Goal: Task Accomplishment & Management: Complete application form

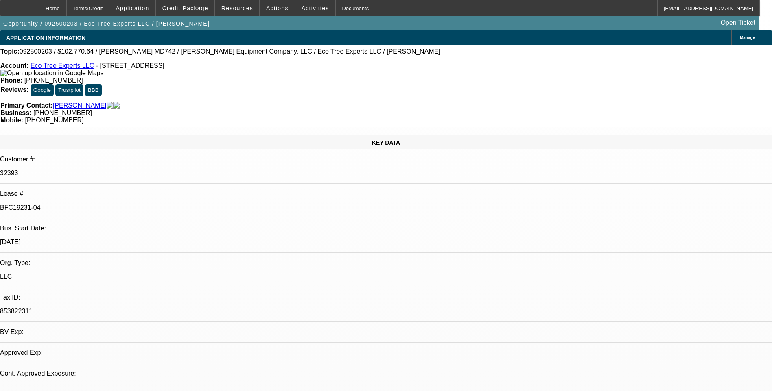
select select "0"
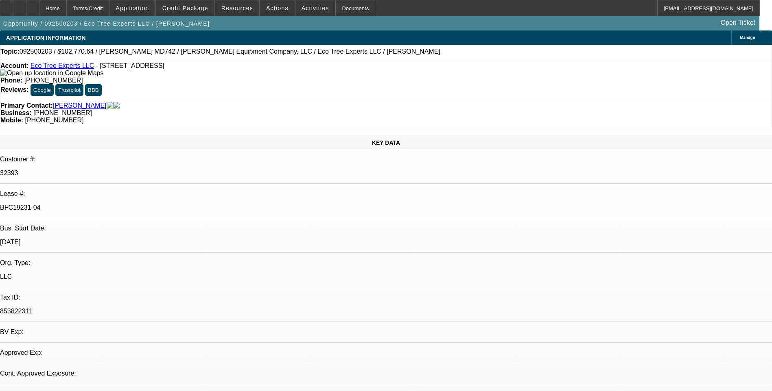
select select "0"
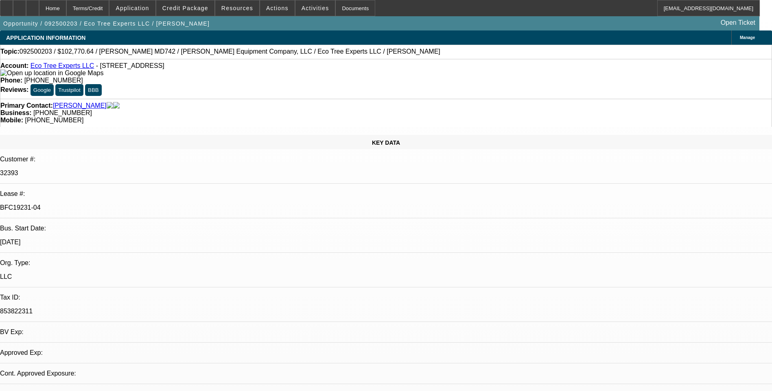
select select "0"
select select "1"
select select "6"
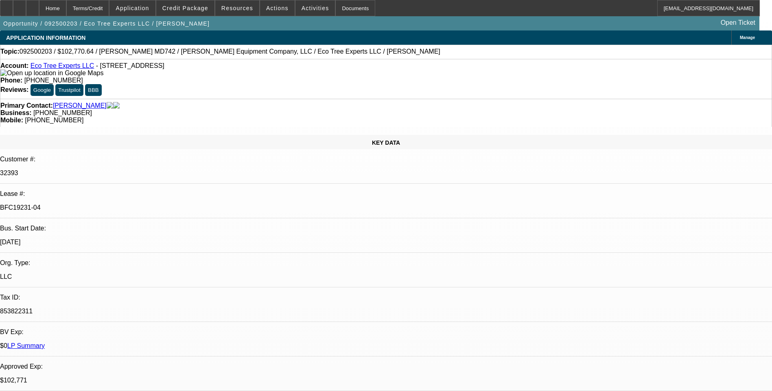
select select "1"
select select "6"
select select "1"
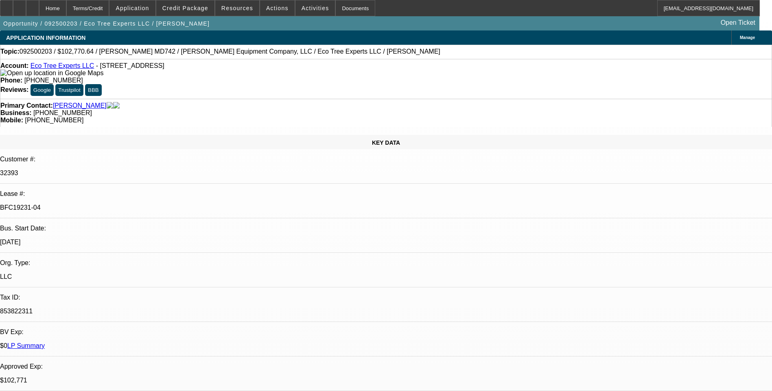
select select "6"
select select "1"
select select "6"
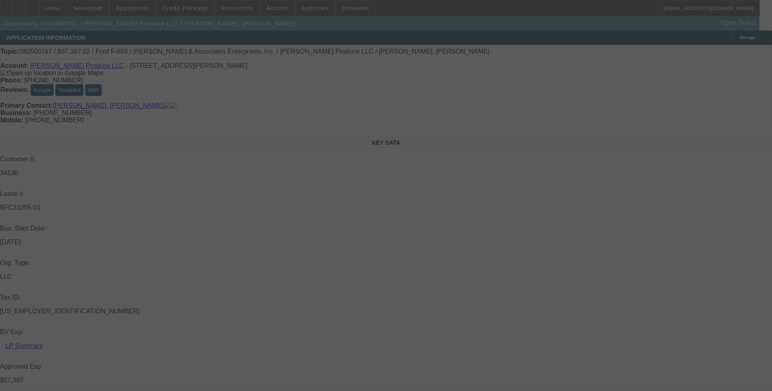
select select "0"
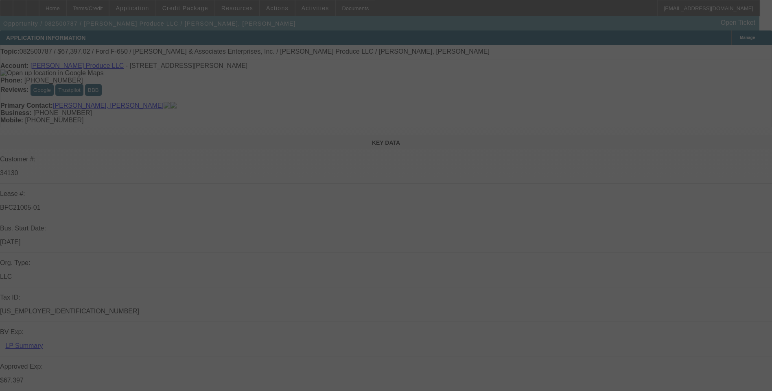
select select "0"
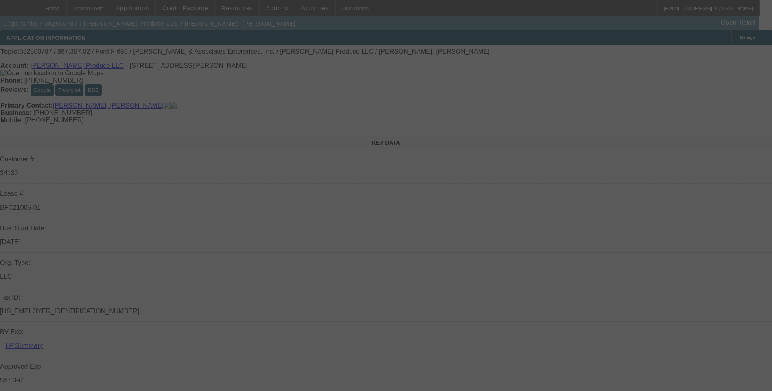
select select "0"
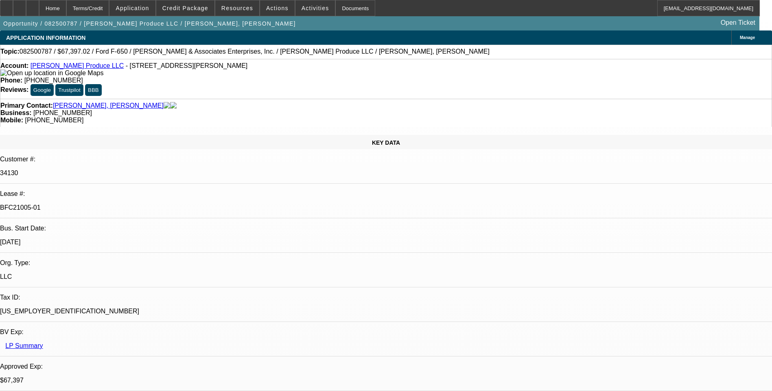
select select "1"
select select "6"
select select "1"
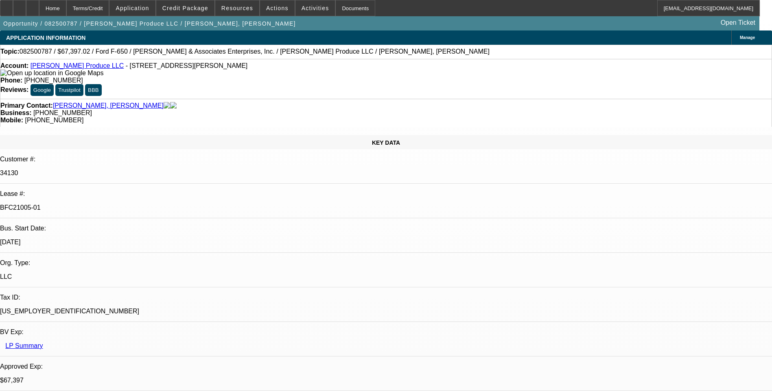
select select "6"
select select "1"
select select "6"
select select "1"
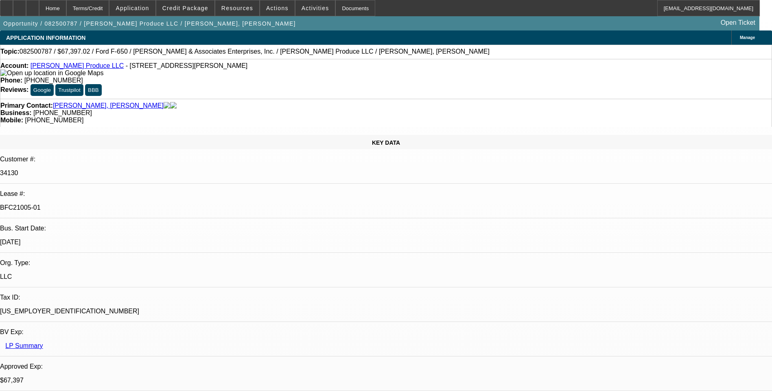
select select "1"
select select "6"
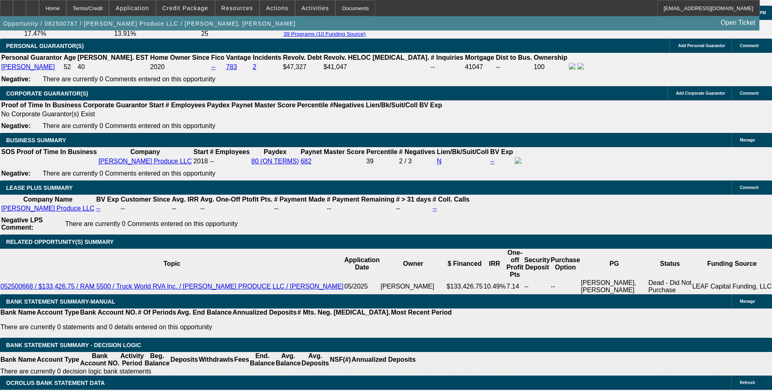
scroll to position [1302, 0]
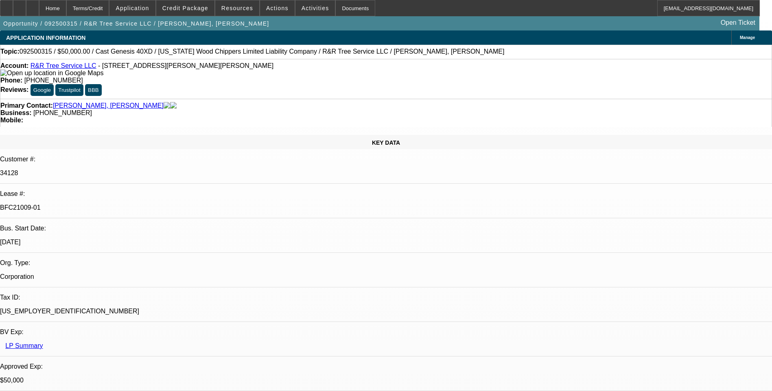
select select "0"
select select "6"
select select "0"
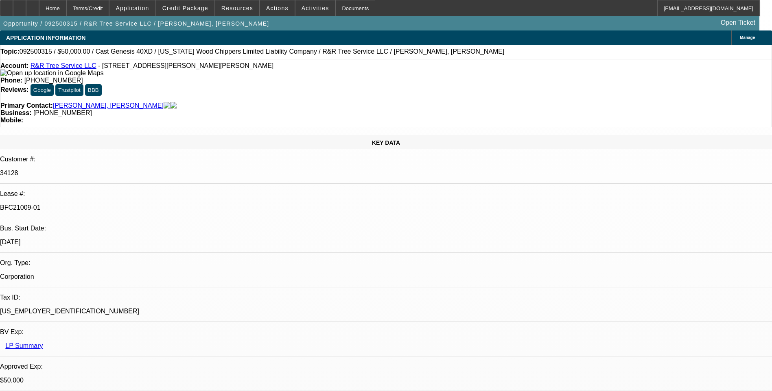
select select "0"
select select "6"
select select "0"
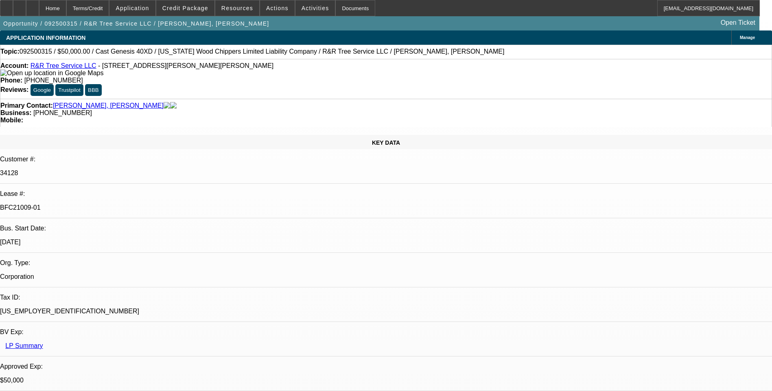
select select "0"
select select "6"
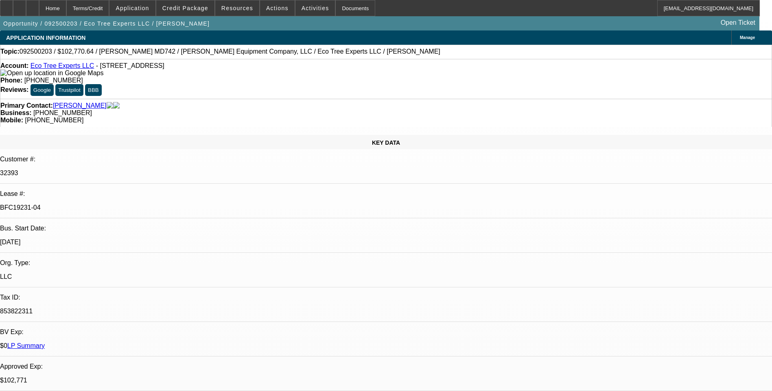
select select "0"
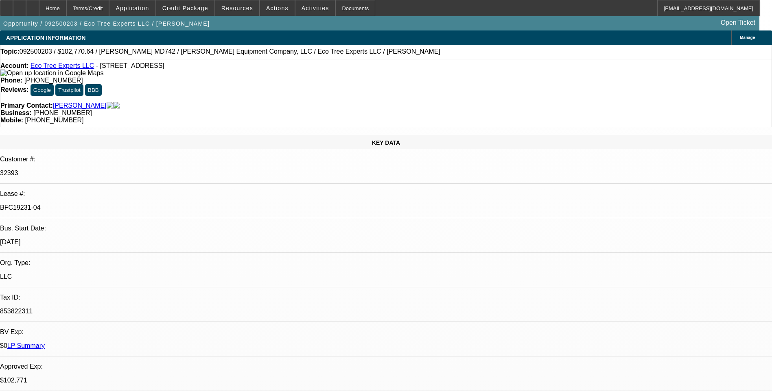
select select "0"
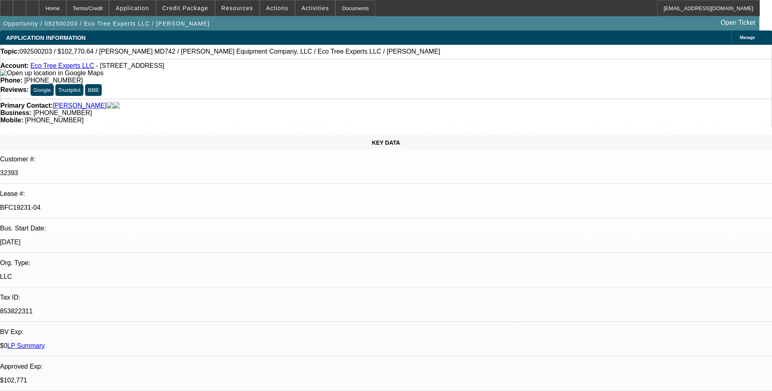
select select "0"
select select "1"
select select "6"
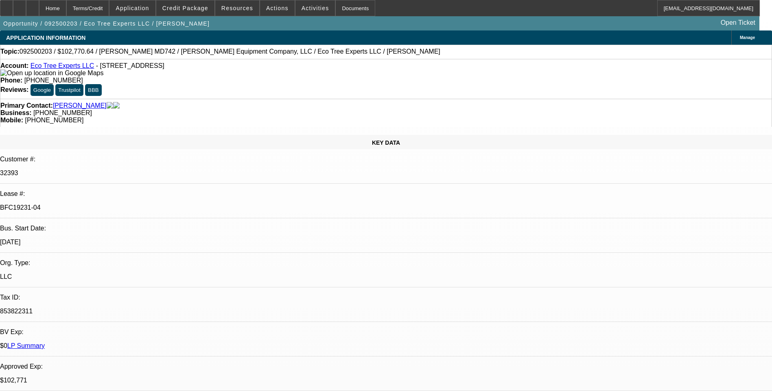
select select "1"
select select "6"
select select "1"
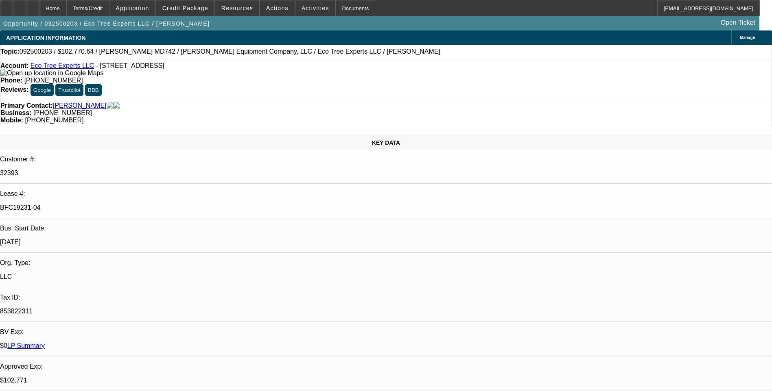
select select "6"
select select "1"
select select "6"
click at [109, 11] on div "Terms/Credit" at bounding box center [87, 8] width 43 height 16
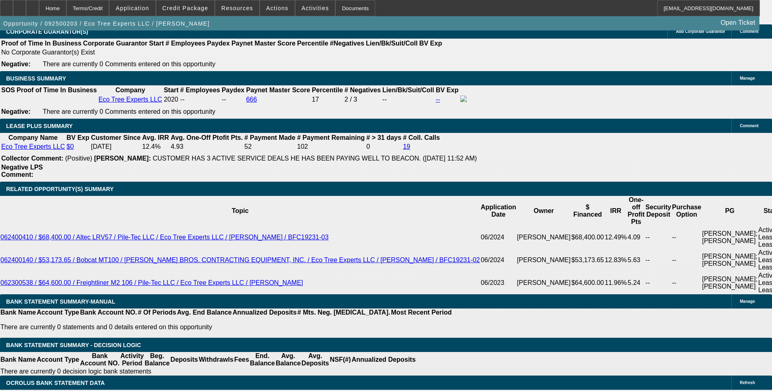
scroll to position [1383, 0]
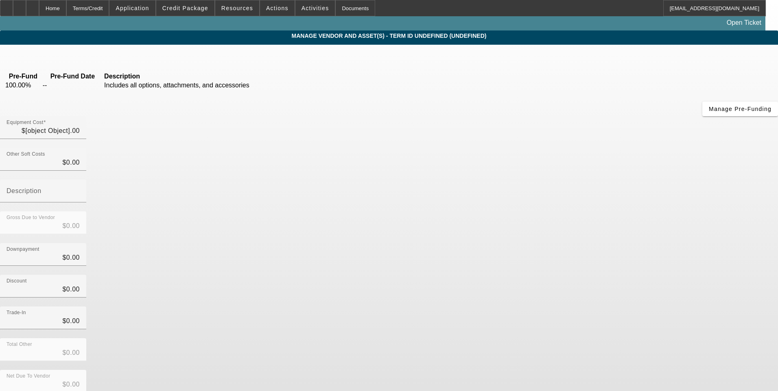
type input "$102,740.64"
type input "$30.00"
type input "Tire Fee"
type input "$102,770.64"
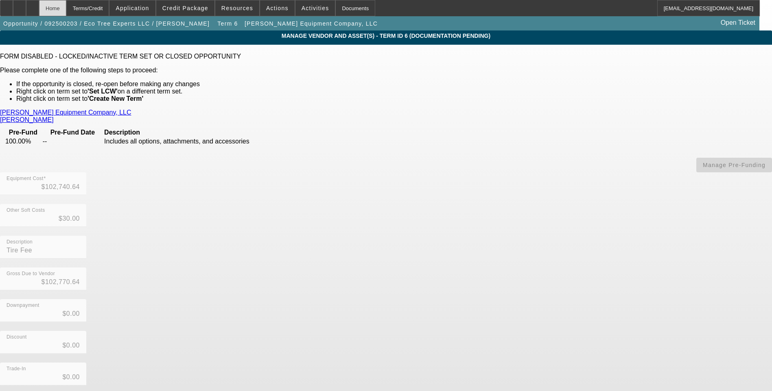
click at [66, 8] on div "Home" at bounding box center [52, 8] width 27 height 16
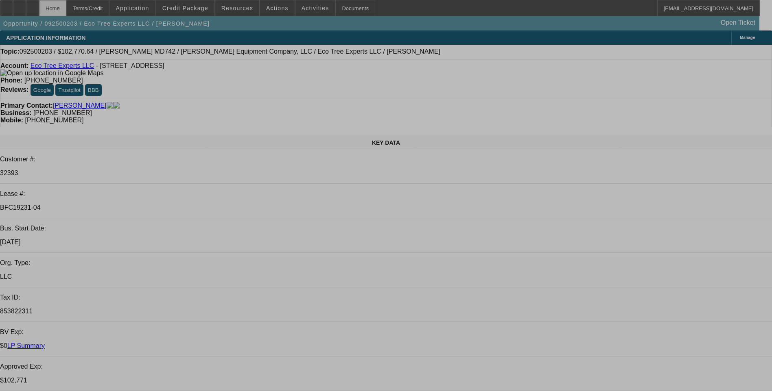
select select "0"
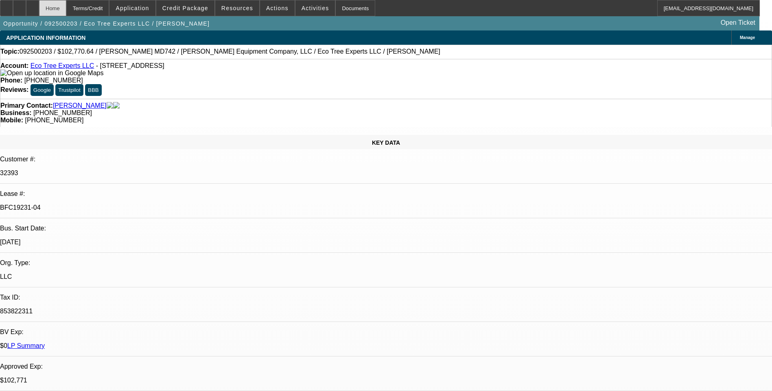
select select "0"
select select "6"
select select "0"
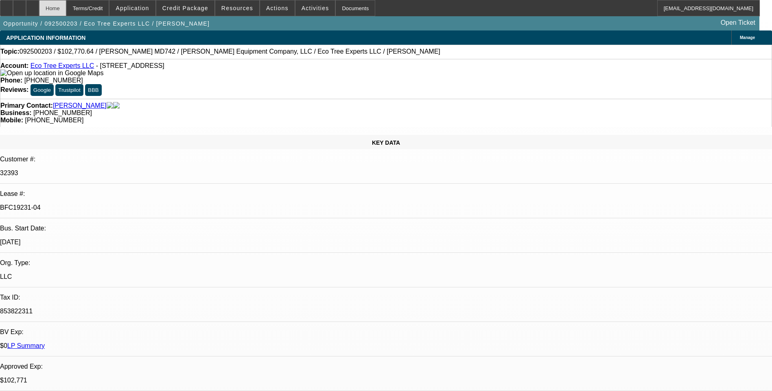
select select "0"
select select "6"
select select "0"
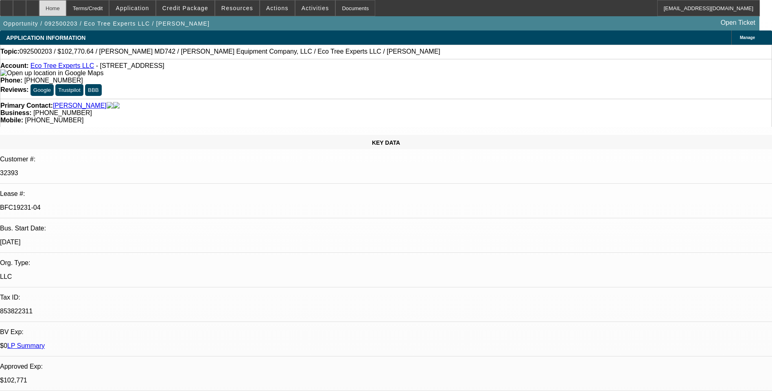
select select "6"
select select "0"
select select "6"
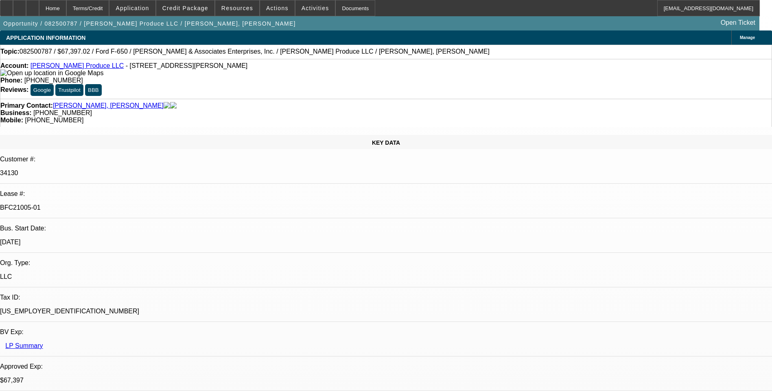
select select "0"
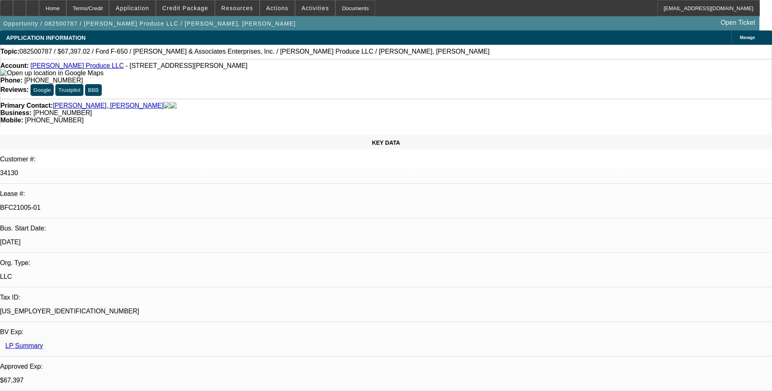
select select "0"
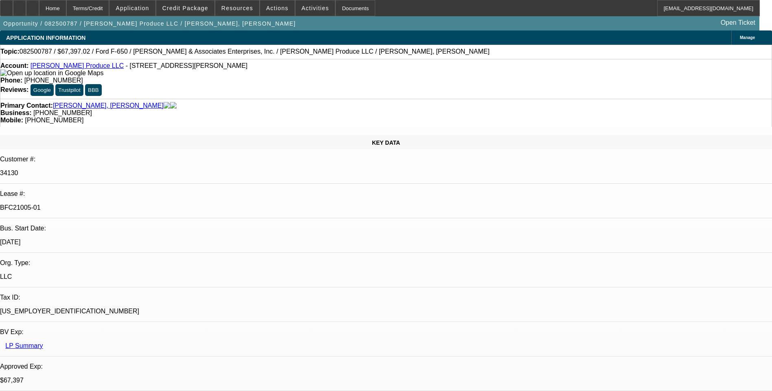
select select "0"
select select "1"
select select "6"
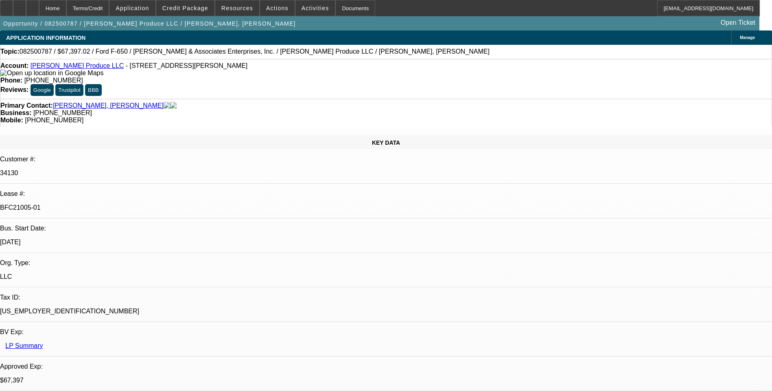
select select "1"
select select "6"
select select "1"
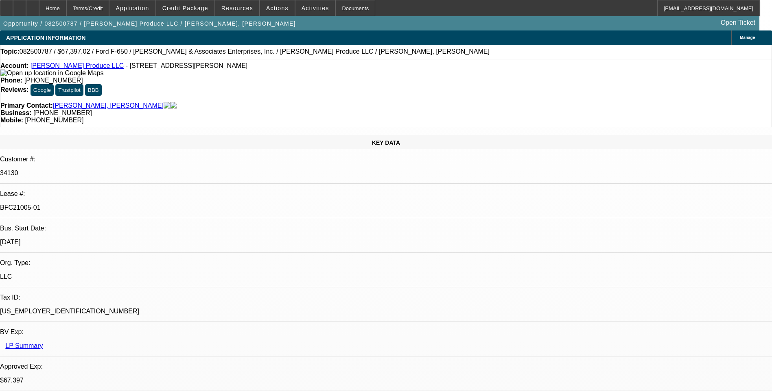
select select "6"
select select "1"
select select "6"
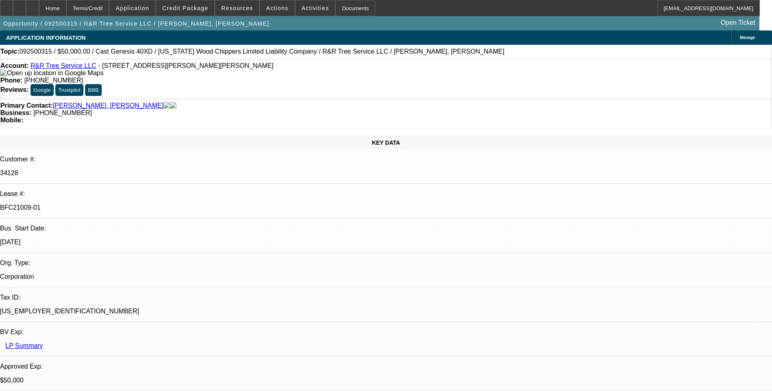
select select "0"
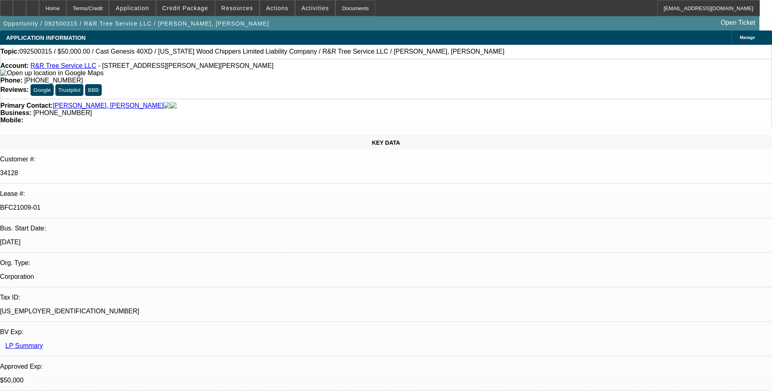
select select "0"
select select "1"
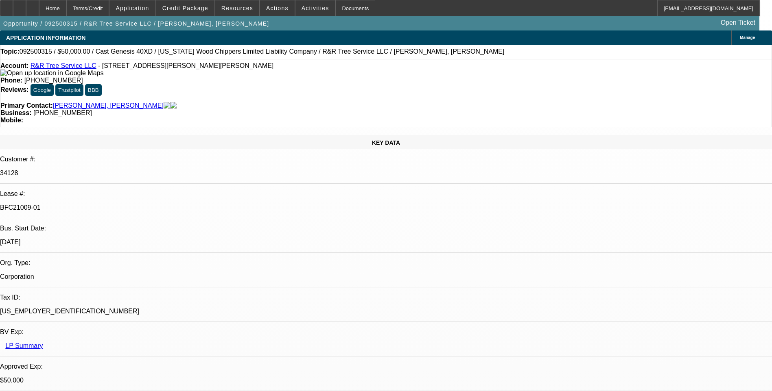
select select "1"
select select "6"
select select "1"
select select "6"
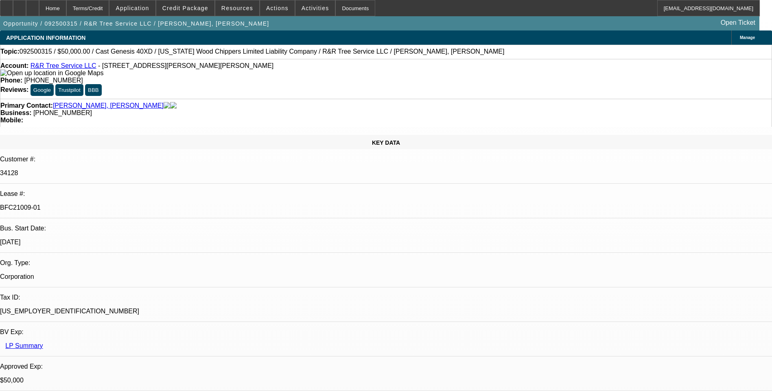
select select "1"
select select "6"
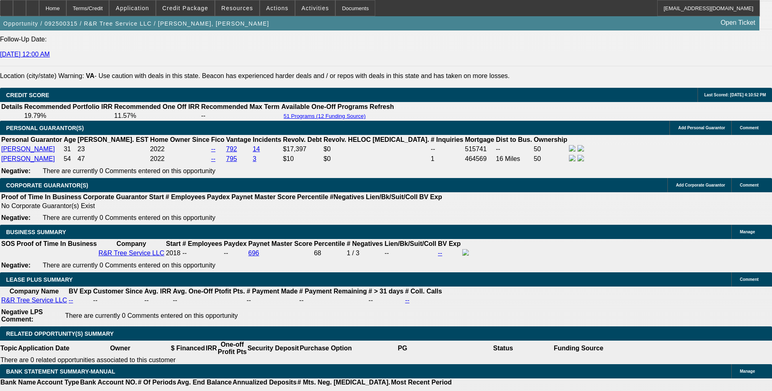
scroll to position [1220, 0]
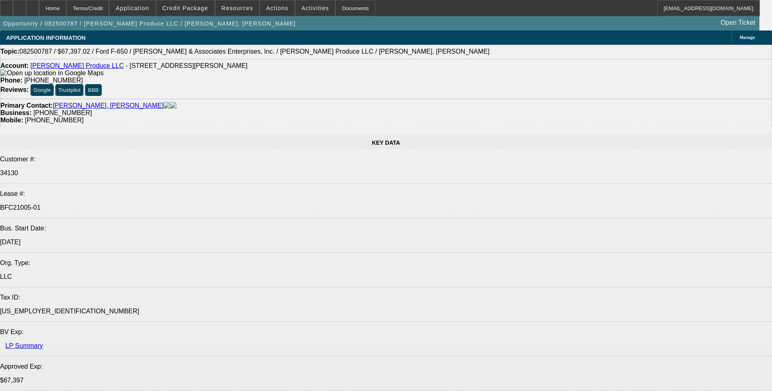
select select "0"
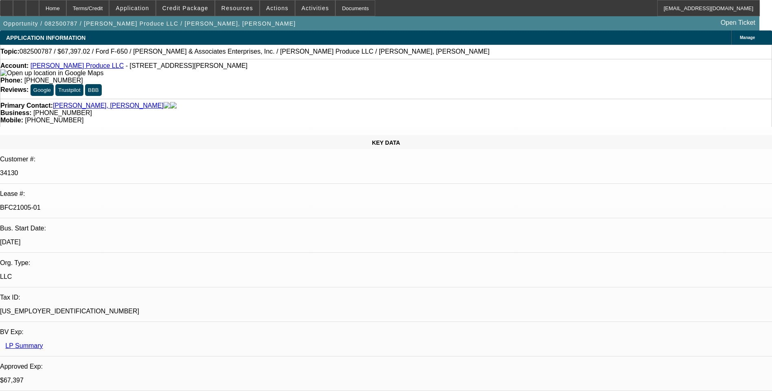
select select "0"
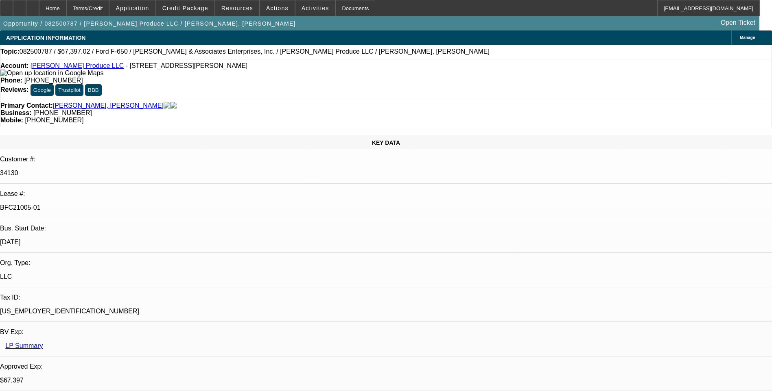
select select "0"
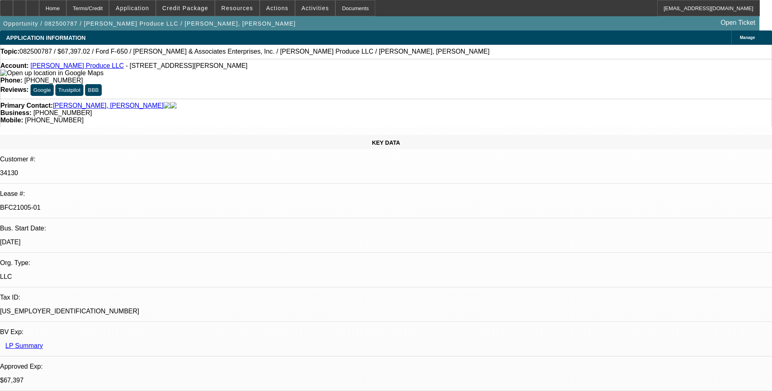
select select "0"
select select "1"
select select "6"
select select "1"
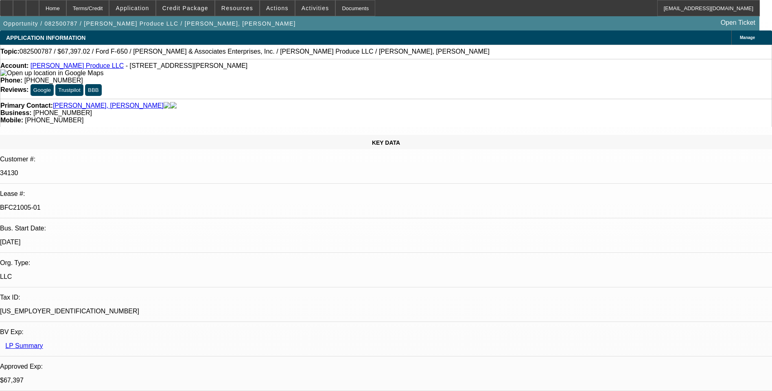
select select "1"
select select "6"
select select "1"
select select "6"
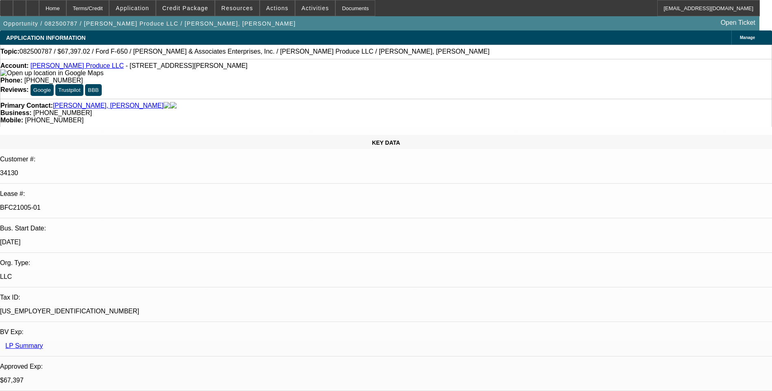
select select "1"
select select "6"
select select "0"
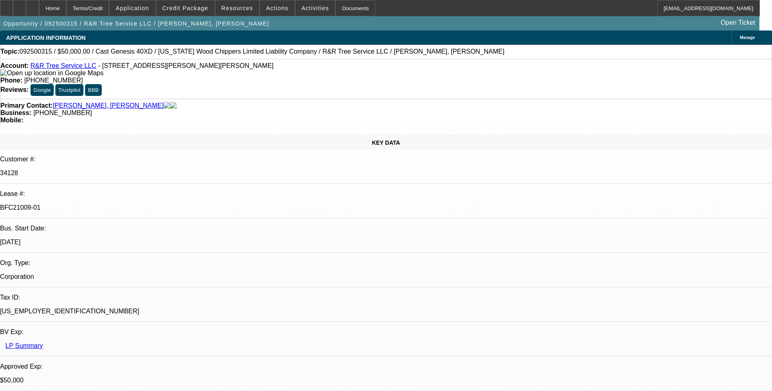
select select "0"
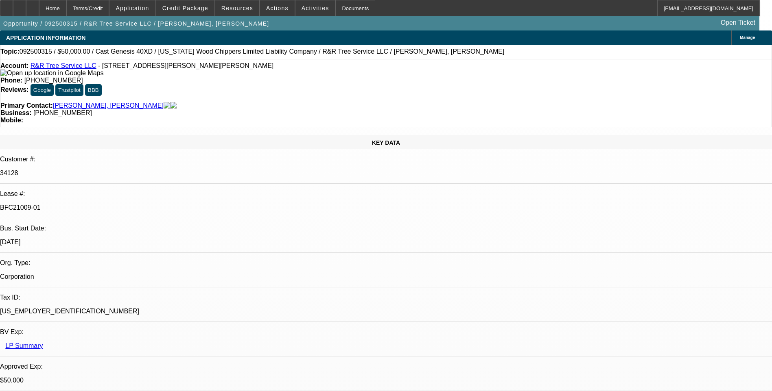
select select "0"
select select "1"
select select "6"
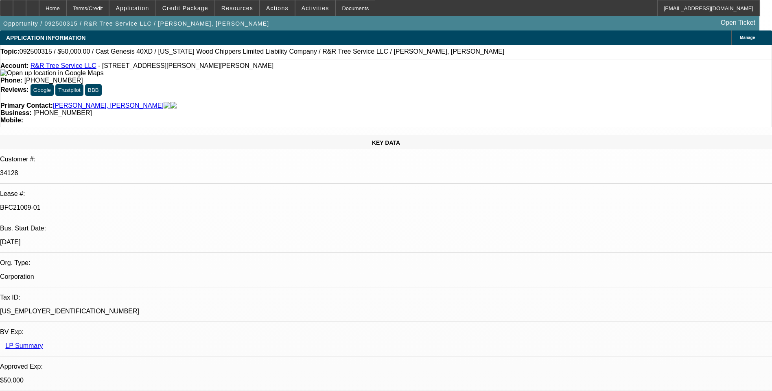
select select "1"
select select "6"
select select "1"
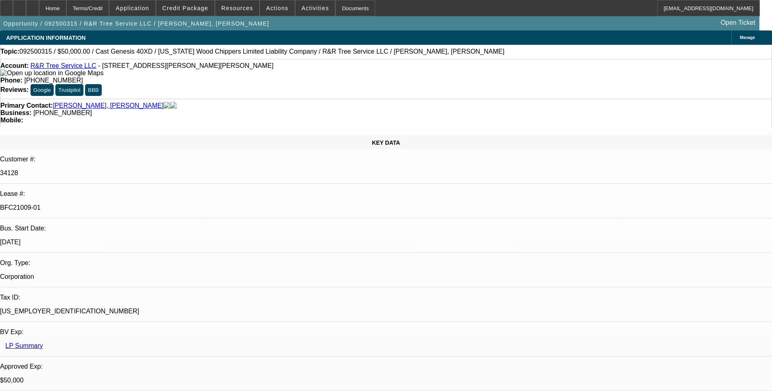
select select "6"
click at [7, 5] on icon at bounding box center [7, 5] width 0 height 0
select select "0"
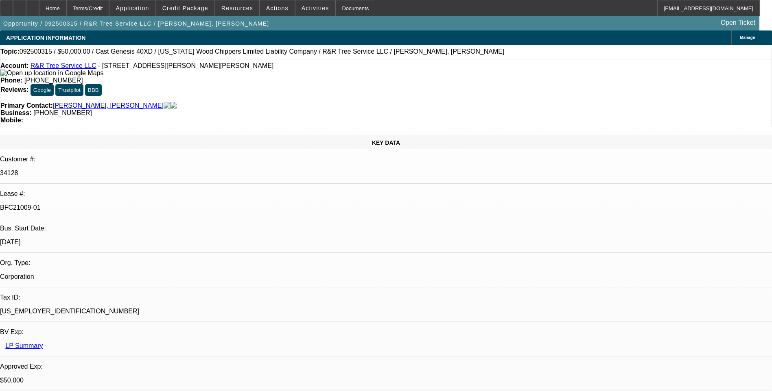
select select "0"
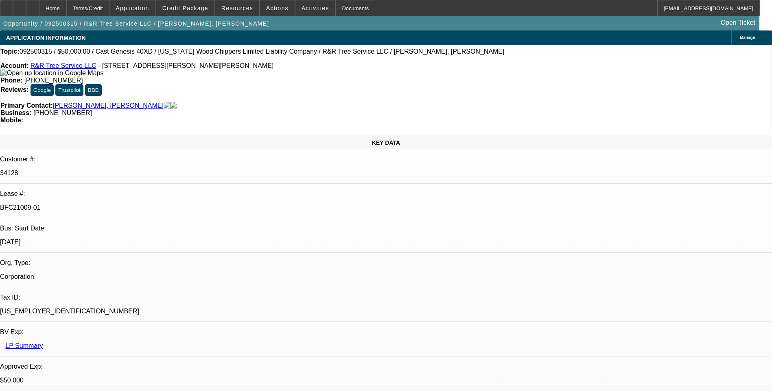
select select "0"
select select "1"
select select "6"
select select "1"
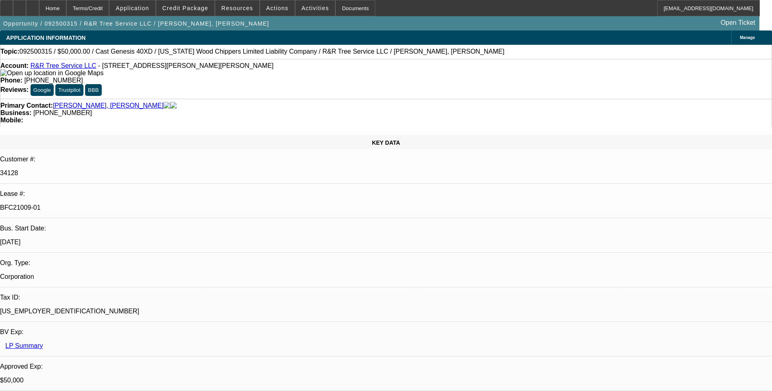
select select "1"
select select "6"
select select "1"
select select "6"
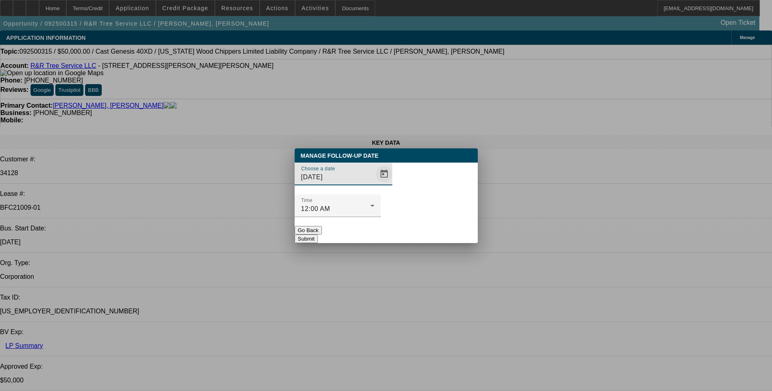
click at [374, 184] on span "Open calendar" at bounding box center [384, 174] width 20 height 20
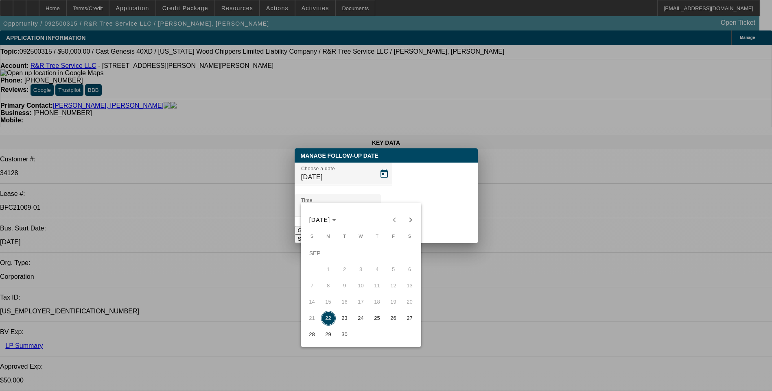
click at [344, 314] on span "23" at bounding box center [344, 318] width 15 height 15
type input "9/23/2025"
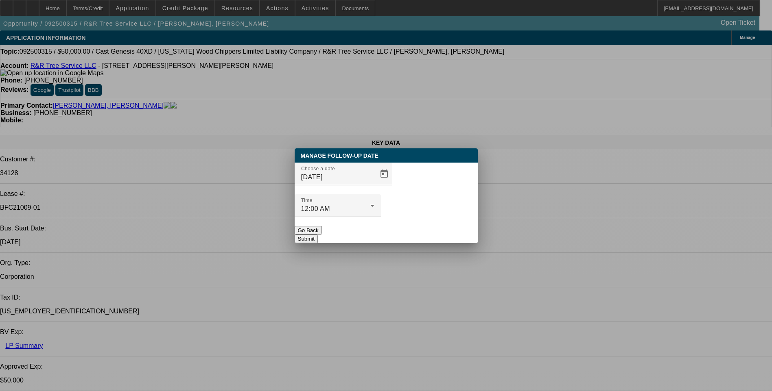
click at [318, 235] on button "Submit" at bounding box center [306, 239] width 23 height 9
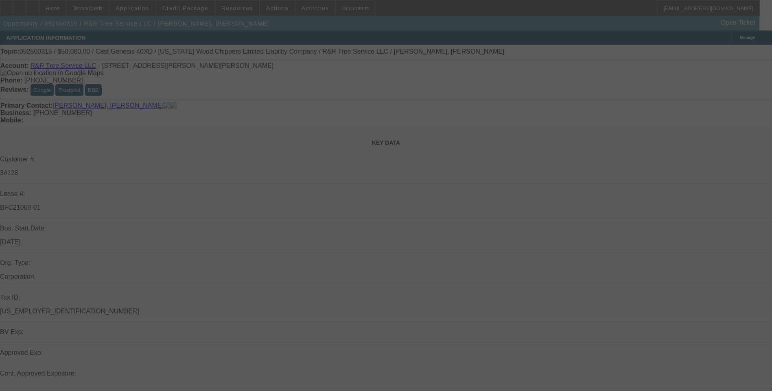
select select "0"
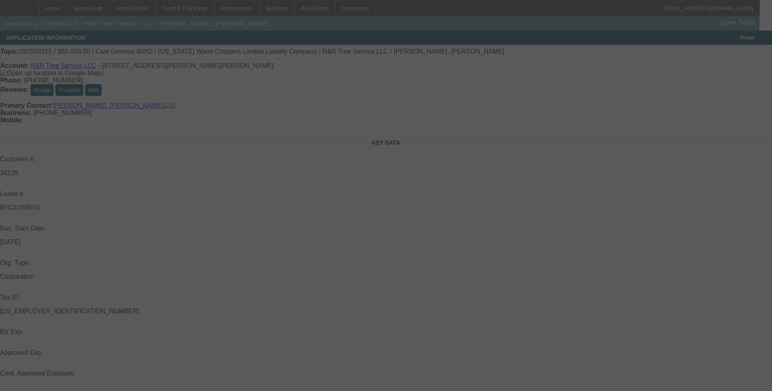
select select "0"
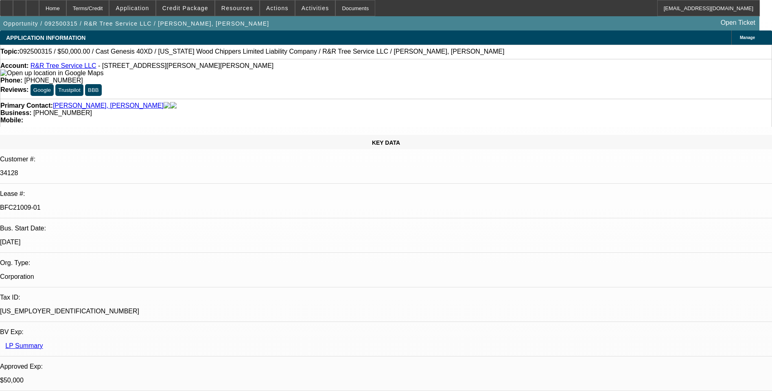
select select "1"
select select "6"
select select "1"
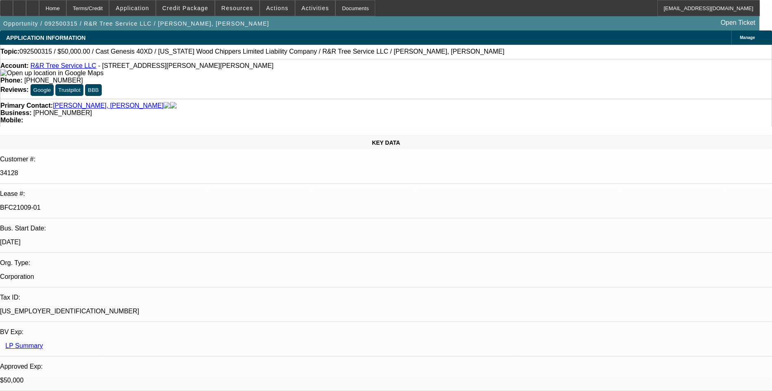
select select "6"
select select "1"
select select "6"
select select "0"
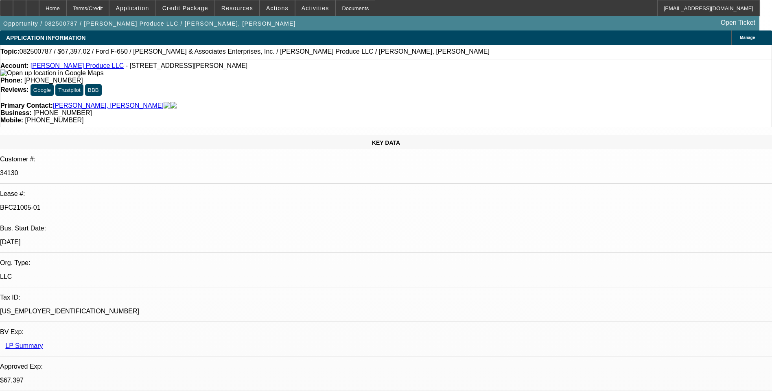
select select "0"
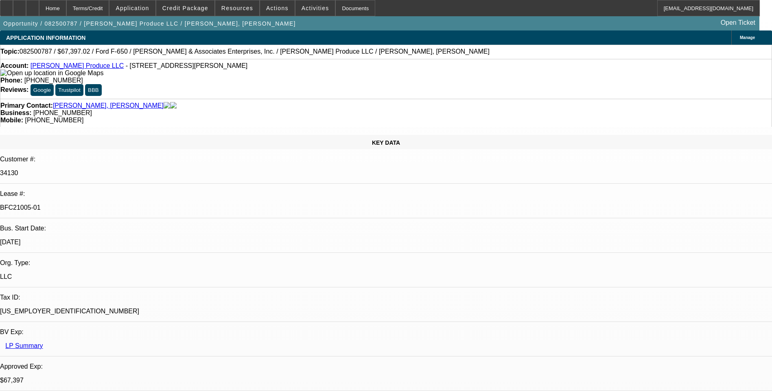
select select "0"
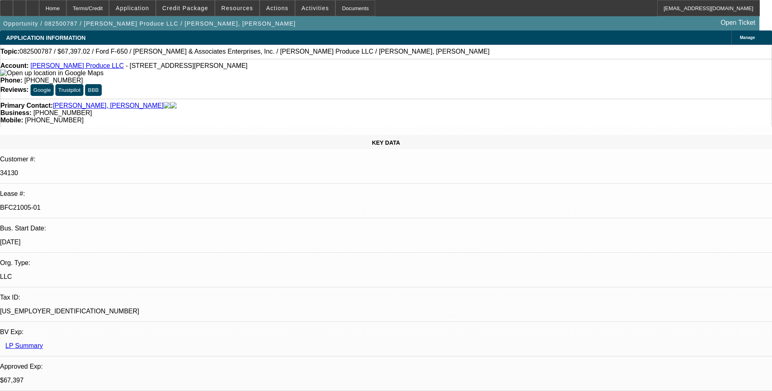
select select "0"
select select "1"
select select "6"
select select "1"
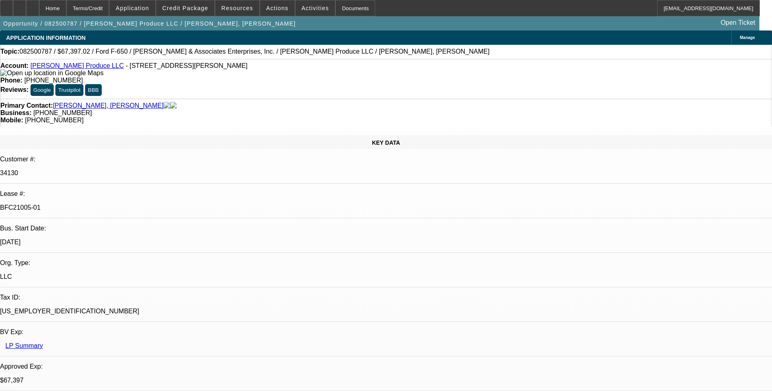
select select "1"
select select "6"
select select "1"
select select "6"
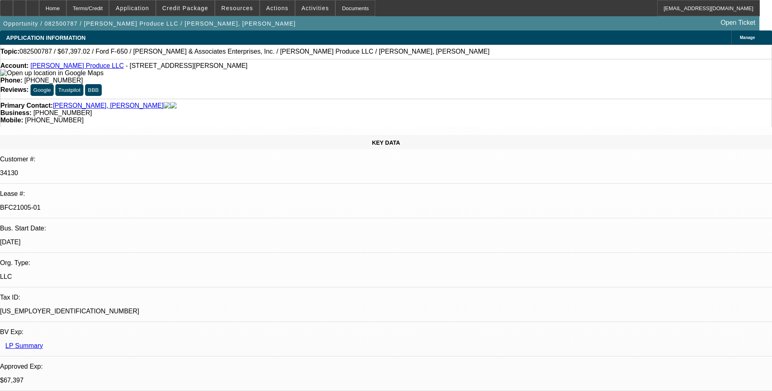
select select "1"
select select "6"
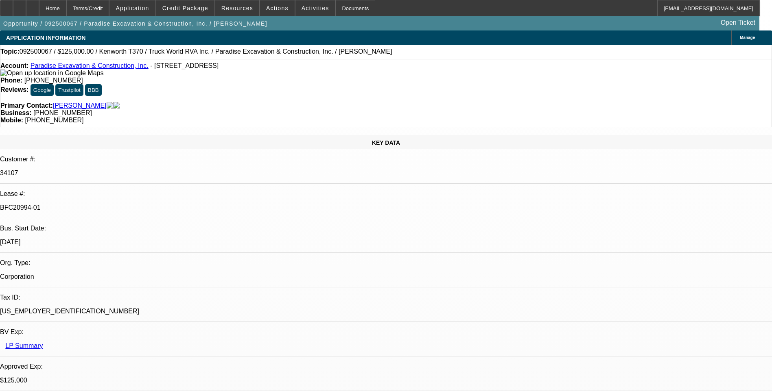
select select "0"
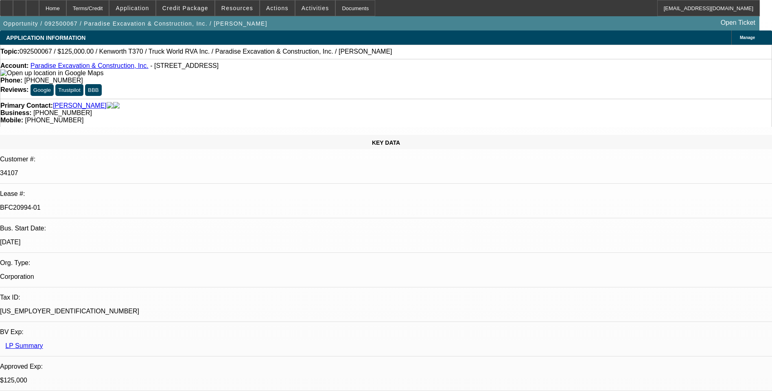
select select "0"
select select "1"
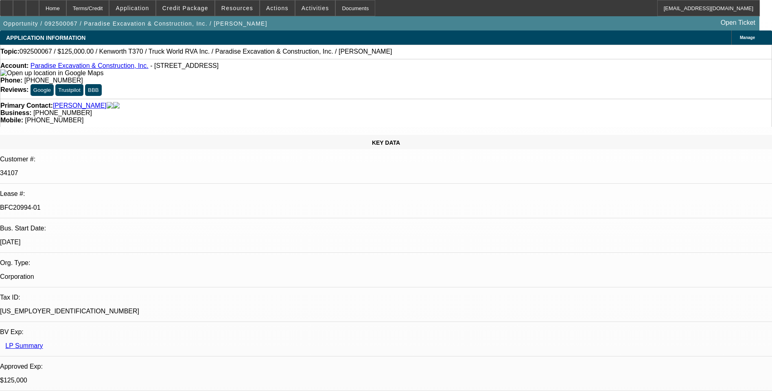
select select "1"
select select "6"
select select "1"
select select "6"
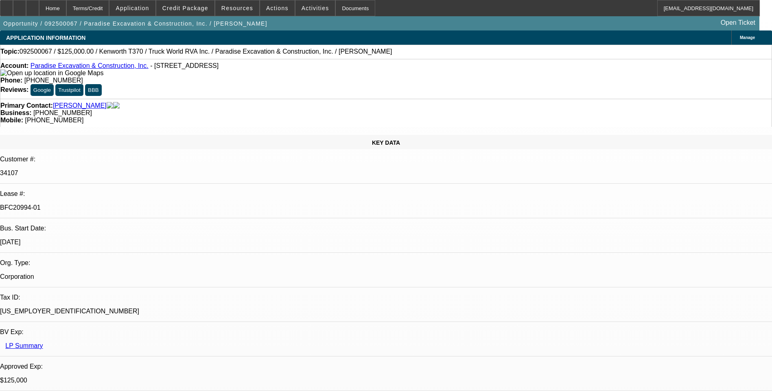
select select "1"
select select "6"
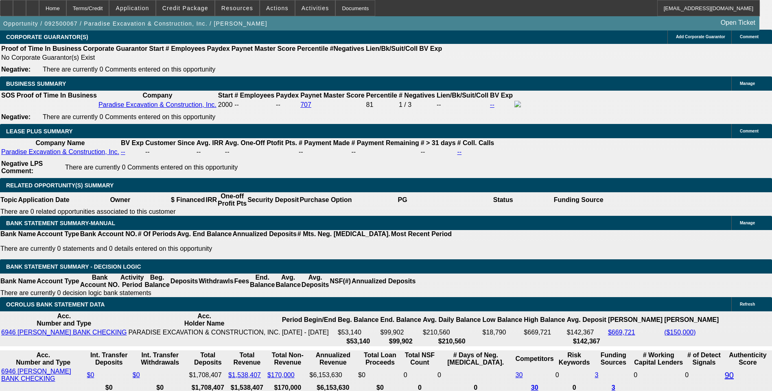
scroll to position [1261, 0]
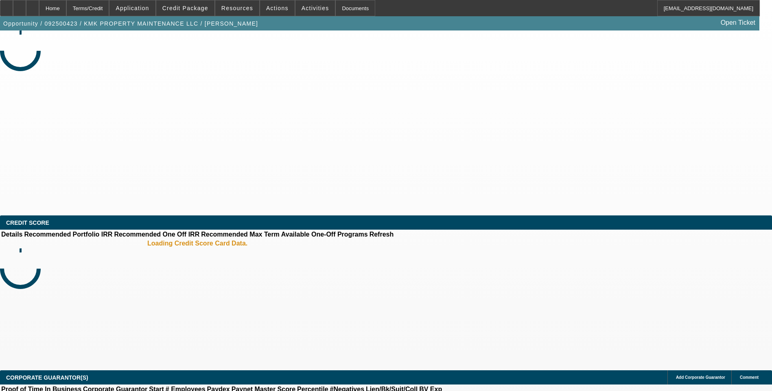
select select "0"
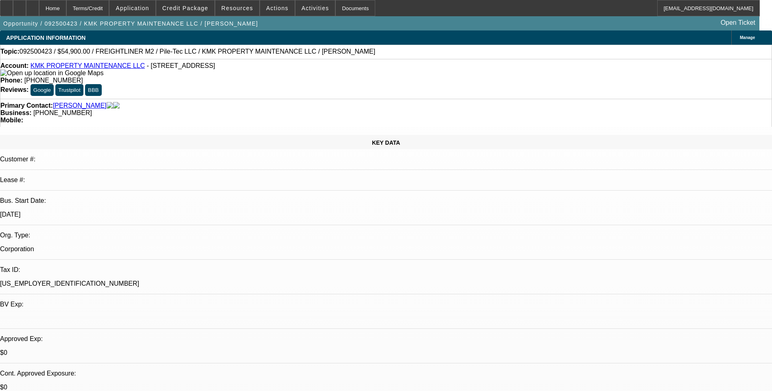
select select "1"
select select "6"
click at [26, 8] on div at bounding box center [19, 8] width 13 height 16
drag, startPoint x: 48, startPoint y: 10, endPoint x: 54, endPoint y: 11, distance: 5.8
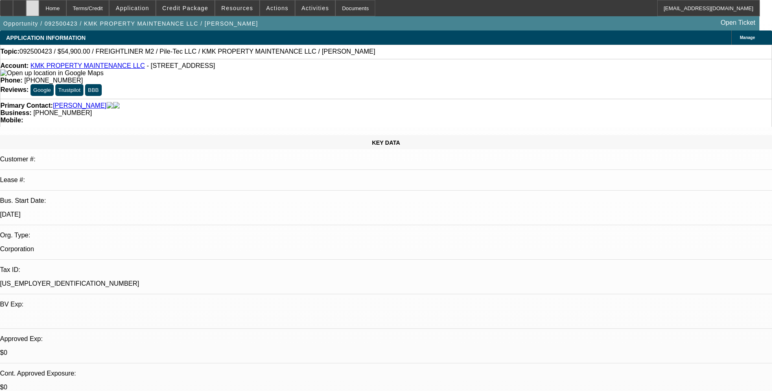
click at [39, 10] on div at bounding box center [32, 8] width 13 height 16
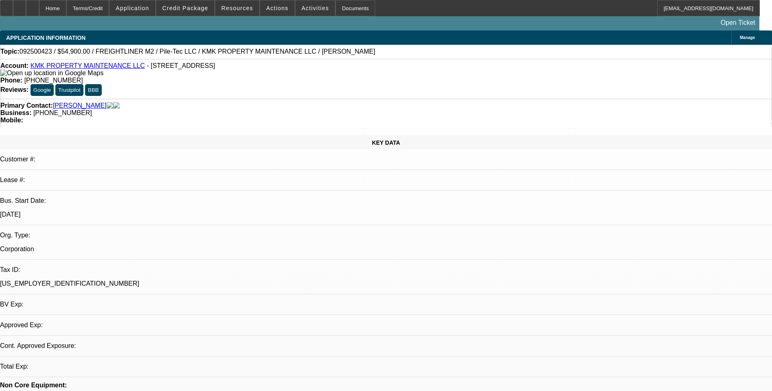
select select "0"
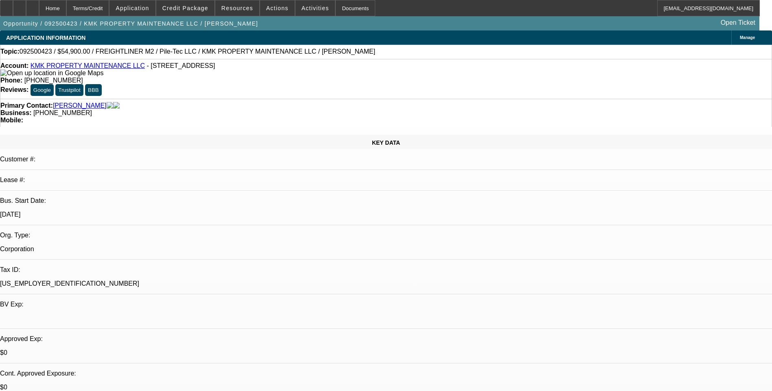
select select "1"
select select "6"
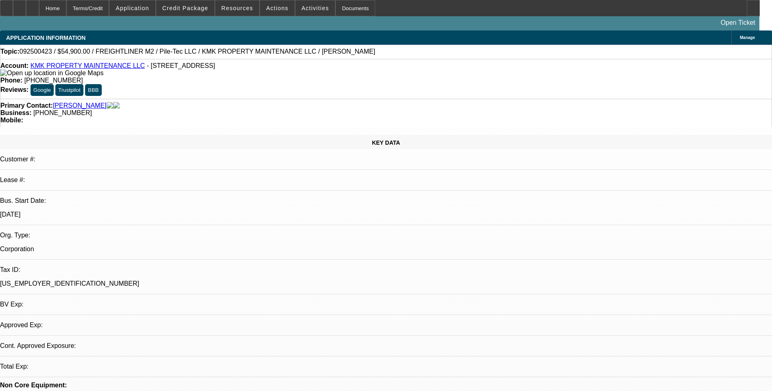
select select "0"
select select "1"
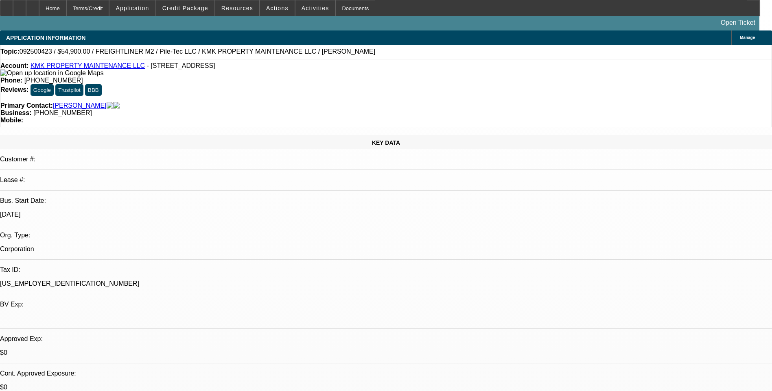
select select "6"
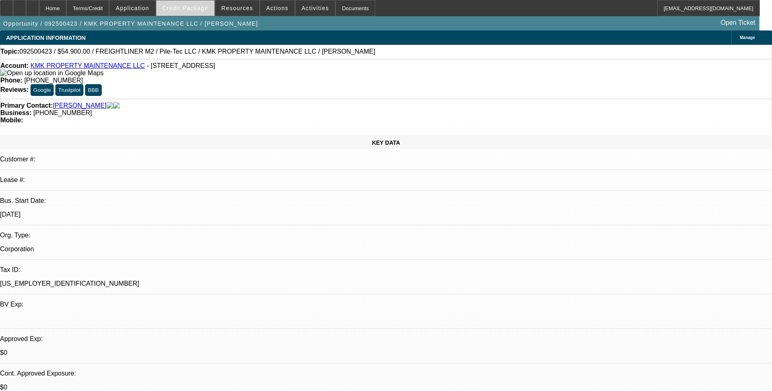
click at [193, 8] on span "Credit Package" at bounding box center [185, 8] width 46 height 7
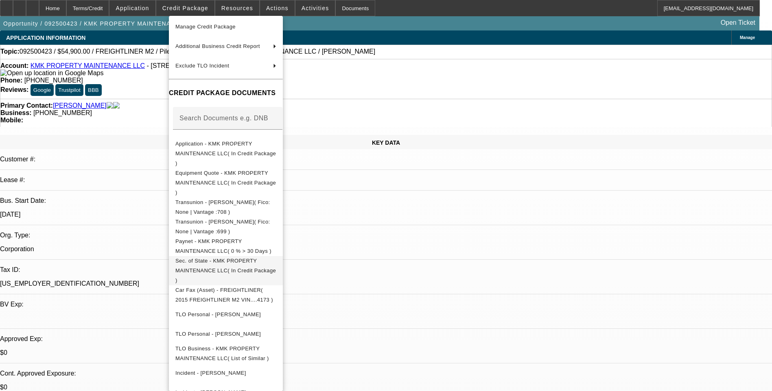
scroll to position [67, 0]
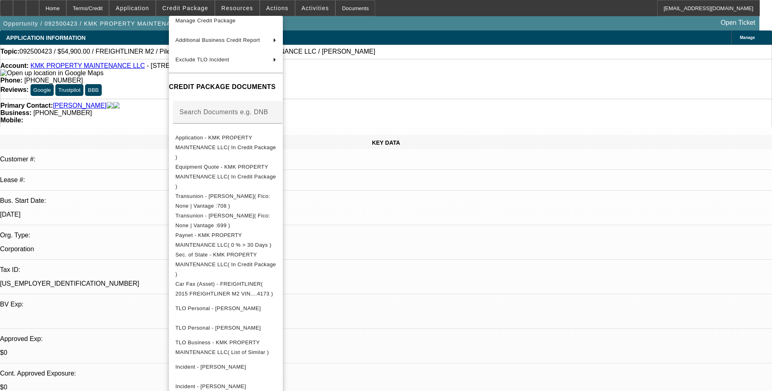
click at [413, 225] on div at bounding box center [386, 195] width 772 height 391
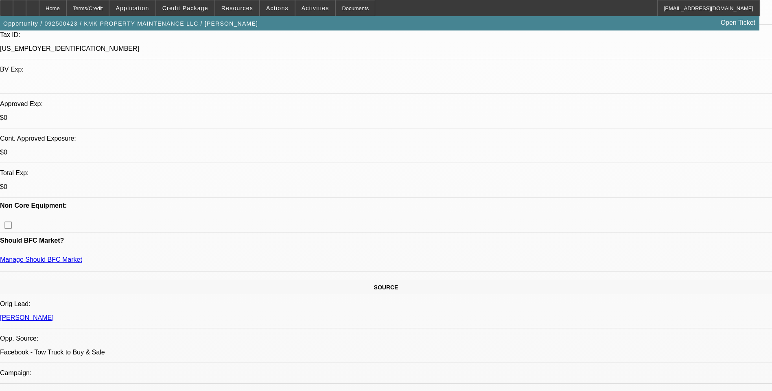
scroll to position [325, 0]
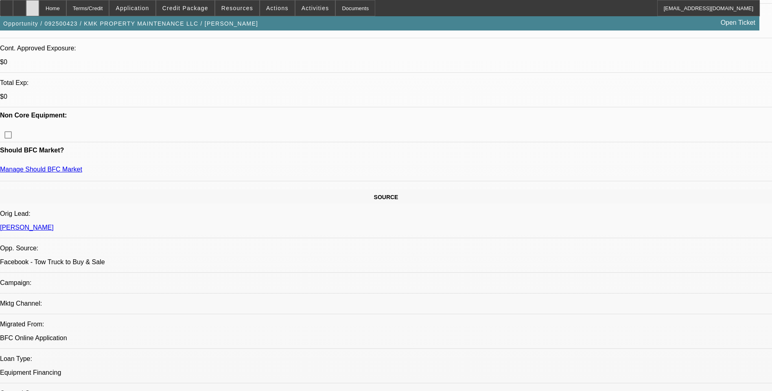
click at [33, 5] on icon at bounding box center [33, 5] width 0 height 0
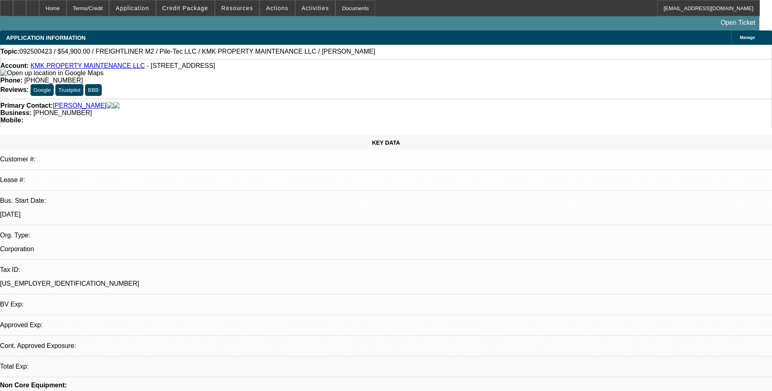
select select "0"
select select "1"
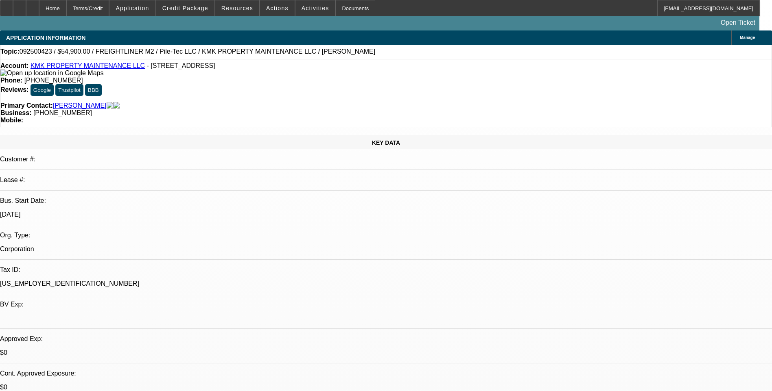
select select "6"
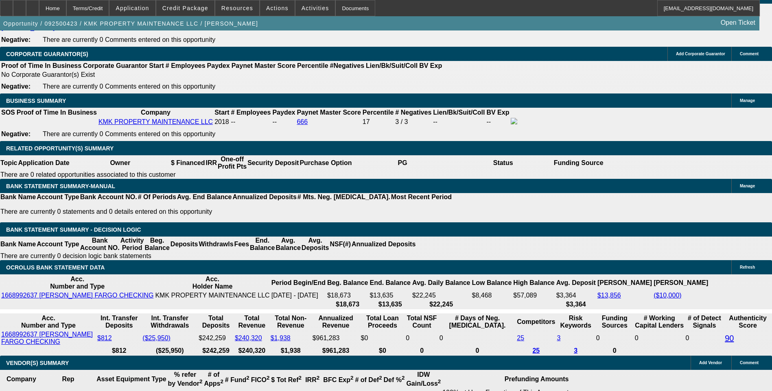
scroll to position [1302, 0]
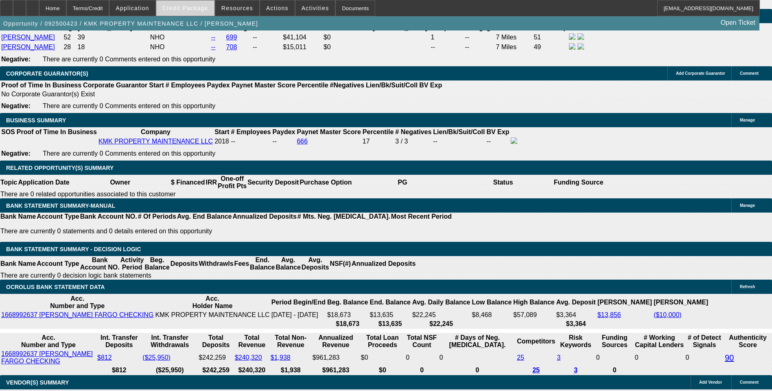
click at [199, 5] on span "Credit Package" at bounding box center [185, 8] width 46 height 7
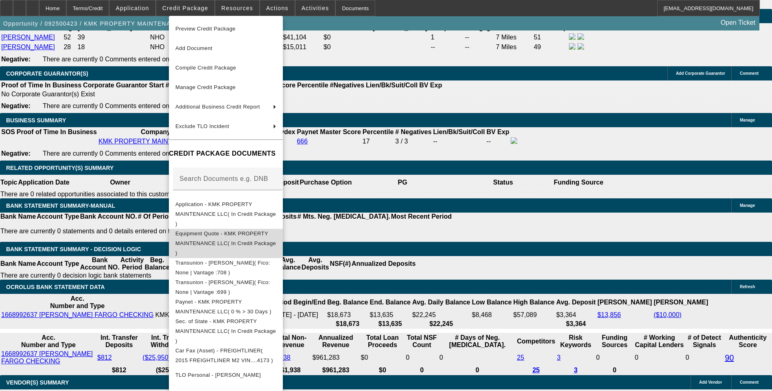
click at [241, 231] on span "Equipment Quote - KMK PROPERTY MAINTENANCE LLC( In Credit Package )" at bounding box center [225, 244] width 100 height 26
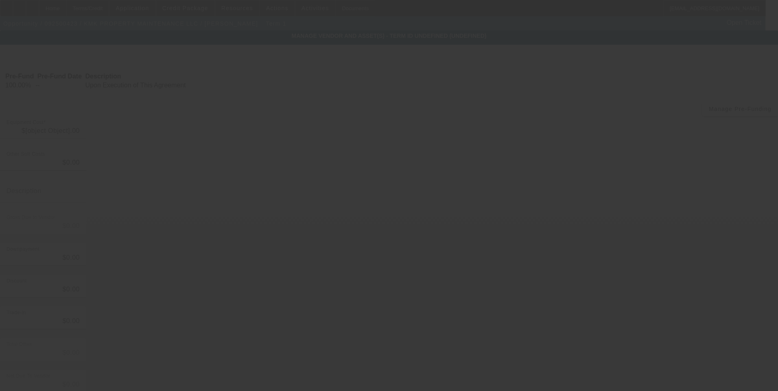
type input "$54,900.00"
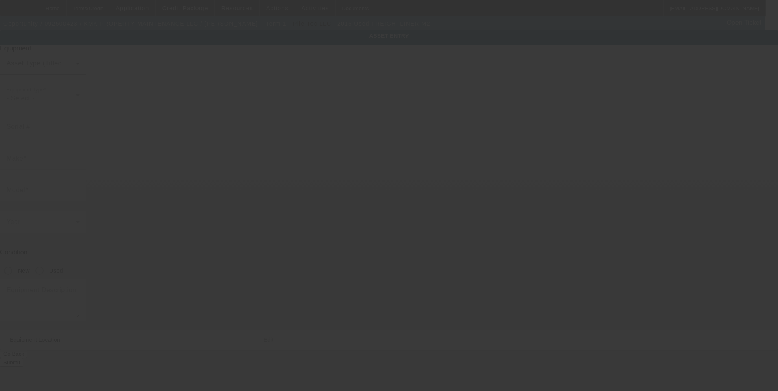
type input "[US_VEHICLE_IDENTIFICATION_NUMBER]"
type input "Freightliner"
type input "M2"
radio input "true"
type input "[GEOGRAPHIC_DATA]"
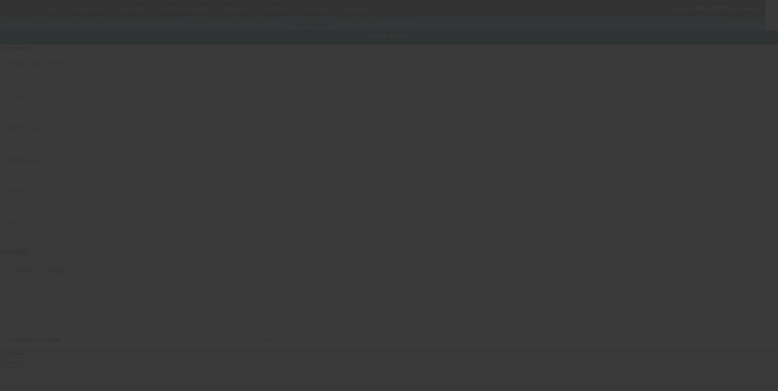
type input "[GEOGRAPHIC_DATA]"
type input "06037"
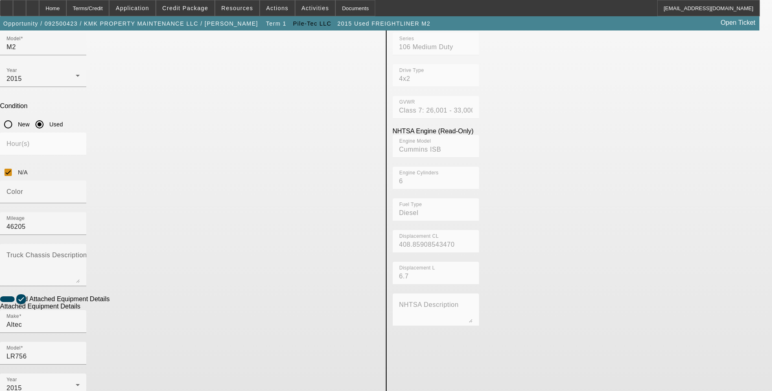
scroll to position [165, 0]
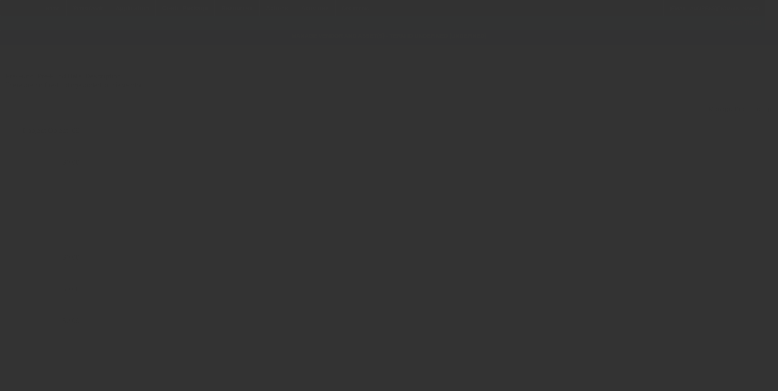
type input "$54,900.00"
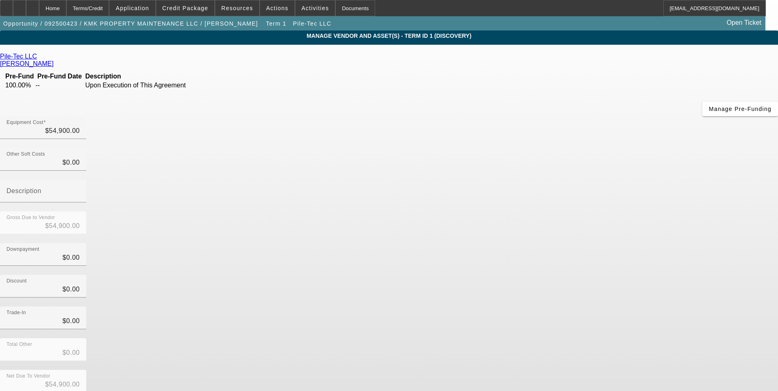
click at [553, 243] on div "Downpayment $0.00" at bounding box center [389, 259] width 778 height 32
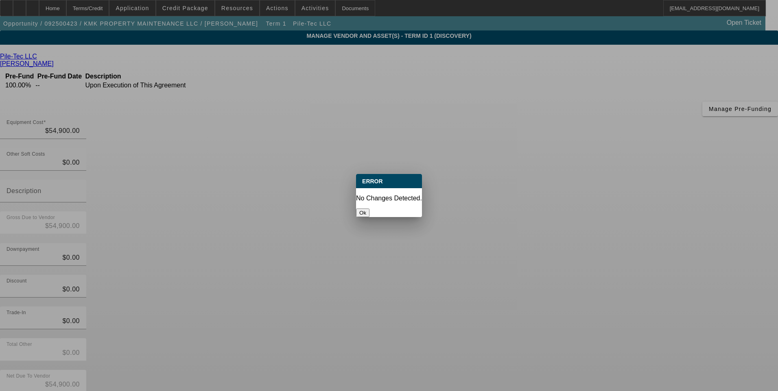
drag, startPoint x: 393, startPoint y: 205, endPoint x: 456, endPoint y: 203, distance: 63.5
click at [369, 209] on button "Ok" at bounding box center [362, 213] width 13 height 9
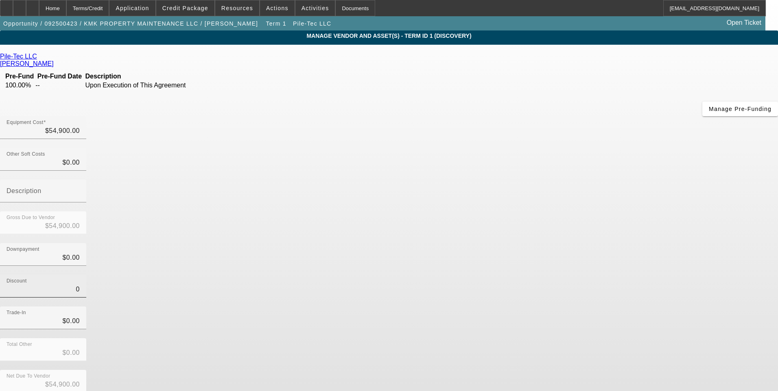
click at [80, 285] on input "0" at bounding box center [43, 290] width 73 height 10
type input "$0.00"
drag, startPoint x: 531, startPoint y: 206, endPoint x: 551, endPoint y: 275, distance: 71.6
click at [532, 275] on div "Discount $0.00" at bounding box center [389, 291] width 778 height 32
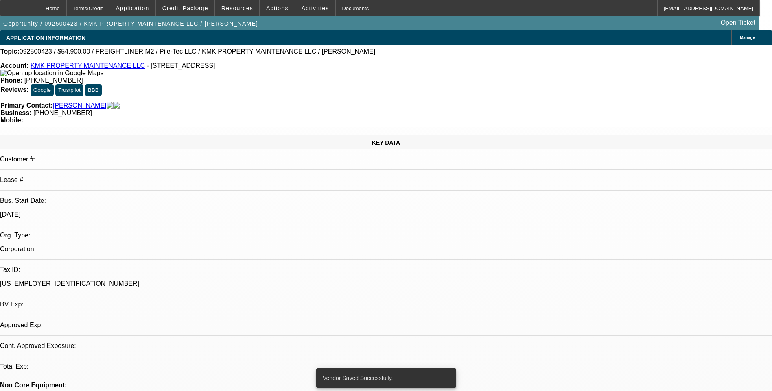
select select "0"
select select "6"
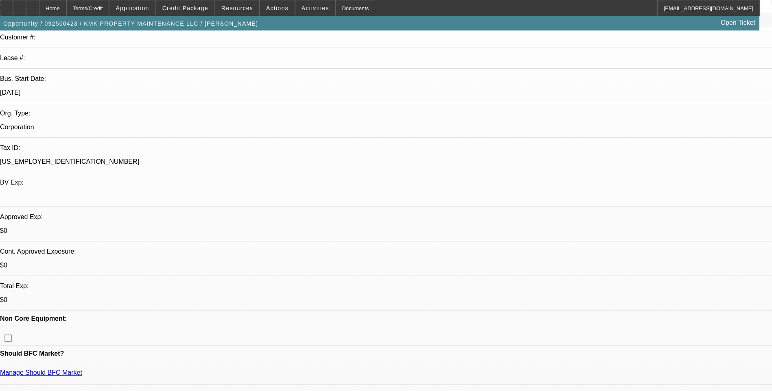
scroll to position [366, 0]
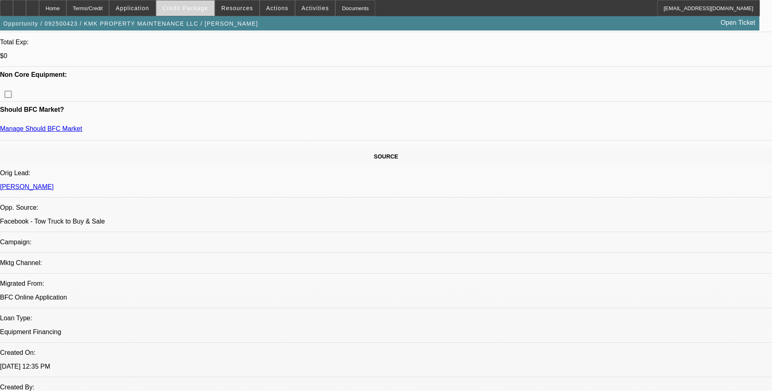
click at [185, 11] on span at bounding box center [185, 8] width 58 height 20
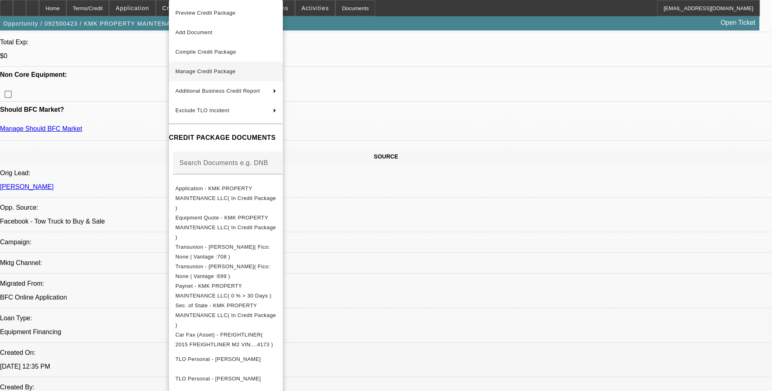
click at [241, 76] on span "Manage Credit Package" at bounding box center [225, 72] width 101 height 10
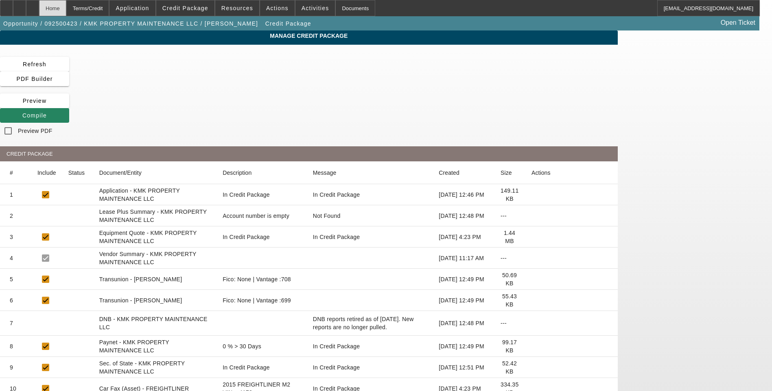
click at [66, 9] on div "Home" at bounding box center [52, 8] width 27 height 16
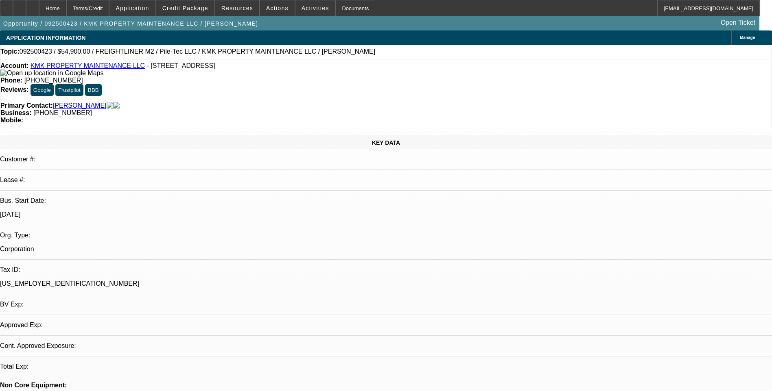
select select "0"
select select "6"
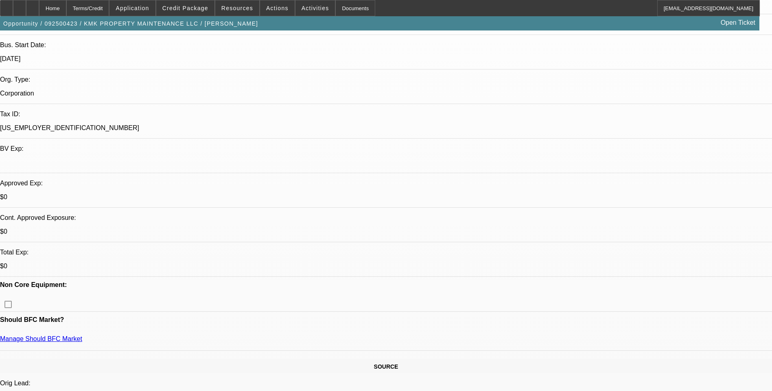
scroll to position [163, 0]
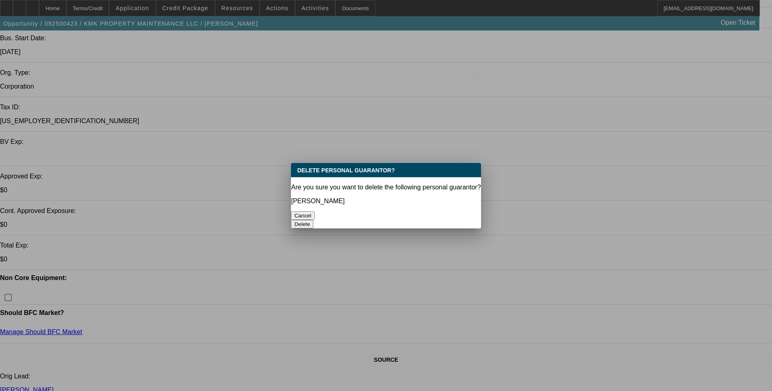
click at [313, 220] on button "Delete" at bounding box center [302, 224] width 22 height 9
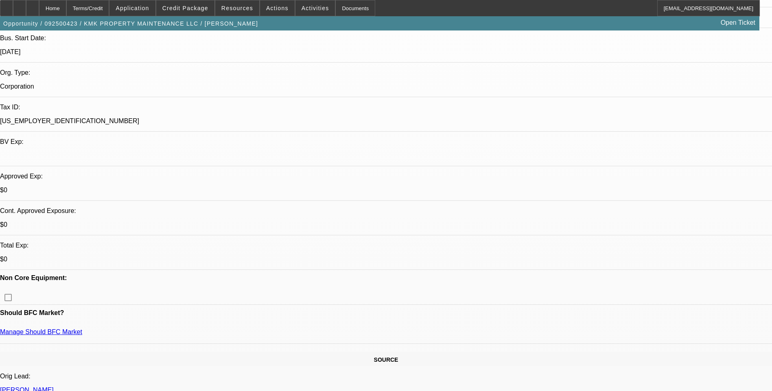
scroll to position [163, 0]
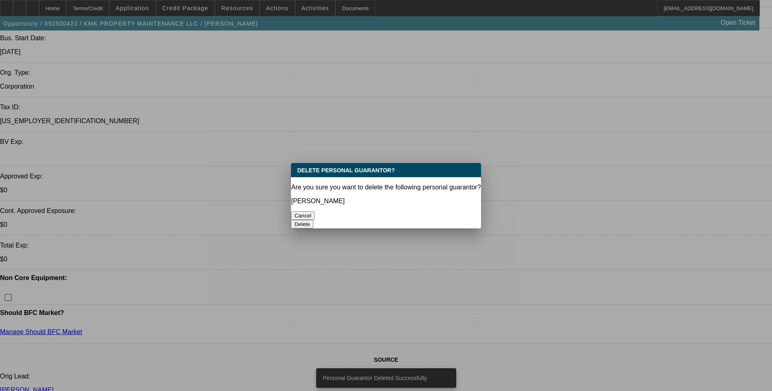
scroll to position [0, 0]
click at [313, 220] on button "Delete" at bounding box center [302, 224] width 22 height 9
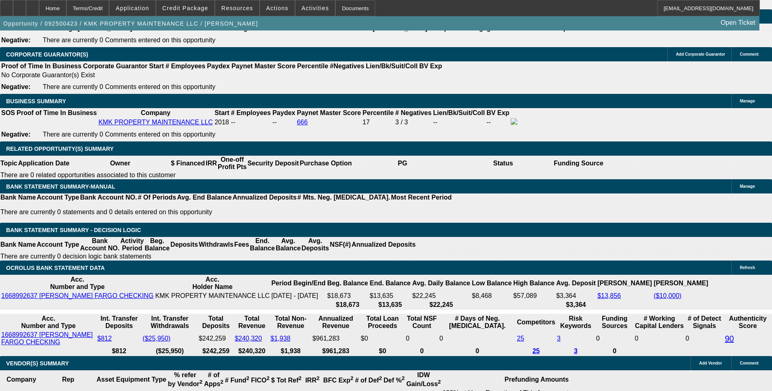
scroll to position [1302, 0]
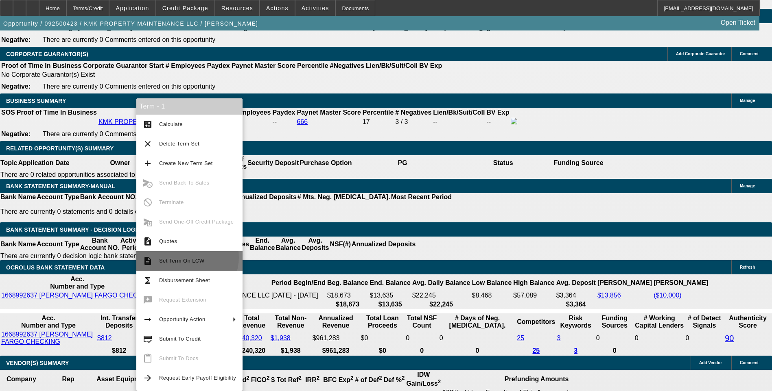
click at [187, 258] on span "Set Term On LCW" at bounding box center [197, 261] width 77 height 10
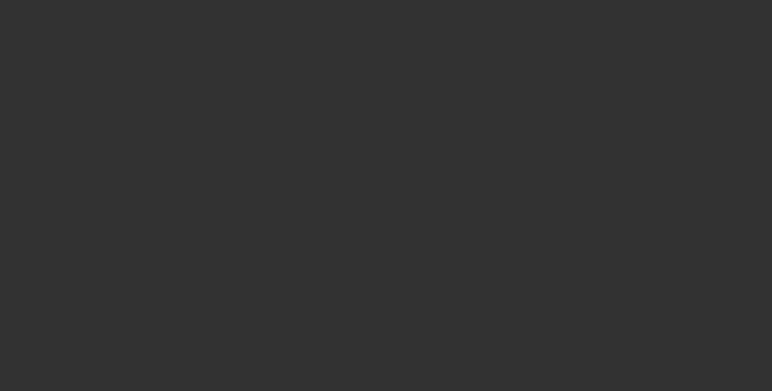
select select "0"
select select "6"
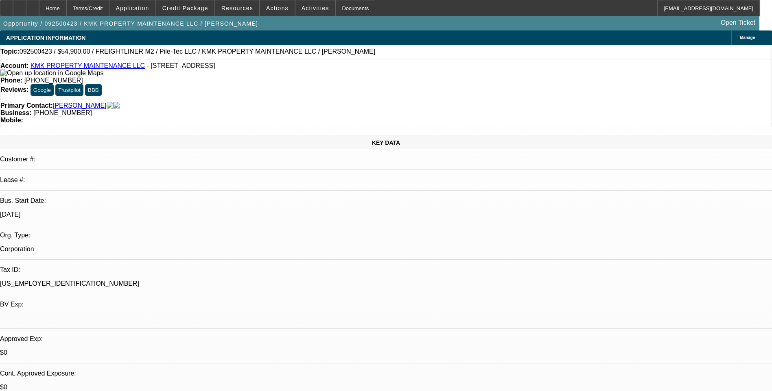
click at [194, 13] on span at bounding box center [185, 8] width 58 height 20
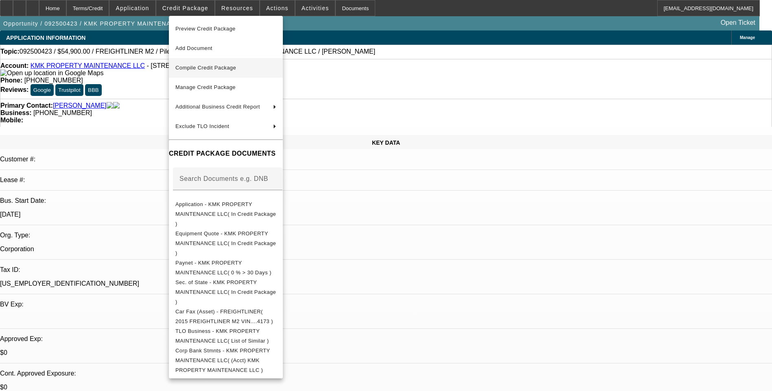
click at [258, 72] on span "Compile Credit Package" at bounding box center [225, 68] width 101 height 10
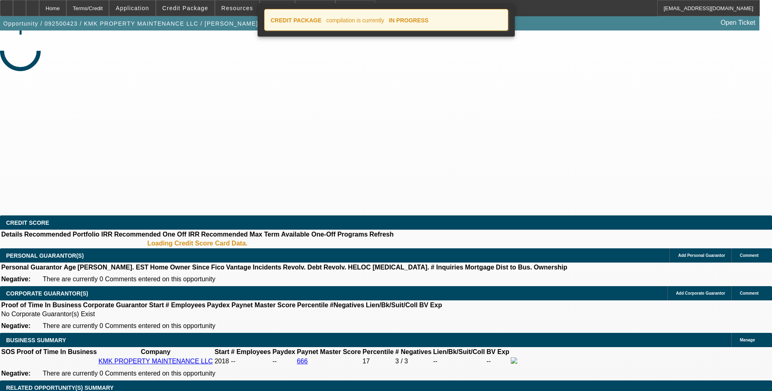
select select "0"
select select "6"
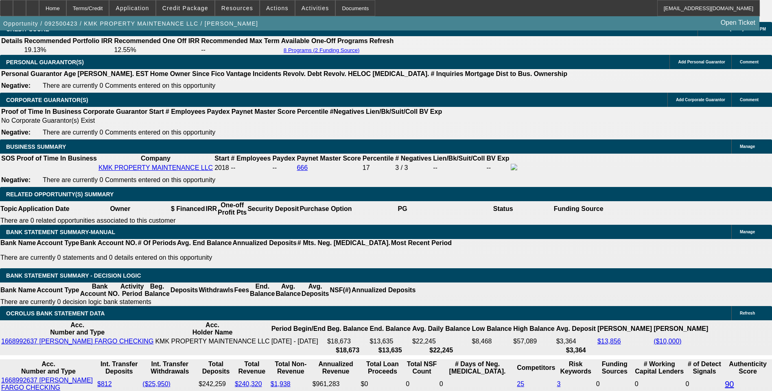
scroll to position [1261, 0]
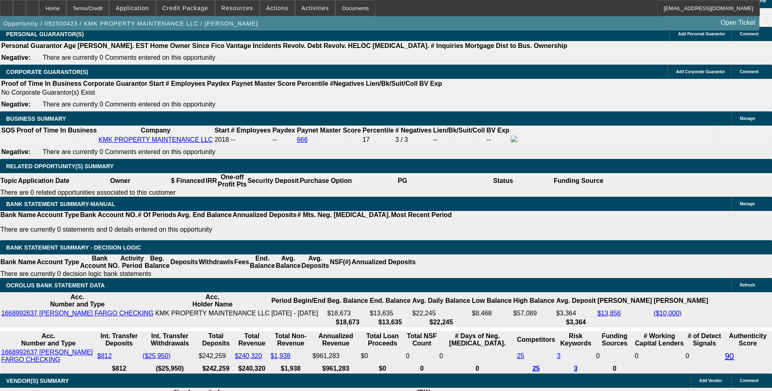
type input "1394.9"
type input "UNKNOWN"
type input "139"
type input "1395"
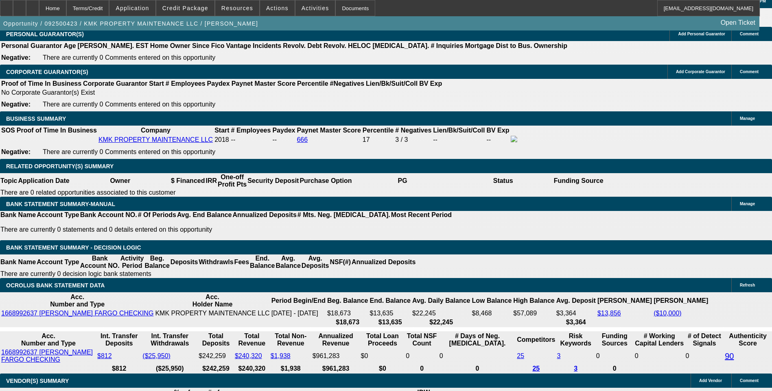
type input "10.1"
type input "$1,395.00"
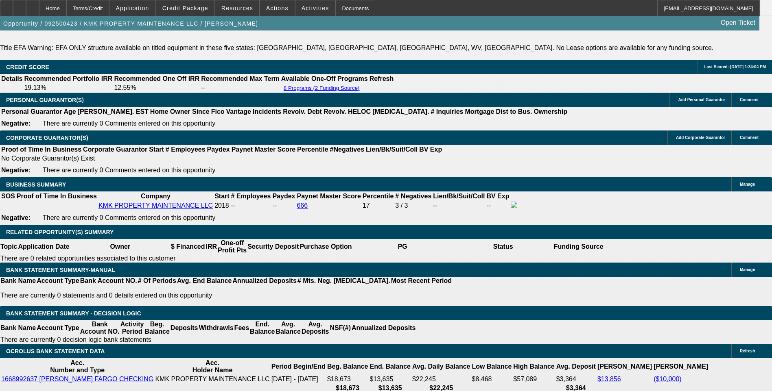
scroll to position [1180, 0]
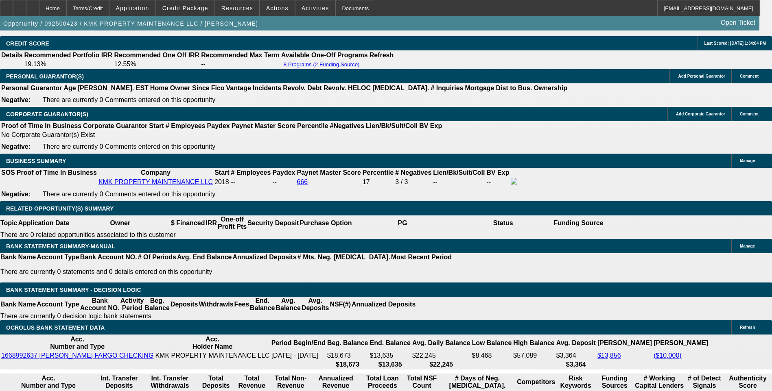
scroll to position [1220, 0]
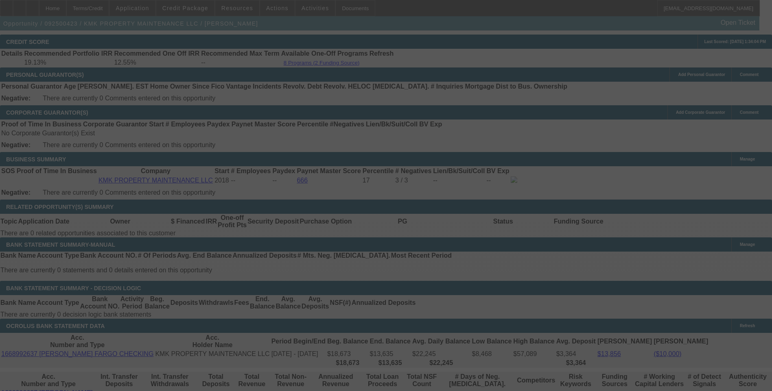
select select "0"
select select "6"
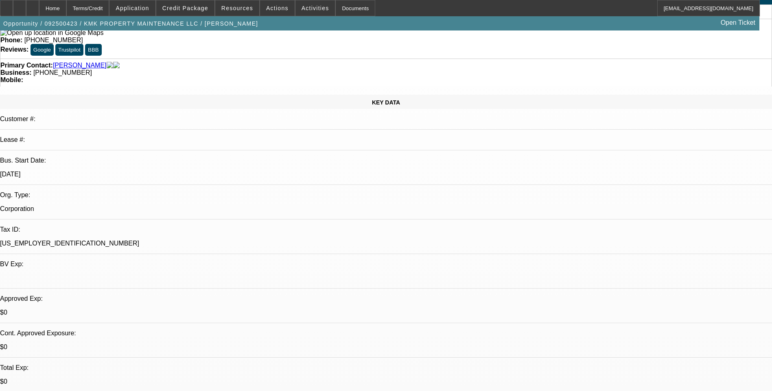
scroll to position [0, 0]
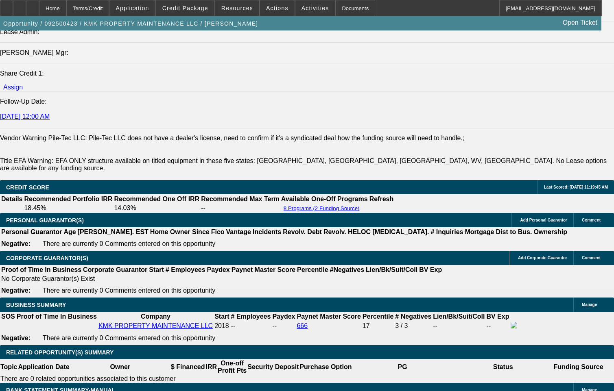
scroll to position [1078, 0]
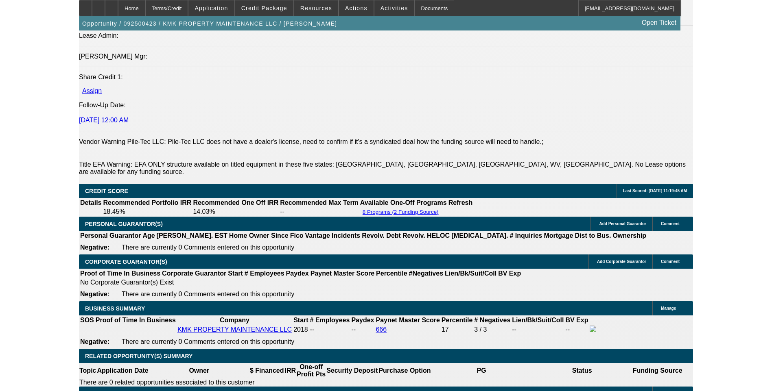
scroll to position [976, 0]
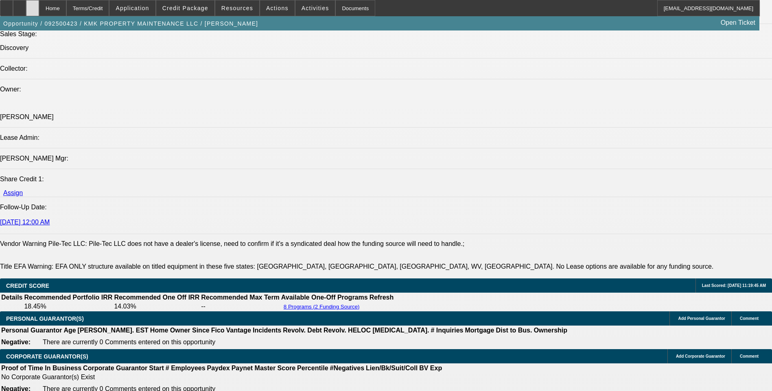
click at [33, 5] on icon at bounding box center [33, 5] width 0 height 0
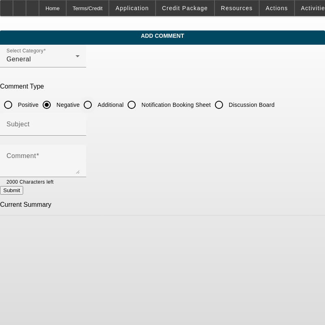
click at [96, 105] on input "Additional" at bounding box center [88, 105] width 16 height 16
radio input "true"
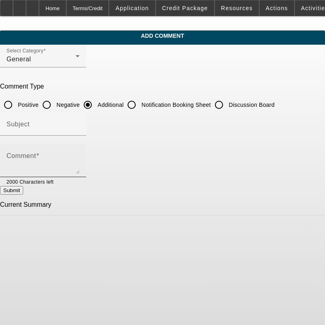
drag, startPoint x: 44, startPoint y: 155, endPoint x: 37, endPoint y: 157, distance: 7.5
click at [36, 155] on mat-label "Comment" at bounding box center [22, 156] width 30 height 7
click at [43, 155] on textarea "Comment" at bounding box center [43, 165] width 73 height 20
paste textarea "KMK Property Maintenance, a trusted landscaping company in [GEOGRAPHIC_DATA], […"
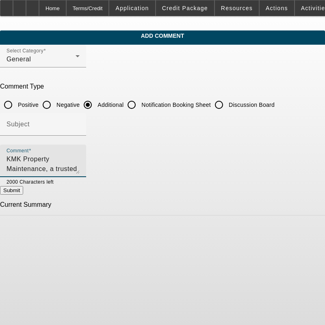
scroll to position [27, 0]
type textarea "KMK Property Maintenance, a trusted landscaping company in [GEOGRAPHIC_DATA], […"
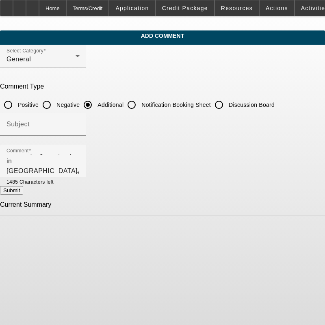
click at [23, 192] on button "Submit" at bounding box center [11, 190] width 23 height 9
radio input "true"
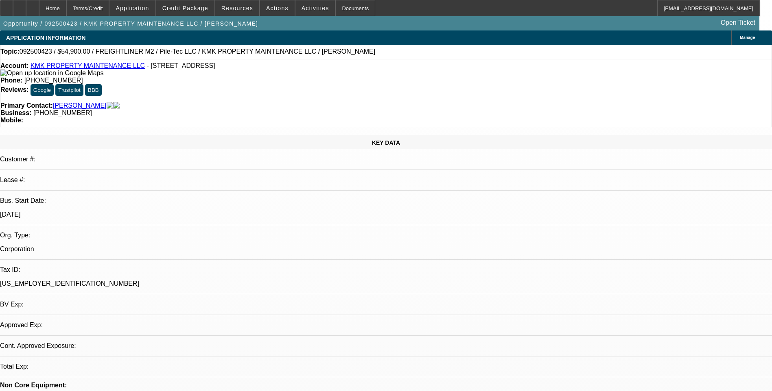
select select "0"
select select "6"
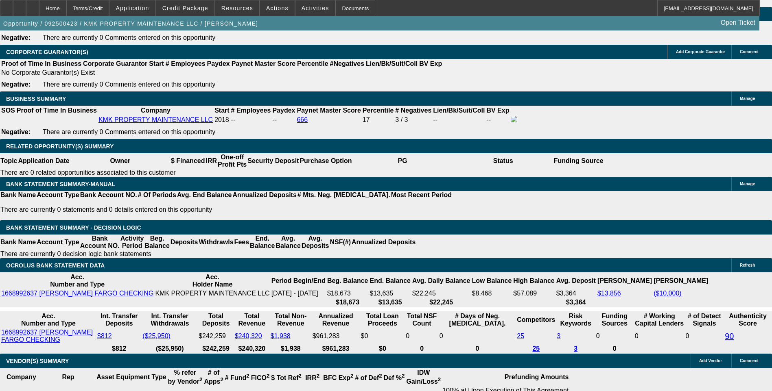
scroll to position [1261, 0]
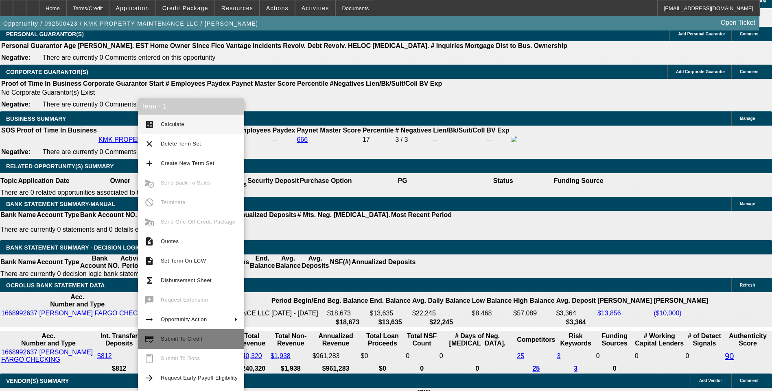
click at [169, 342] on span "Submit To Credit" at bounding box center [181, 339] width 41 height 6
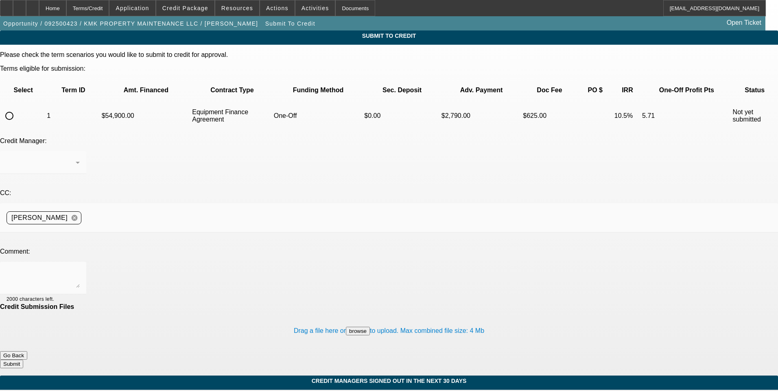
click at [17, 108] on input "radio" at bounding box center [9, 116] width 16 height 16
radio input "true"
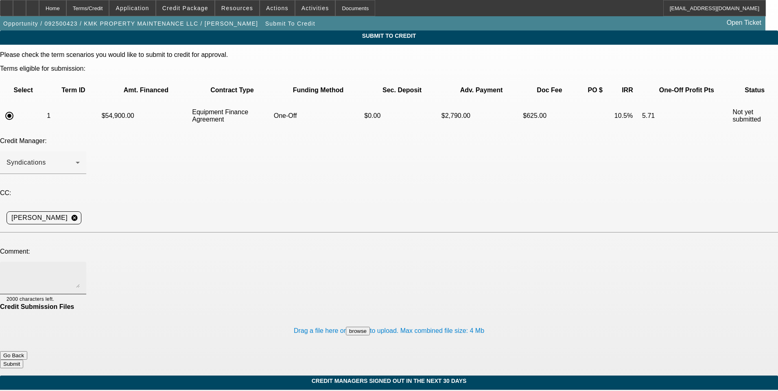
click at [80, 269] on textarea at bounding box center [43, 279] width 73 height 20
type textarea "Corp only deal. Please see additional comments for write up and ok to sell one …"
click at [23, 360] on button "Submit" at bounding box center [11, 364] width 23 height 9
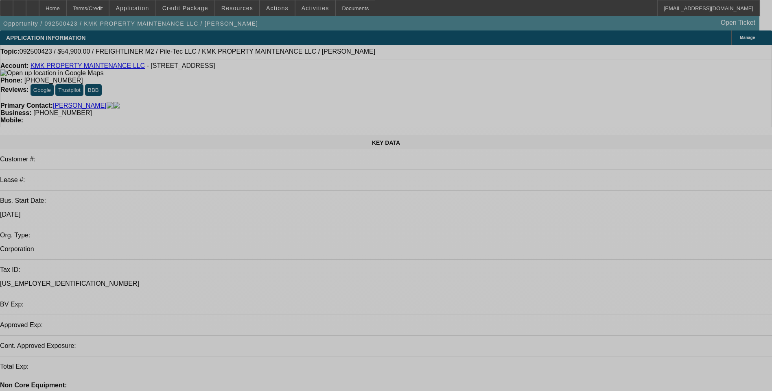
select select "0"
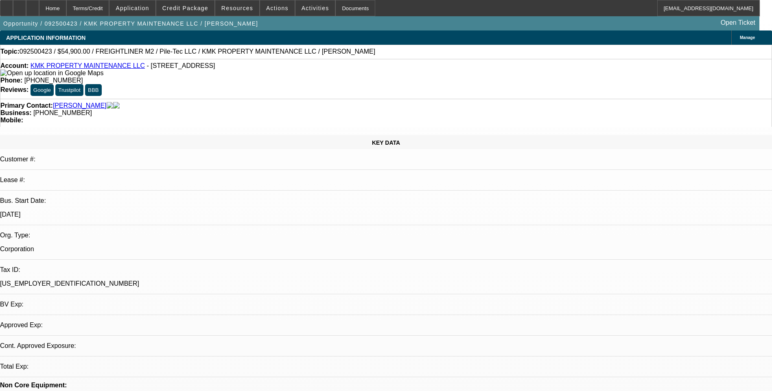
select select "0"
select select "6"
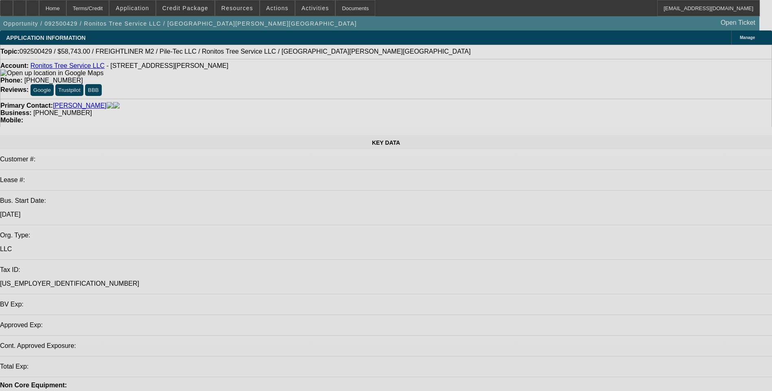
select select "0"
select select "2"
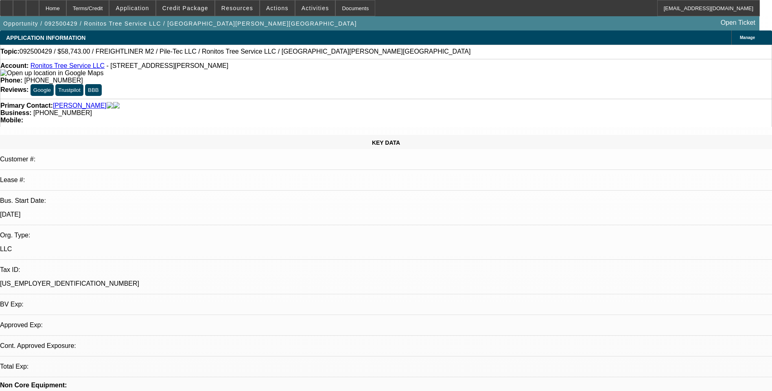
select select "0.1"
select select "1"
select select "2"
select select "4"
click at [26, 9] on div at bounding box center [19, 8] width 13 height 16
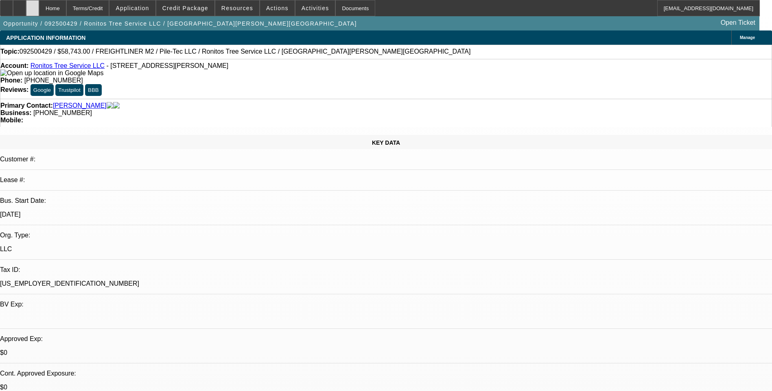
click at [33, 5] on icon at bounding box center [33, 5] width 0 height 0
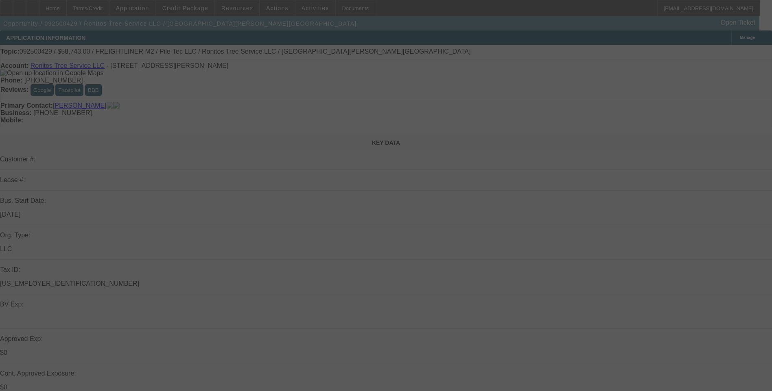
select select "0"
select select "2"
select select "0.1"
select select "4"
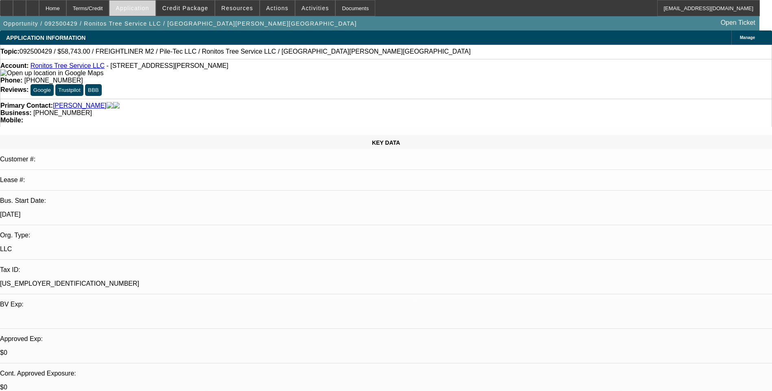
click at [145, 11] on span "Application" at bounding box center [132, 8] width 33 height 7
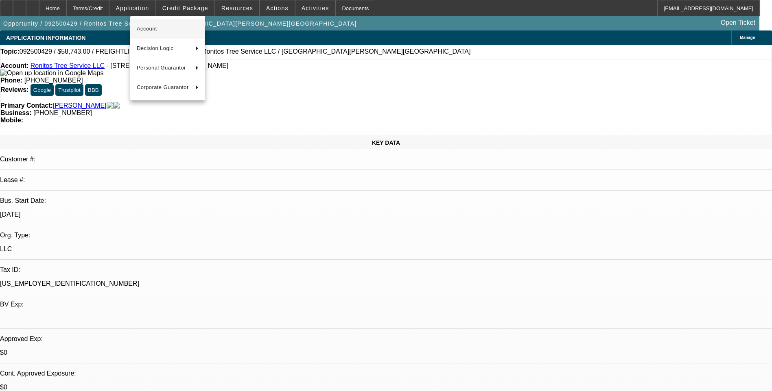
click at [153, 30] on span "Account" at bounding box center [168, 29] width 62 height 10
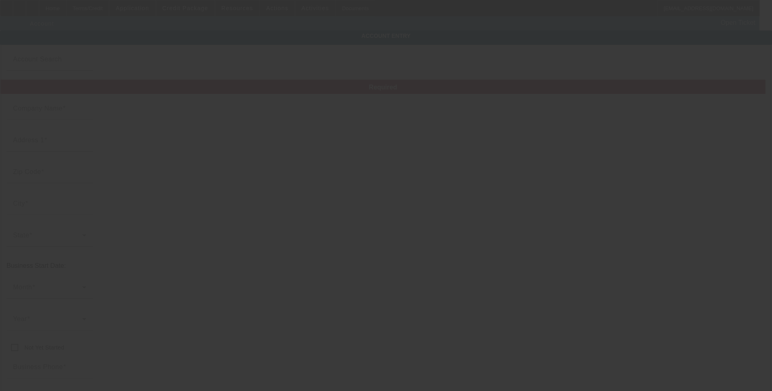
type input "Ronitos Tree Service LLC"
type input "3721 Pacific Dr"
type input "30106"
type input "Austell"
type input "[PHONE_NUMBER]"
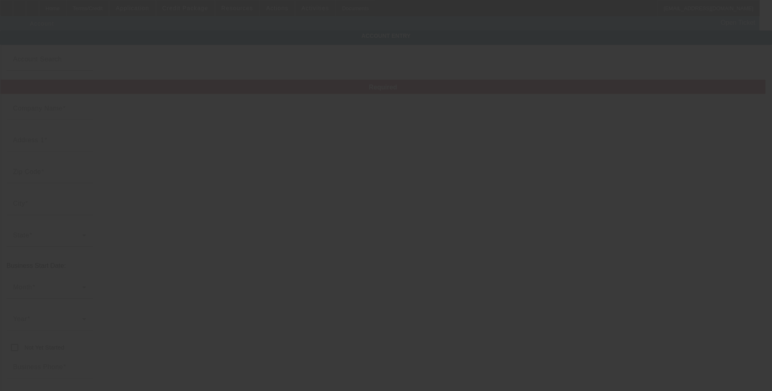
type input "[US_EMPLOYER_IDENTIFICATION_NUMBER]"
type input "https://www.ronitostreeservice.com/"
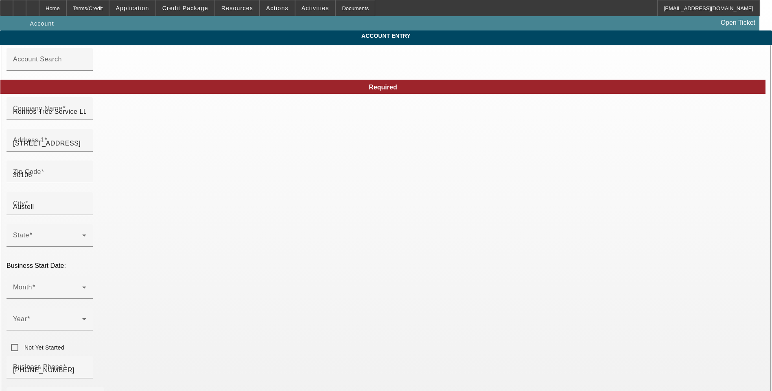
type input "9/19/2025"
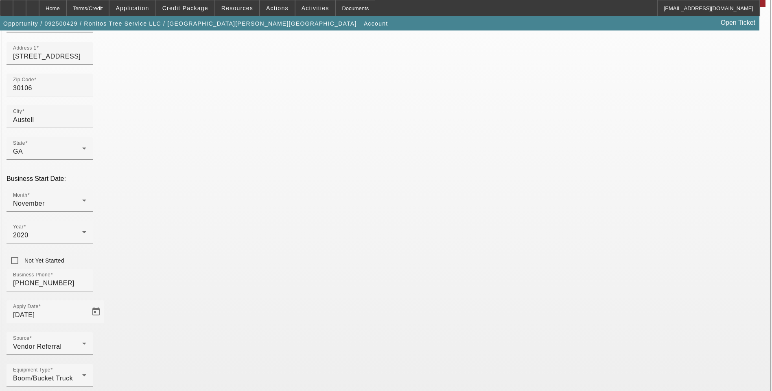
scroll to position [88, 0]
click at [66, 8] on div "Home" at bounding box center [52, 8] width 27 height 16
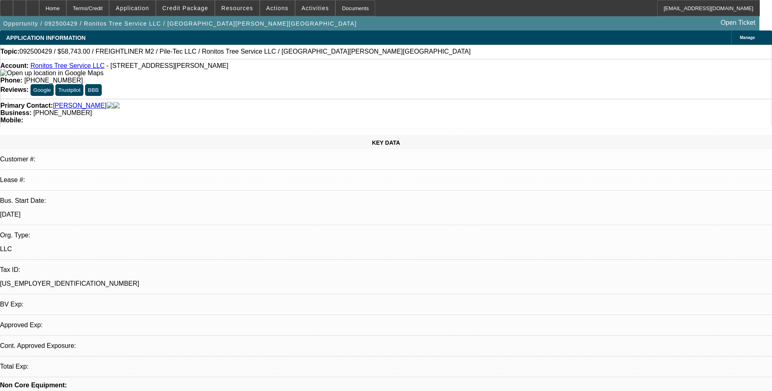
select select "0"
select select "2"
select select "0.1"
select select "4"
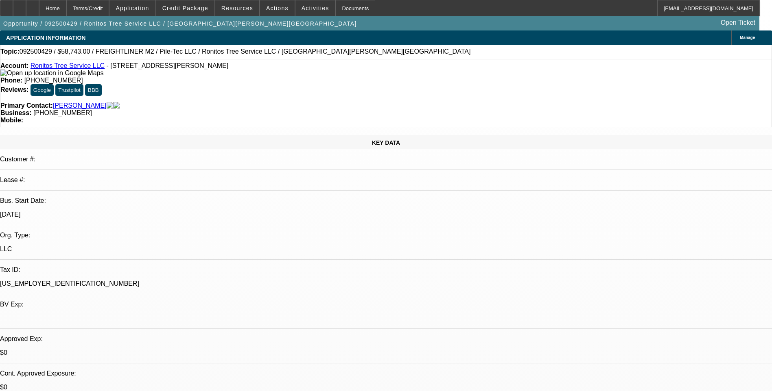
click at [183, 9] on span "Credit Package" at bounding box center [185, 8] width 46 height 7
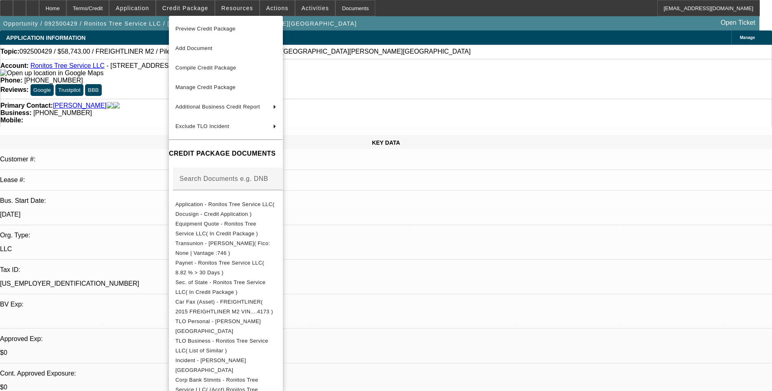
click at [434, 94] on div at bounding box center [386, 195] width 772 height 391
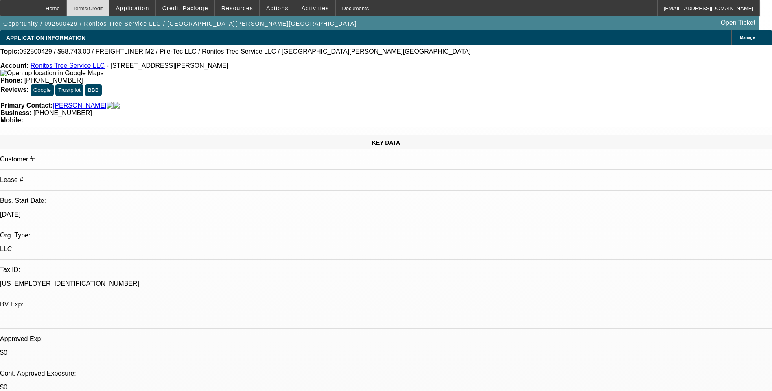
click at [109, 4] on div "Terms/Credit" at bounding box center [87, 8] width 43 height 16
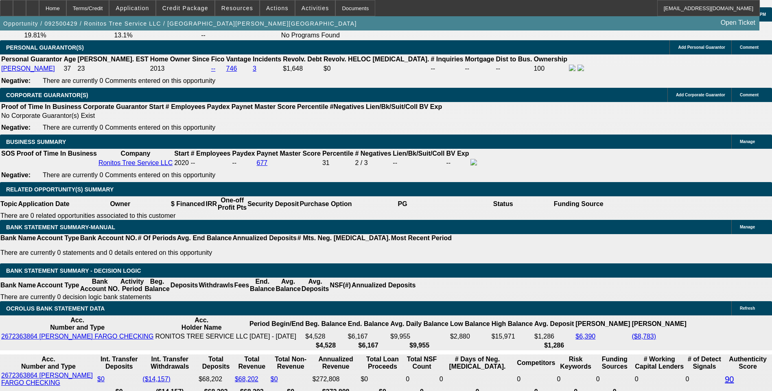
scroll to position [1225, 0]
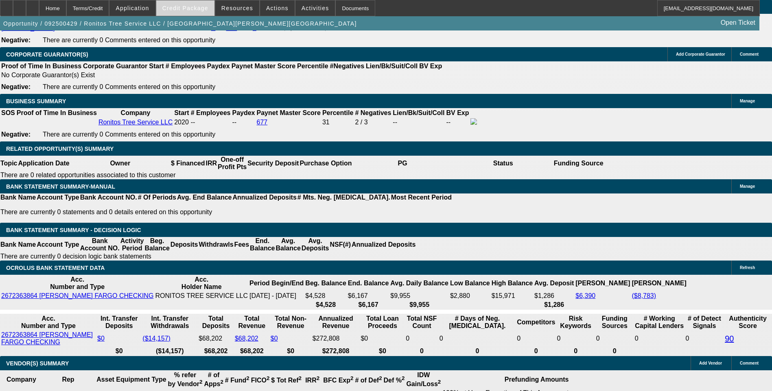
click at [198, 13] on span at bounding box center [185, 8] width 58 height 20
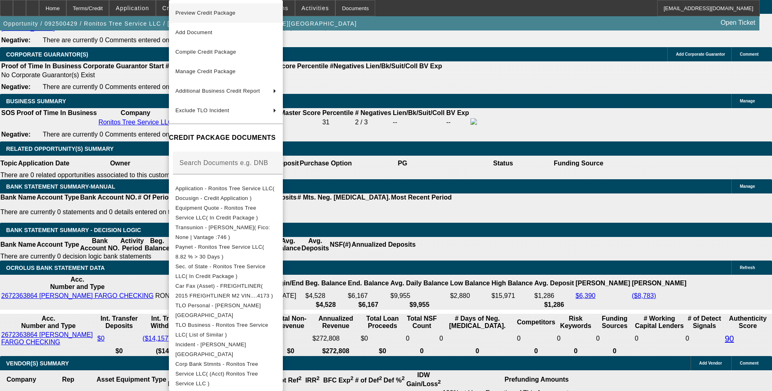
click at [230, 17] on span "Preview Credit Package" at bounding box center [225, 13] width 101 height 10
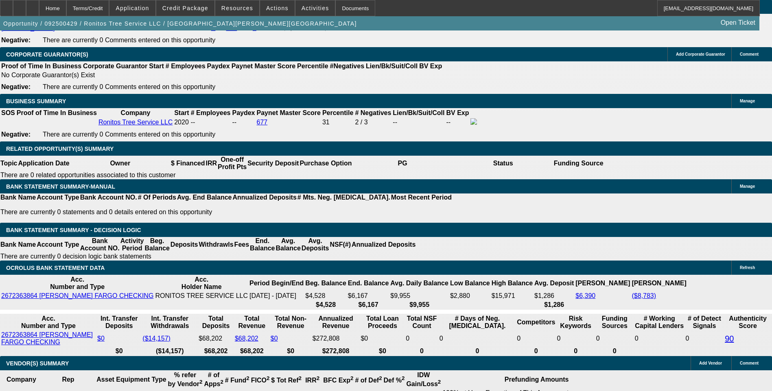
type input "$0.00"
type input "UNKNOWN"
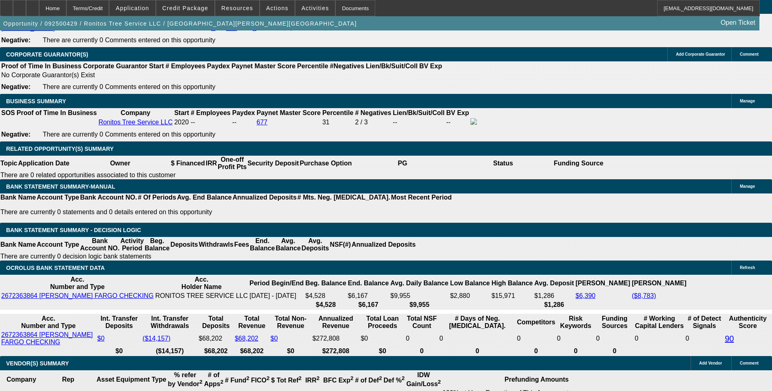
type input "48"
type input "10"
type input "$2,497.92"
type input "$1,248.96"
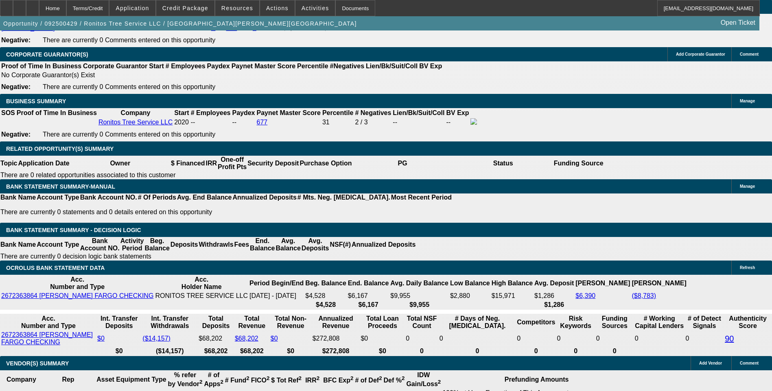
type input "10."
type input "$2,979.74"
type input "$1,489.87"
type input "10.5"
type input "$3,008.04"
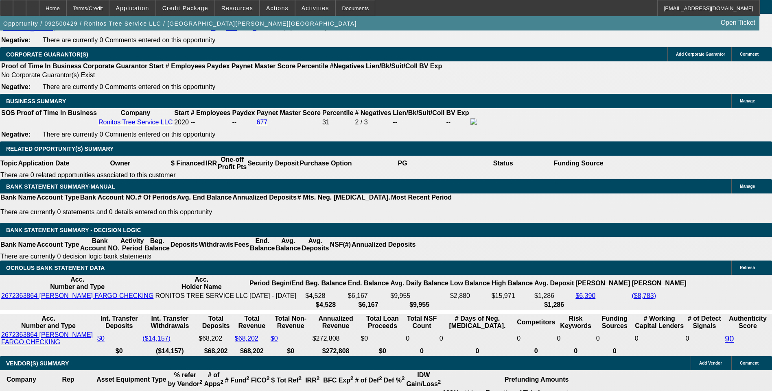
type input "$1,504.02"
type input "10.5"
type input "1504."
type input "$3,008.00"
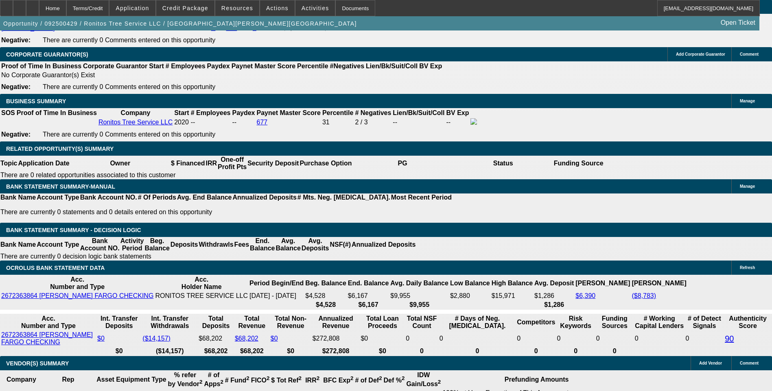
type input "150"
type input "$300.00"
type input "1505"
type input "$3,010.00"
type input "10.5"
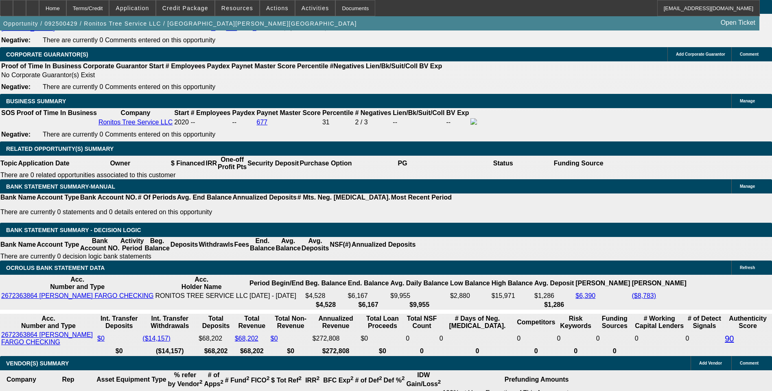
type input "$1,505.00"
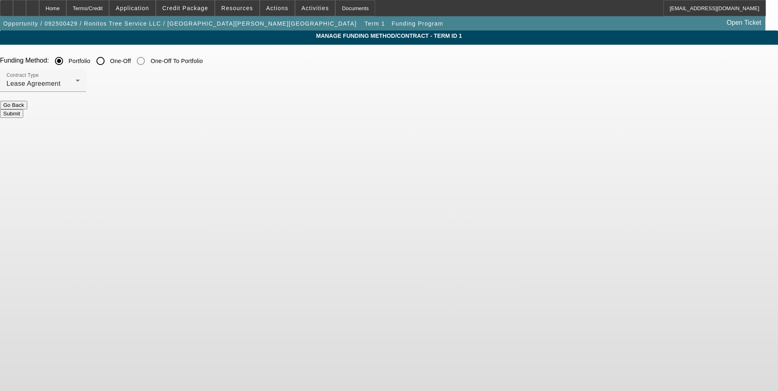
click at [109, 61] on input "One-Off" at bounding box center [100, 61] width 16 height 16
radio input "true"
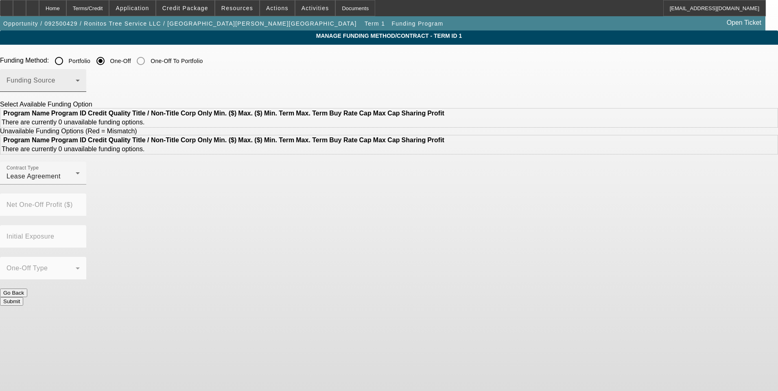
click at [76, 85] on span at bounding box center [41, 84] width 69 height 10
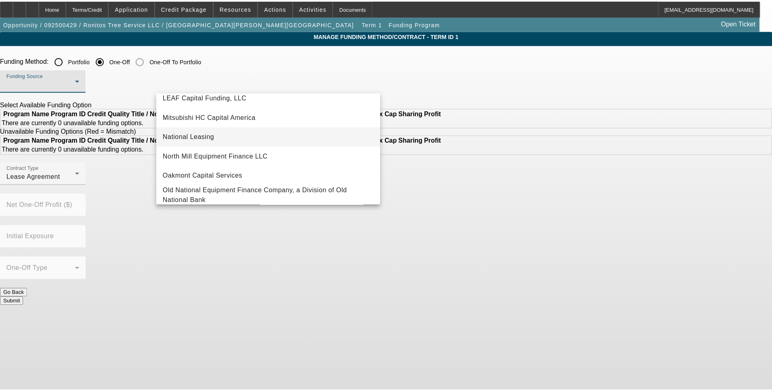
scroll to position [163, 0]
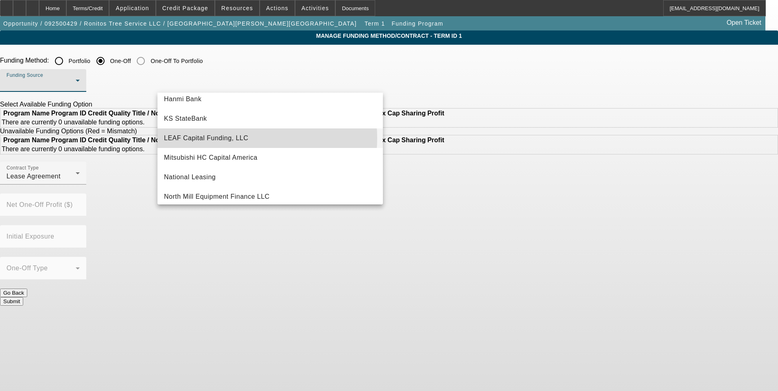
click at [236, 138] on span "LEAF Capital Funding, LLC" at bounding box center [206, 138] width 84 height 10
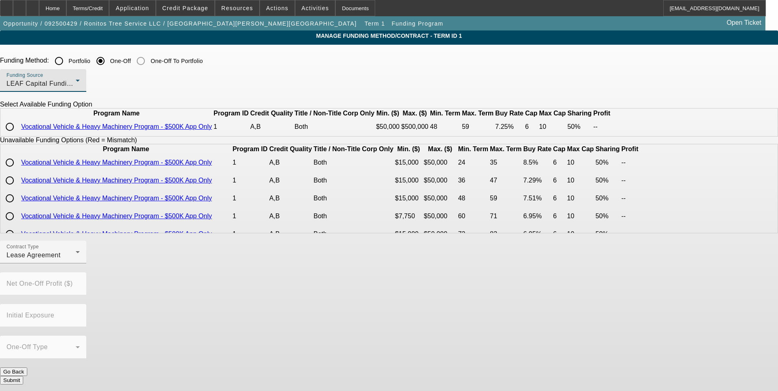
click at [18, 135] on input "radio" at bounding box center [10, 127] width 16 height 16
radio input "true"
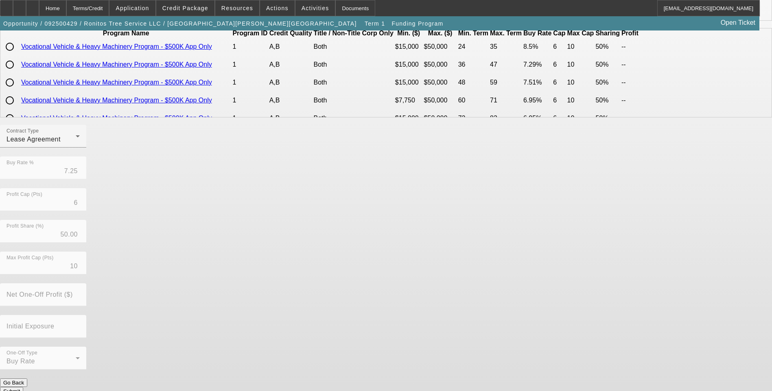
scroll to position [116, 0]
click at [76, 144] on div "Lease Agreement" at bounding box center [41, 139] width 69 height 10
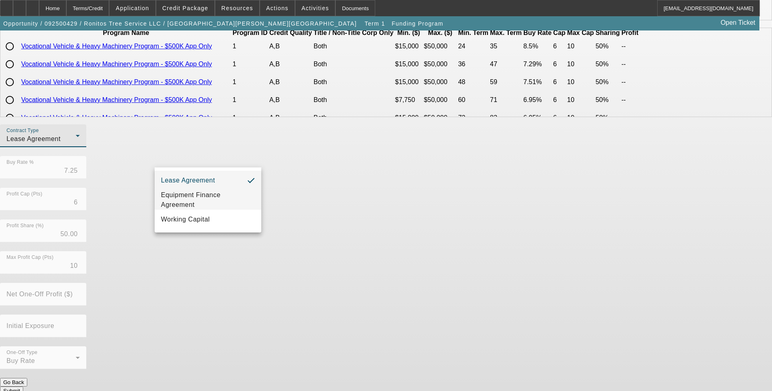
click at [217, 197] on span "Equipment Finance Agreement" at bounding box center [208, 200] width 94 height 20
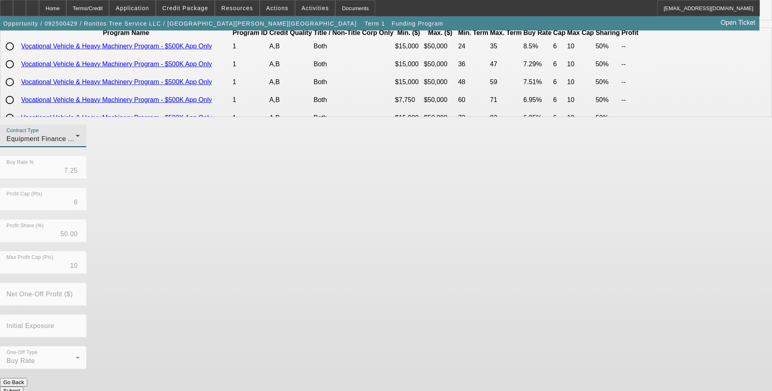
click at [342, 220] on div "Contract Type Equipment Finance Agreement Buy Rate % 7.25 Profit Cap (Pts) 6 Pr…" at bounding box center [386, 251] width 772 height 254
click at [23, 387] on button "Submit" at bounding box center [11, 391] width 23 height 9
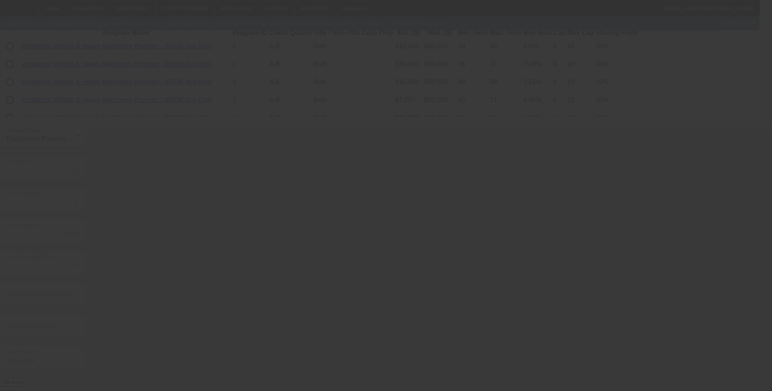
radio input "true"
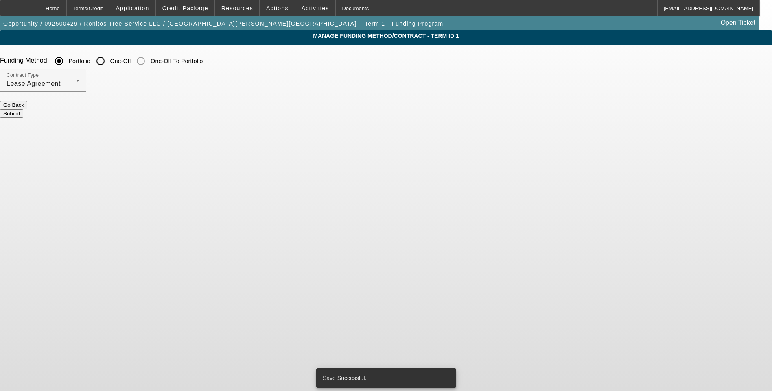
scroll to position [0, 0]
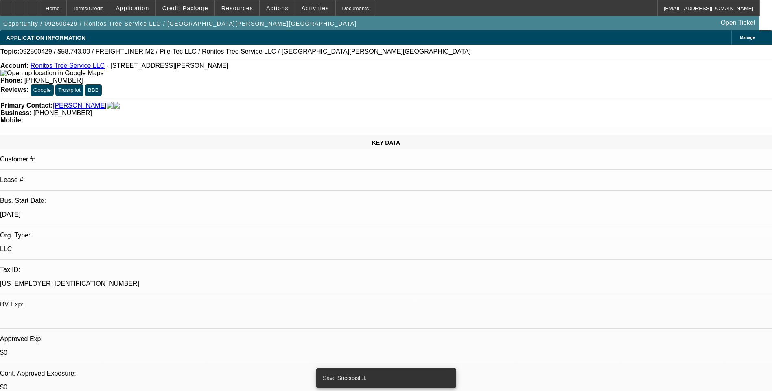
select select "0"
select select "2"
select select "0"
select select "6"
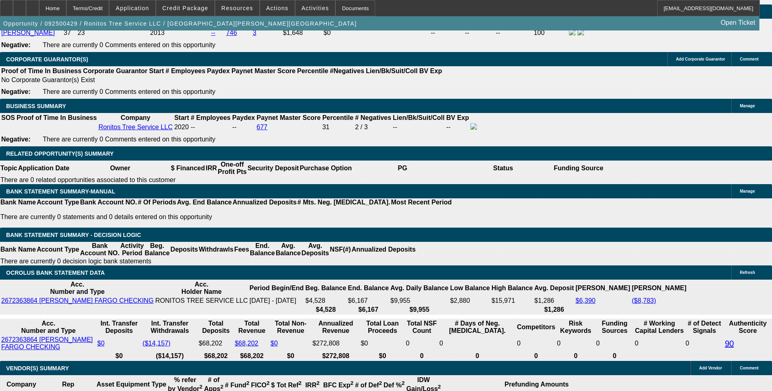
scroll to position [1220, 0]
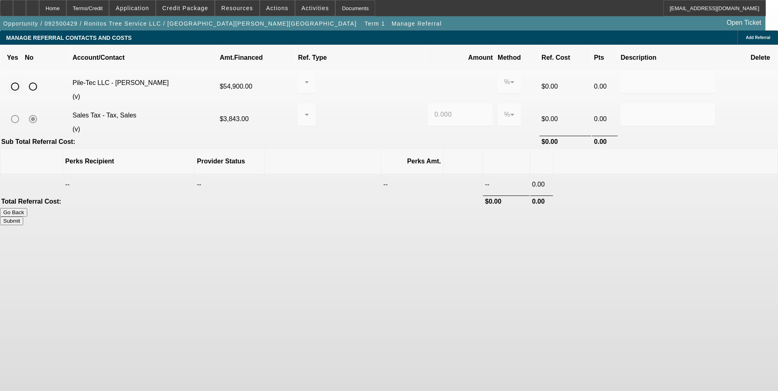
click at [23, 79] on input "radio" at bounding box center [15, 87] width 16 height 16
radio input "true"
click at [305, 77] on div at bounding box center [304, 82] width 0 height 10
click at [366, 122] on span "Pay vendor COMPANY" at bounding box center [370, 115] width 66 height 20
click at [434, 77] on input "0.000" at bounding box center [460, 82] width 52 height 10
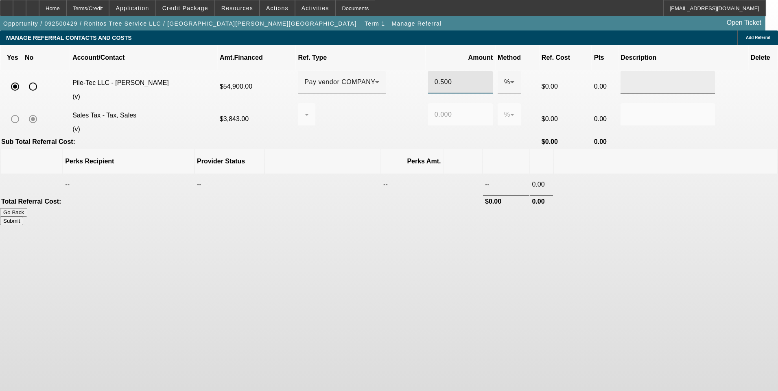
type input "0.500"
click at [627, 77] on input "text" at bounding box center [667, 82] width 81 height 10
type input "Referral Fee"
drag, startPoint x: 609, startPoint y: 295, endPoint x: 603, endPoint y: 283, distance: 13.8
click at [608, 295] on body "Home Terms/Credit Application Credit Package Resources Actions Activities Docum…" at bounding box center [389, 195] width 778 height 391
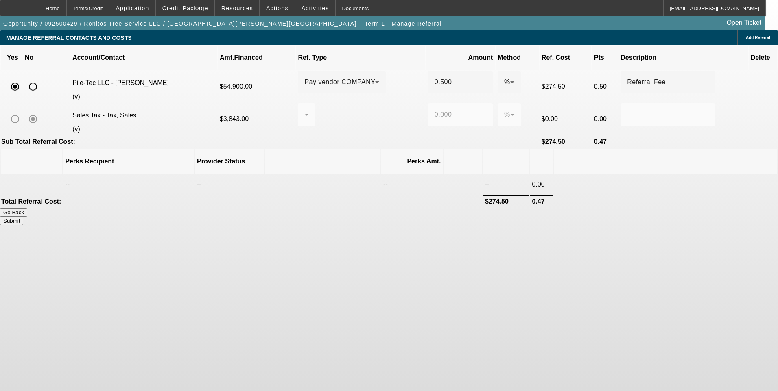
click at [23, 217] on button "Submit" at bounding box center [11, 221] width 23 height 9
type input "0.000"
type input "0.500"
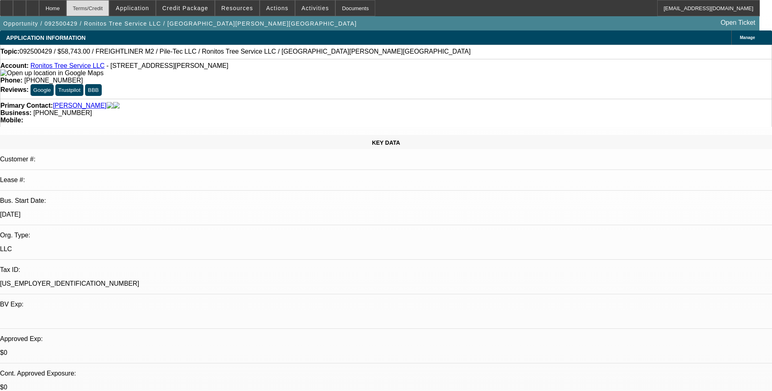
select select "0"
select select "2"
select select "0"
select select "6"
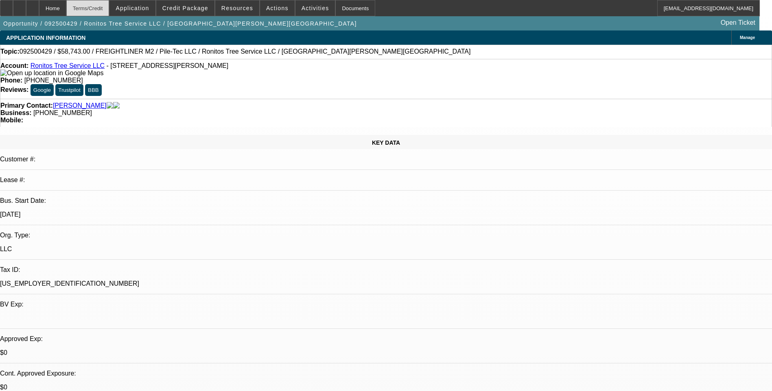
click at [109, 10] on div "Terms/Credit" at bounding box center [87, 8] width 43 height 16
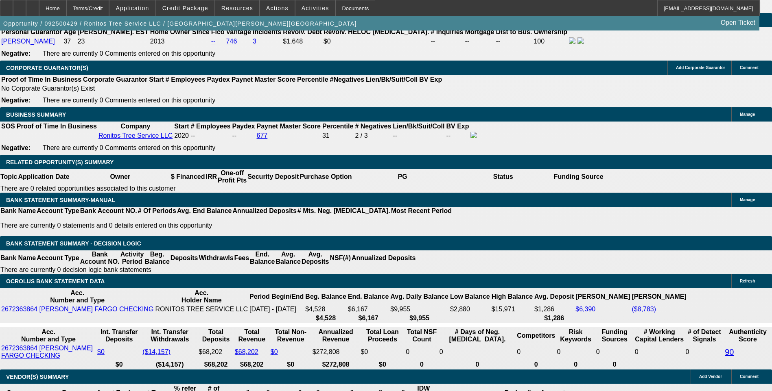
scroll to position [1225, 0]
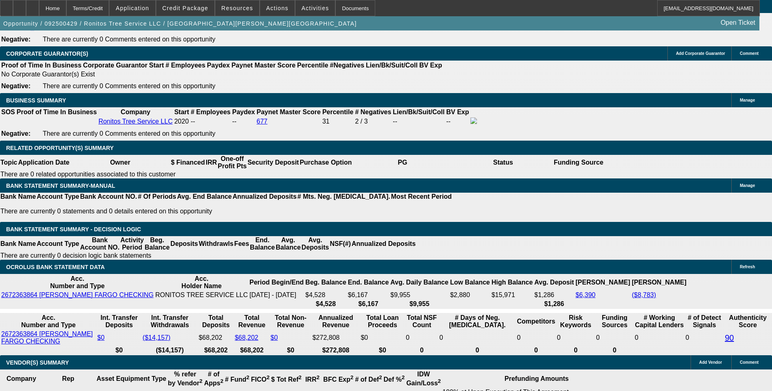
type input "15"
type input "$30.00"
type input "UNKNOWN"
type input "1515"
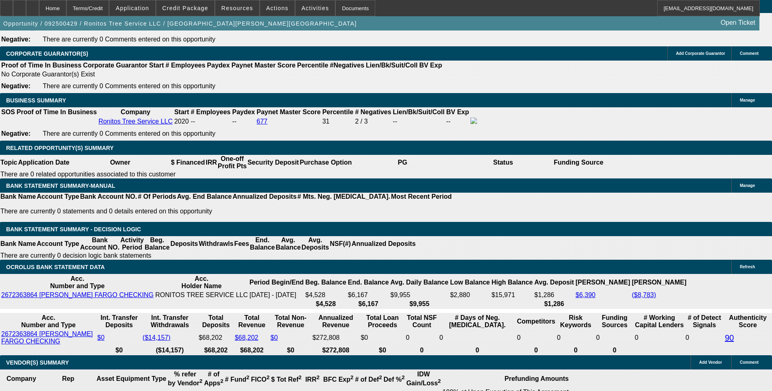
type input "$3,030.00"
type input "10.9"
type input "$1,515.00"
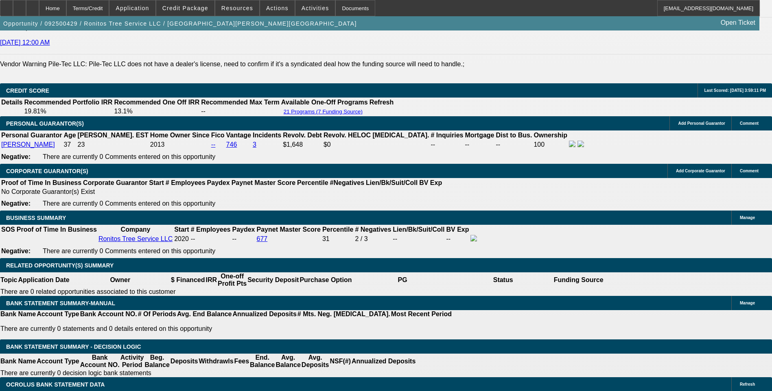
scroll to position [1103, 0]
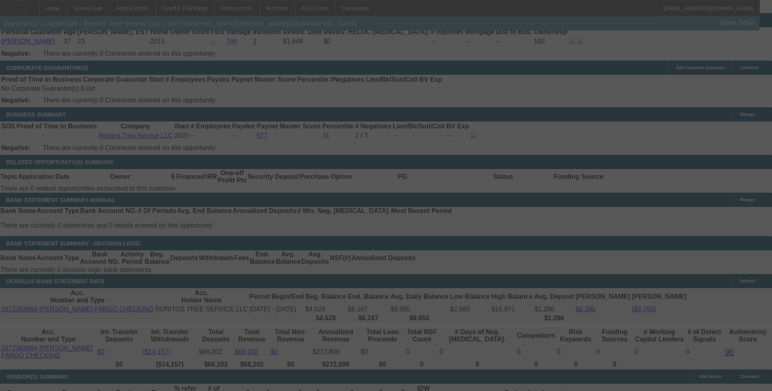
scroll to position [1225, 0]
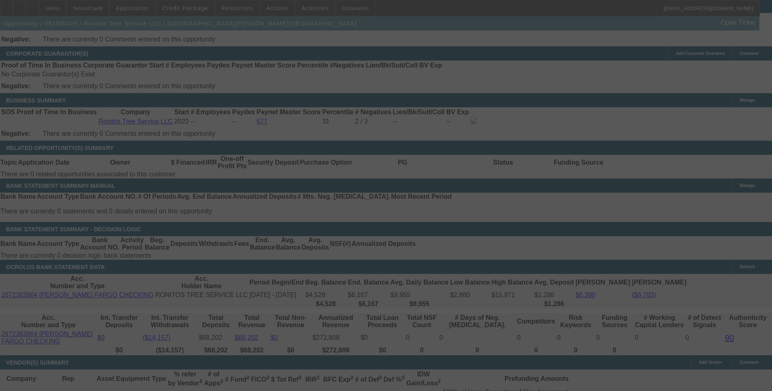
select select "0"
select select "2"
select select "0"
select select "6"
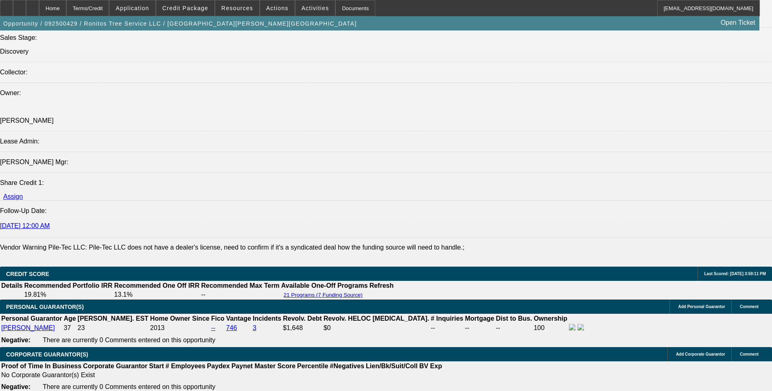
scroll to position [936, 0]
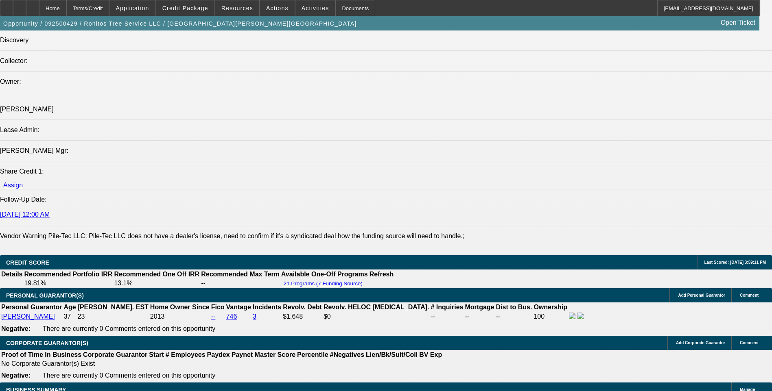
click at [39, 10] on div at bounding box center [32, 8] width 13 height 16
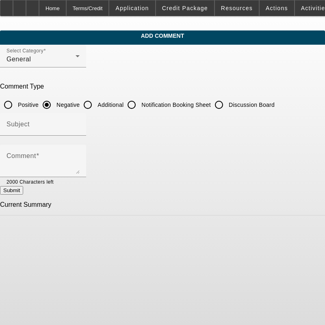
click at [96, 104] on input "Additional" at bounding box center [88, 105] width 16 height 16
radio input "true"
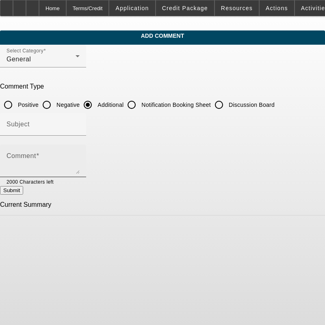
click at [30, 161] on textarea "Comment" at bounding box center [43, 165] width 73 height 20
paste textarea "Ronito’s Tree Service, a trusted tree care provider based in GA, is seeking fin…"
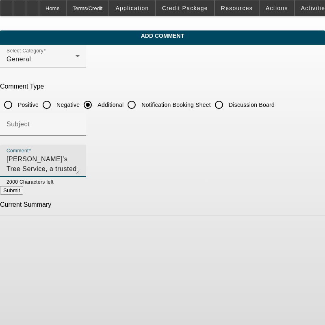
scroll to position [27, 0]
type textarea "Ronito’s Tree Service, a trusted tree care provider based in GA, is seeking fin…"
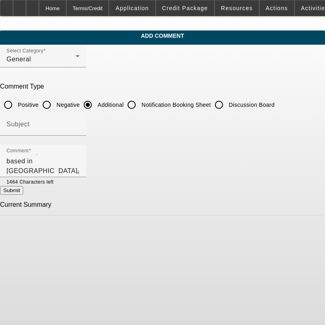
click at [23, 192] on button "Submit" at bounding box center [11, 190] width 23 height 9
radio input "true"
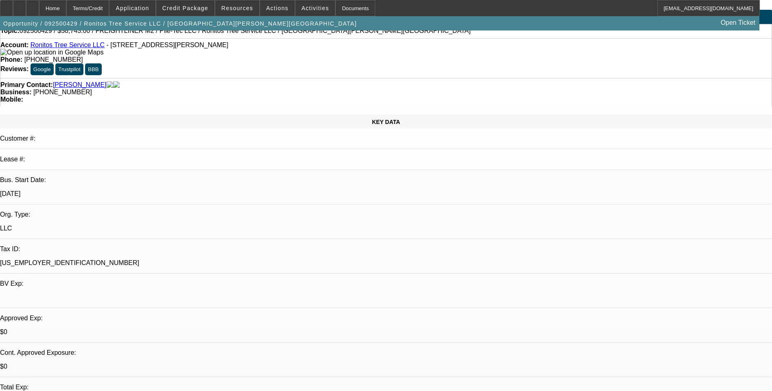
select select "0"
select select "2"
select select "0"
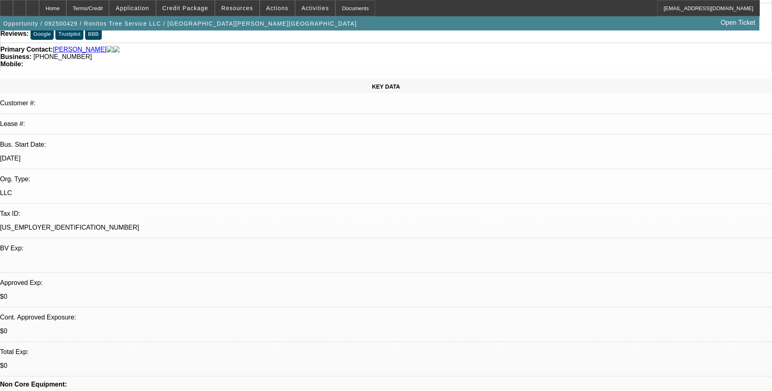
select select "1"
select select "2"
select select "6"
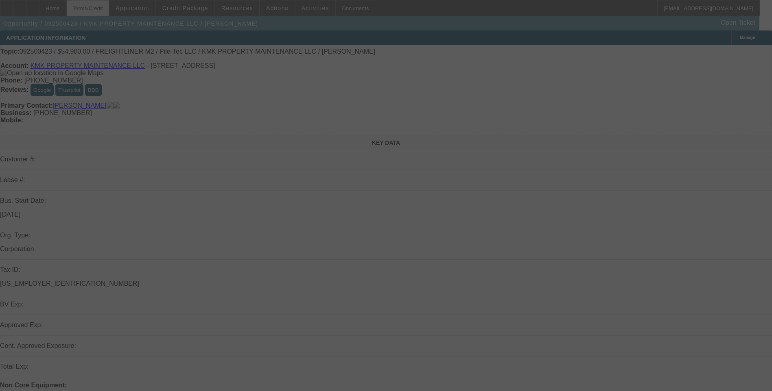
select select "0"
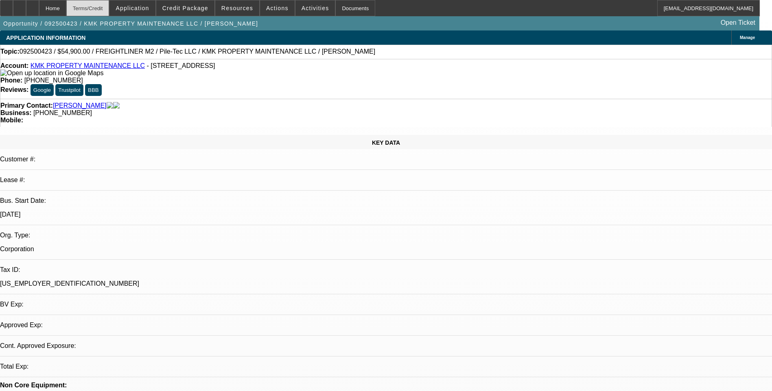
select select "1"
select select "6"
click at [106, 9] on div "Terms/Credit" at bounding box center [87, 8] width 43 height 16
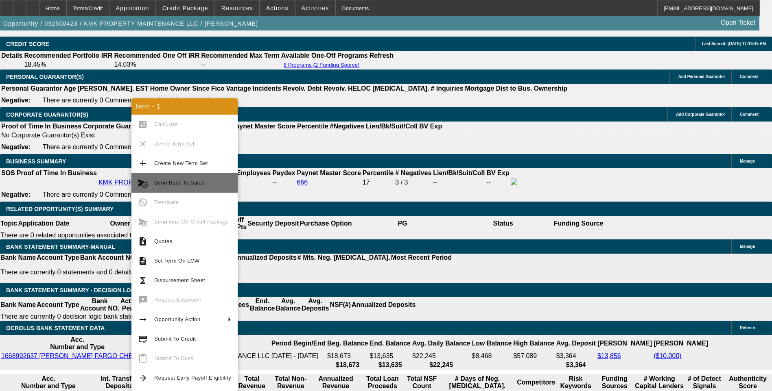
click at [196, 185] on span "Send Back To Sales" at bounding box center [179, 183] width 50 height 6
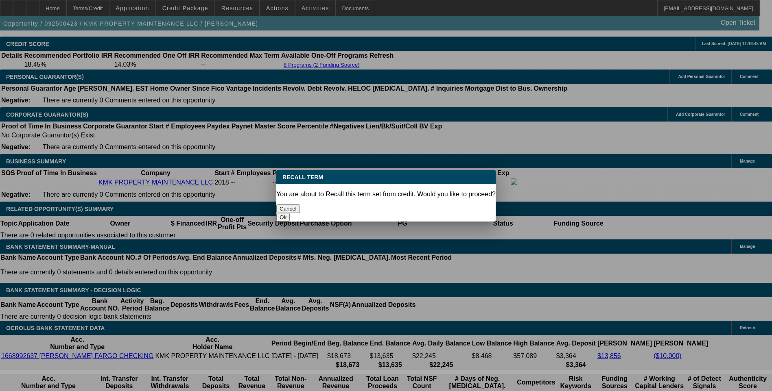
click at [290, 213] on button "Ok" at bounding box center [282, 217] width 13 height 9
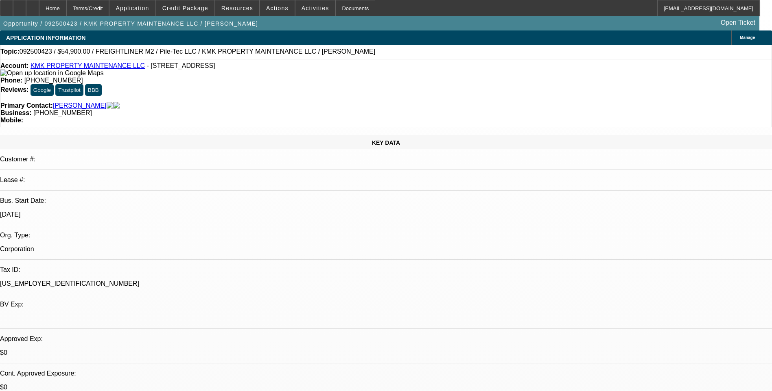
type textarea "Dealer license."
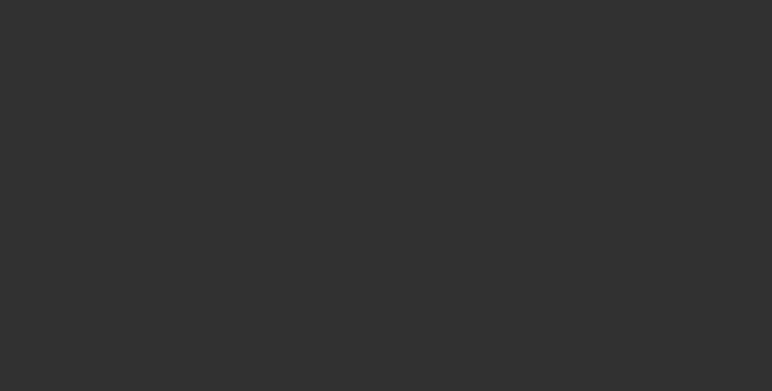
select select "0"
select select "6"
select select "0"
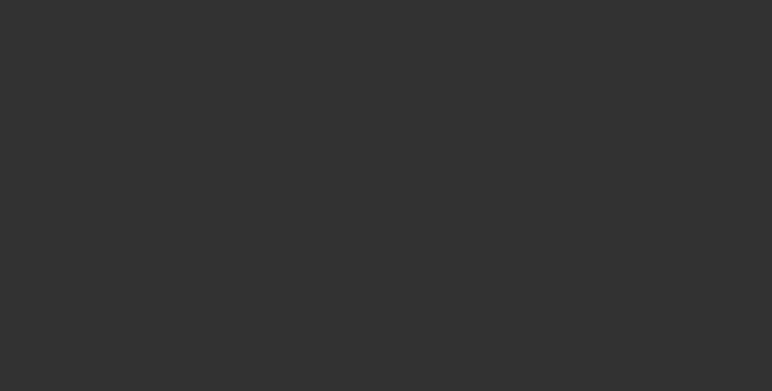
select select "0"
select select "6"
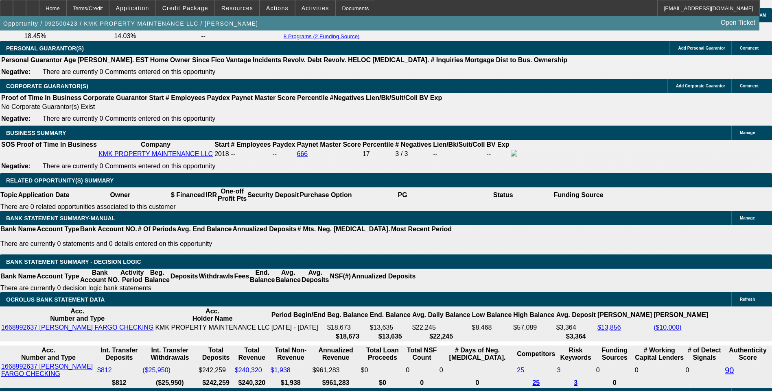
scroll to position [1261, 0]
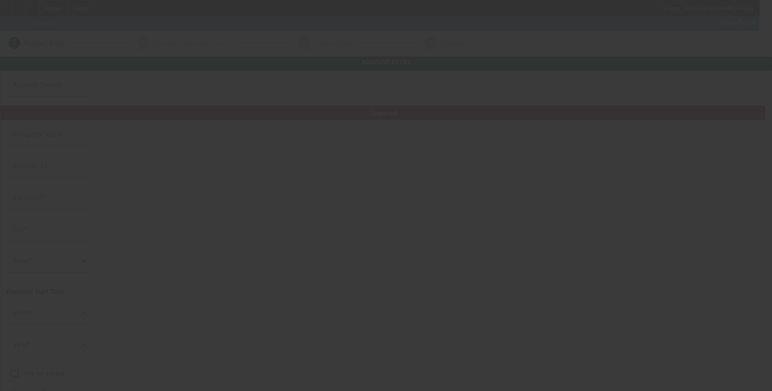
type input "[DATE]"
type input "[PERSON_NAME]"
type input "[STREET_ADDRESS]"
type input "28112"
type input "Monroe"
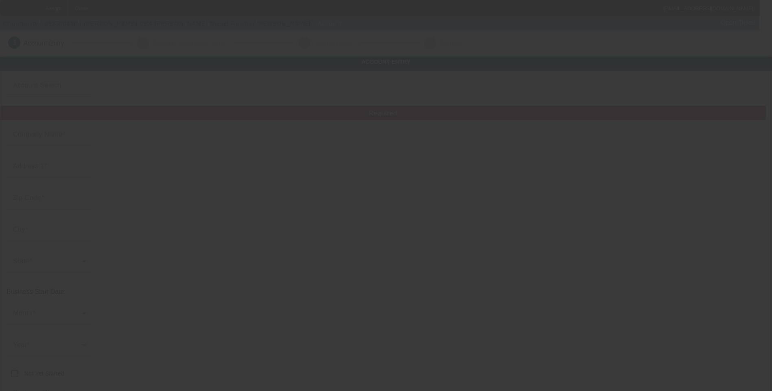
type input "[PHONE_NUMBER]"
type input "Funderburk Diesel Repair"
type input "bwfunderburk@yahoo.com"
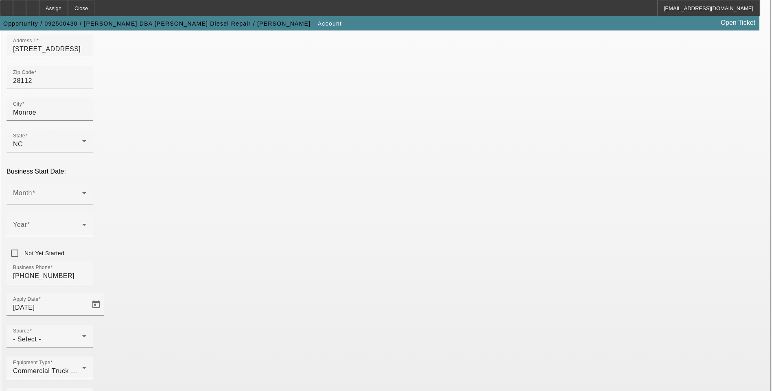
scroll to position [129, 0]
click at [82, 190] on span at bounding box center [47, 195] width 69 height 10
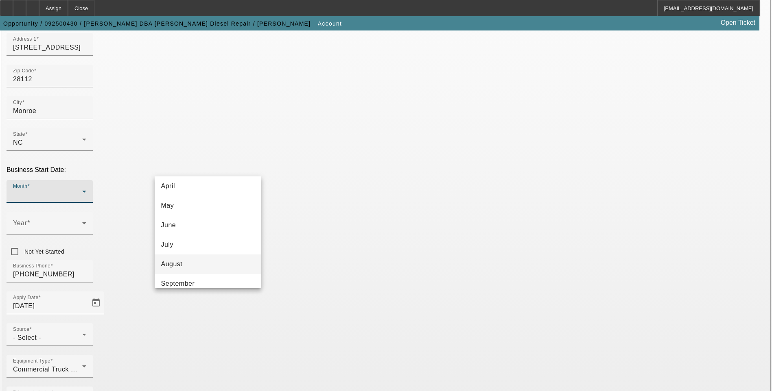
scroll to position [122, 0]
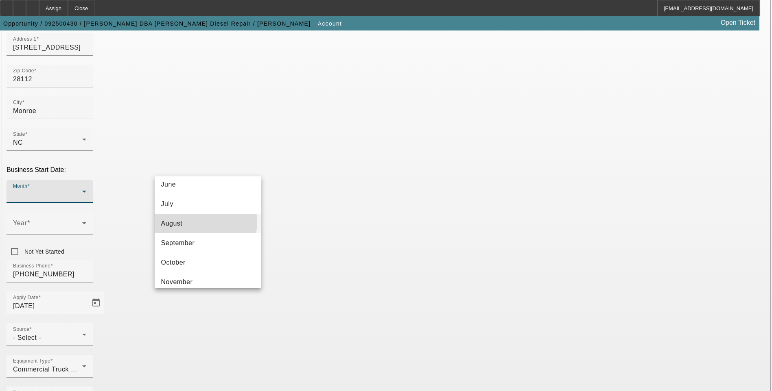
click at [205, 222] on mat-option "August" at bounding box center [208, 224] width 107 height 20
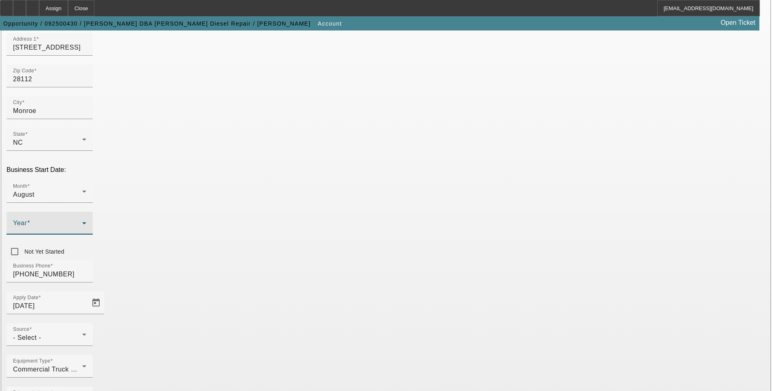
click at [82, 222] on span at bounding box center [47, 227] width 69 height 10
click at [299, 246] on mat-option "2025" at bounding box center [296, 248] width 47 height 20
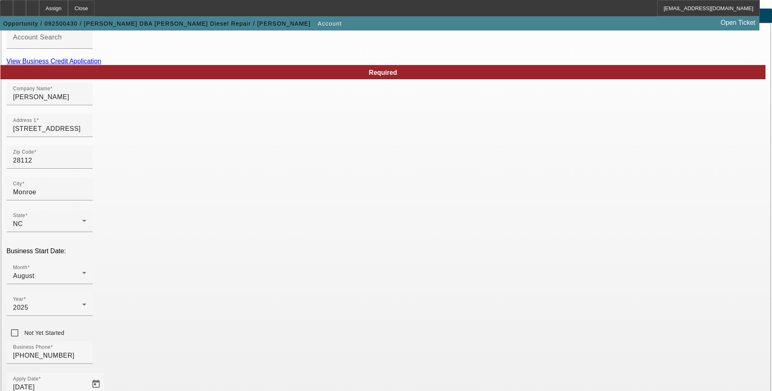
scroll to position [129, 0]
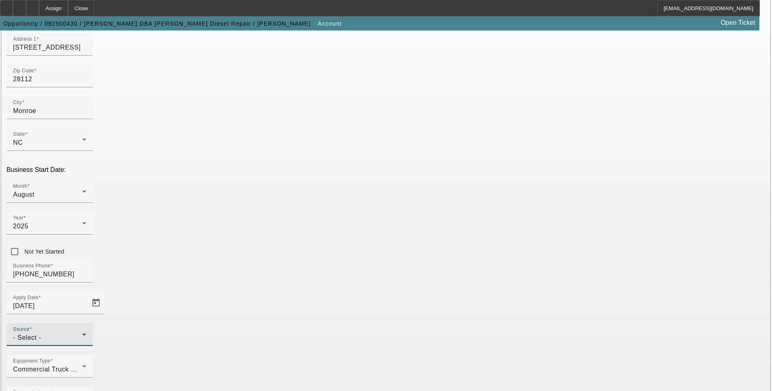
click at [82, 333] on div "- Select -" at bounding box center [47, 338] width 69 height 10
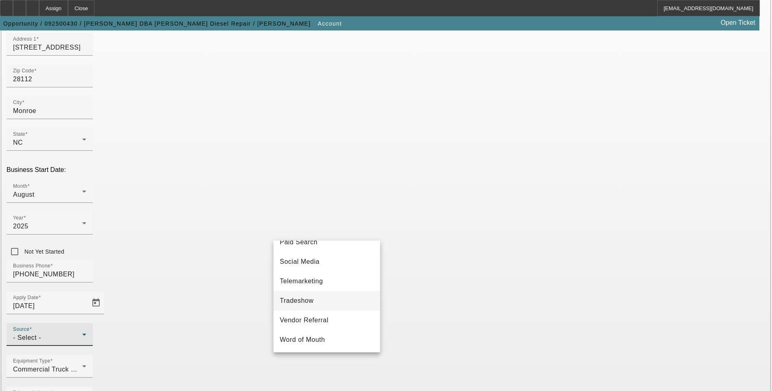
scroll to position [289, 0]
click at [321, 319] on span "Vendor Referral" at bounding box center [304, 320] width 49 height 10
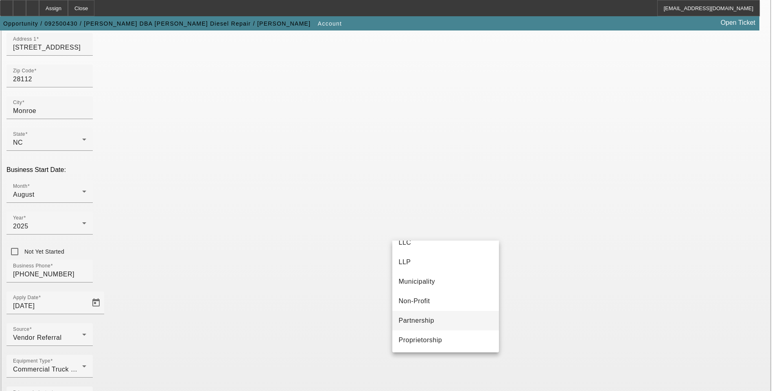
scroll to position [51, 0]
click at [439, 335] on span "Proprietorship" at bounding box center [421, 340] width 44 height 10
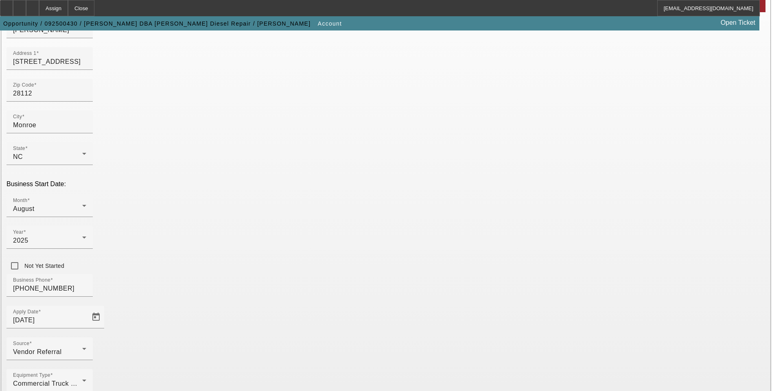
scroll to position [129, 0]
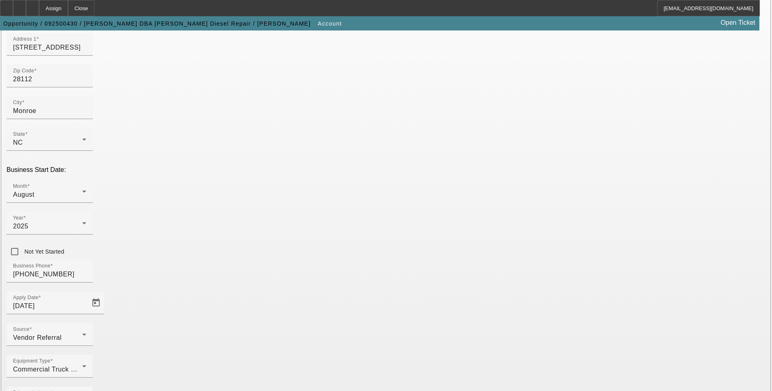
type input "Mobile Mechanic"
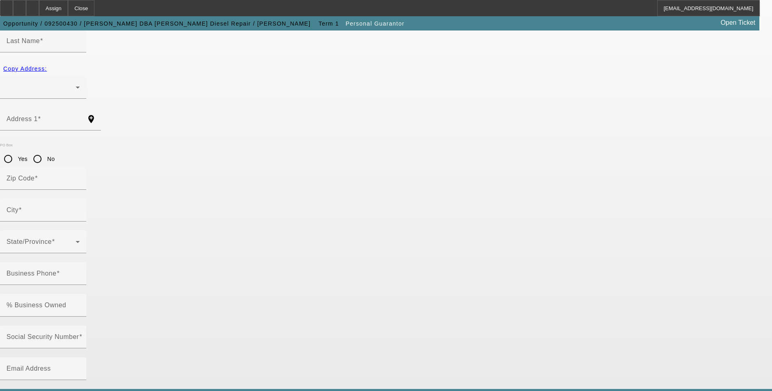
type input "Berry"
type input "Funderburk"
radio input "true"
type input "[PHONE_NUMBER]"
type input "244-33-8156"
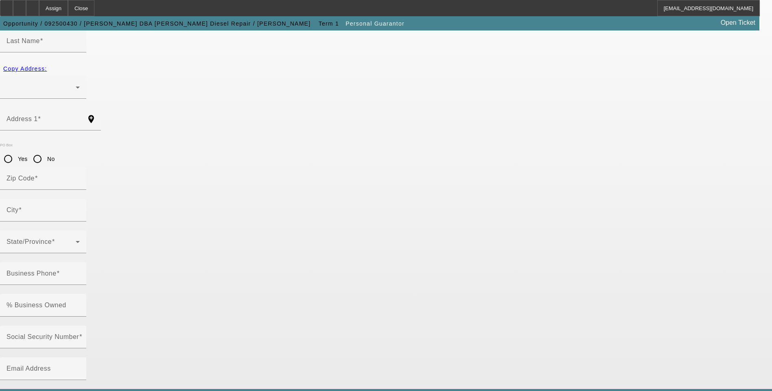
type input "bwfunderburk@yahoo.com"
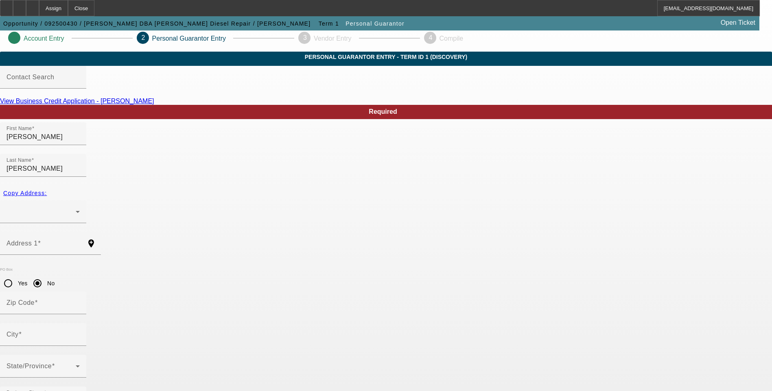
scroll to position [7, 0]
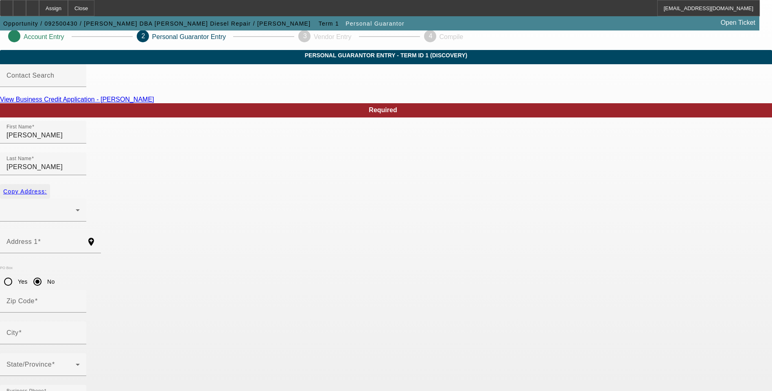
click at [47, 188] on span "Copy Address:" at bounding box center [25, 191] width 44 height 7
radio input "false"
click at [76, 205] on div at bounding box center [41, 210] width 69 height 10
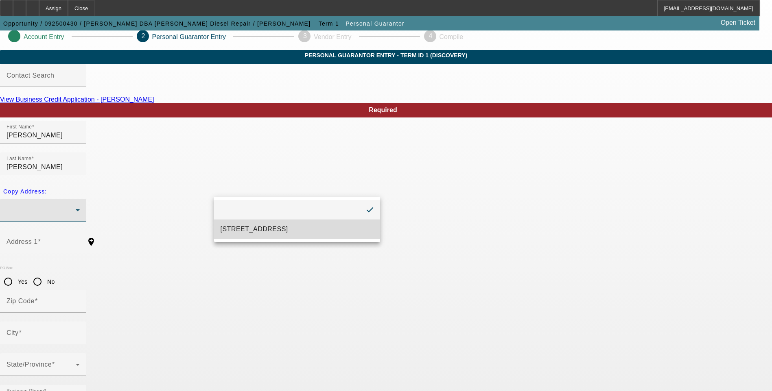
click at [245, 231] on span "1631 Stack Rd Monroe, NC 28112" at bounding box center [254, 230] width 68 height 10
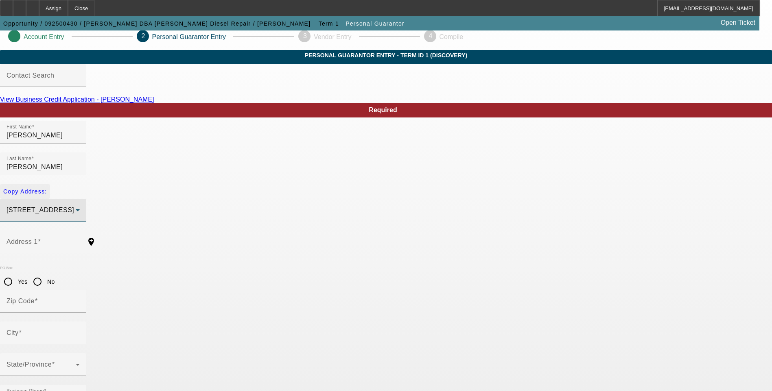
click at [47, 188] on span "Copy Address:" at bounding box center [25, 191] width 44 height 7
type input "1631 Stack Rd"
type input "28112"
type input "Monroe"
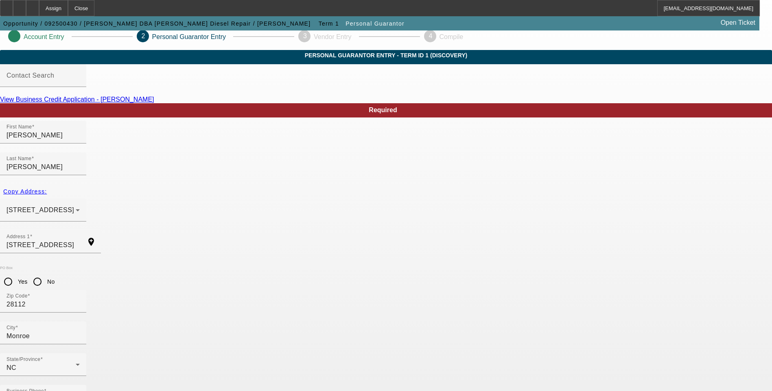
type input "100"
type input "[PHONE_NUMBER]"
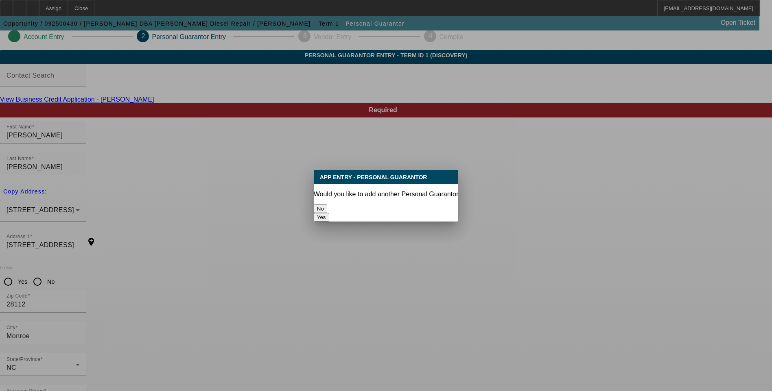
click at [327, 207] on button "No" at bounding box center [320, 209] width 13 height 9
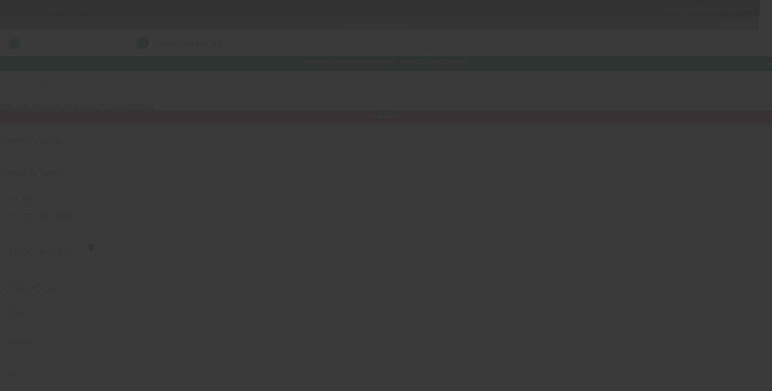
scroll to position [7, 0]
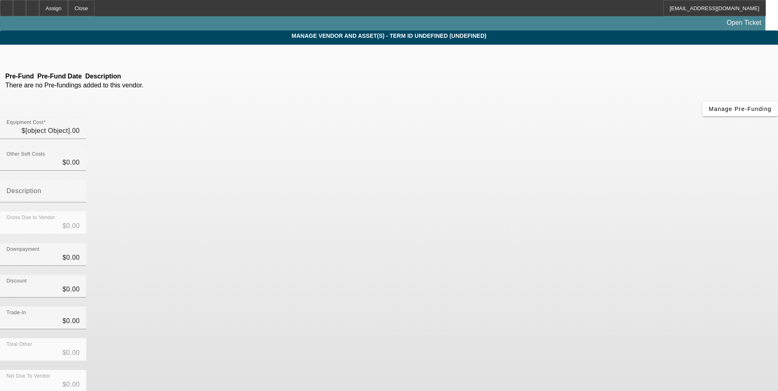
type input "$62,000.00"
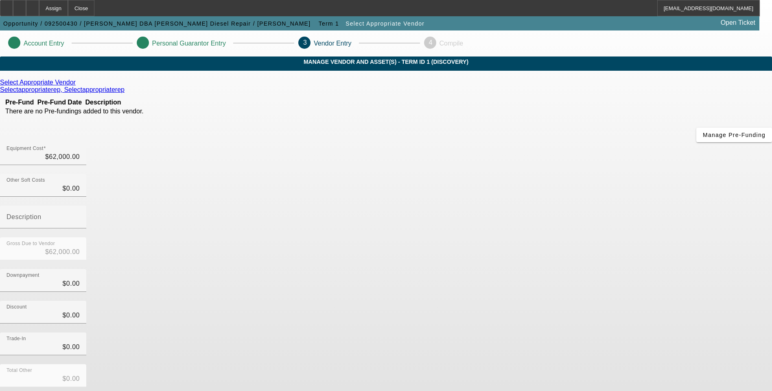
click at [78, 86] on icon at bounding box center [78, 82] width 0 height 7
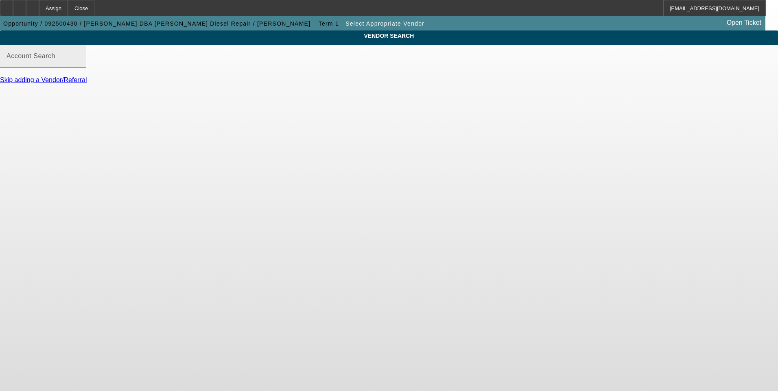
click at [55, 59] on mat-label "Account Search" at bounding box center [31, 55] width 49 height 7
click at [80, 64] on input "Account Search" at bounding box center [43, 60] width 73 height 10
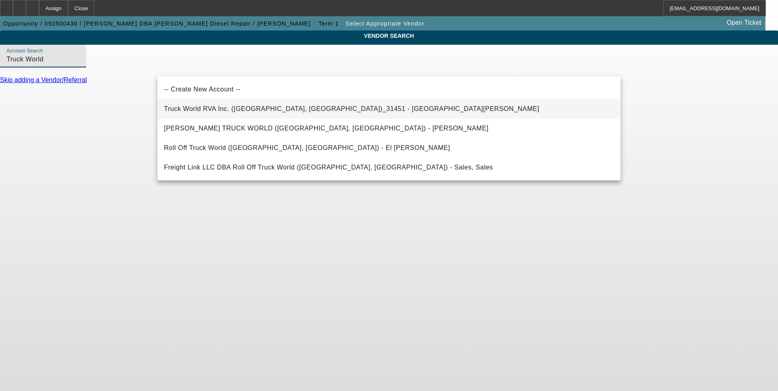
click at [278, 114] on span "Truck World RVA Inc. (Oilville, VA)_31451 - Sandbek, Taylor" at bounding box center [351, 109] width 375 height 10
type input "Truck World RVA Inc. (Oilville, VA)_31451 - Sandbek, Taylor"
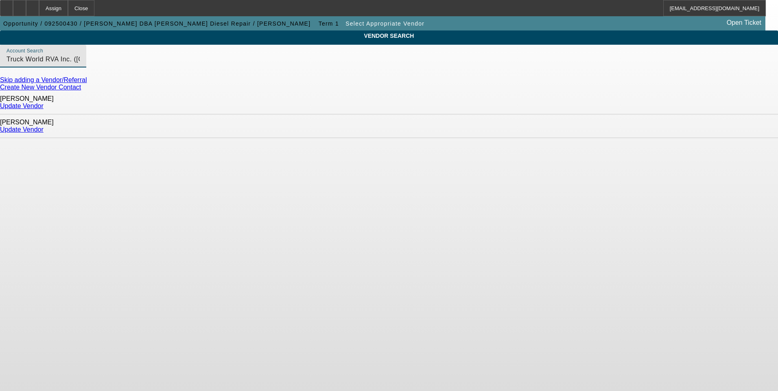
click at [44, 126] on link "Update Vendor" at bounding box center [22, 129] width 44 height 7
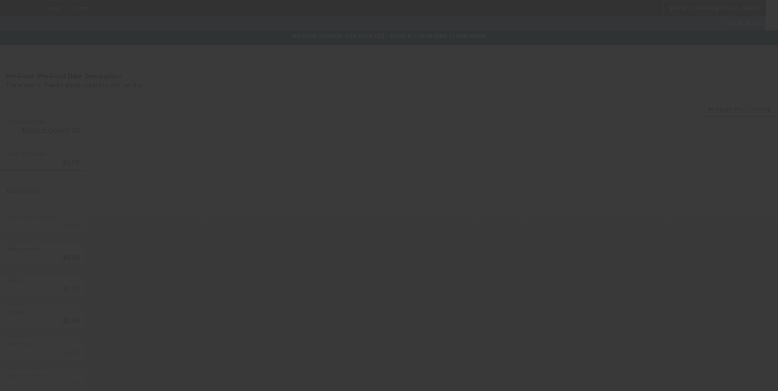
type input "$62,000.00"
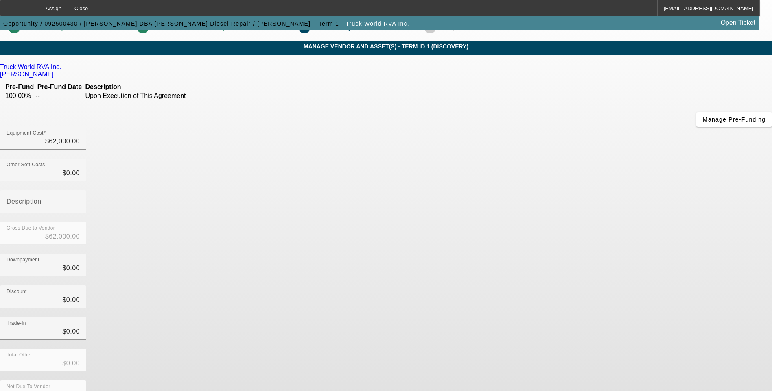
scroll to position [24, 0]
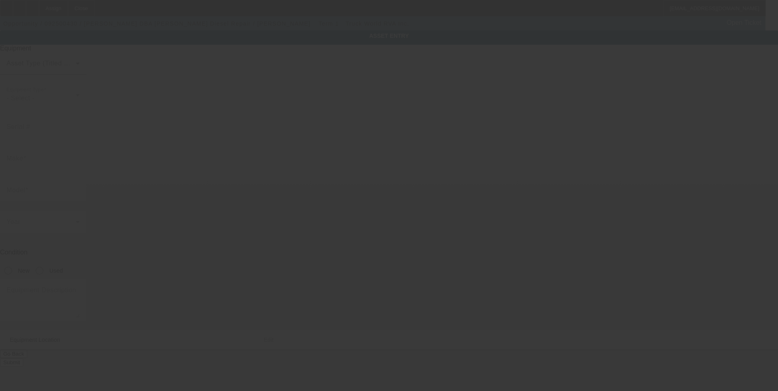
type textarea "Make: Hino; Model: 338"
type input "1631 Stack rd"
type input "Monroe"
type input "28112"
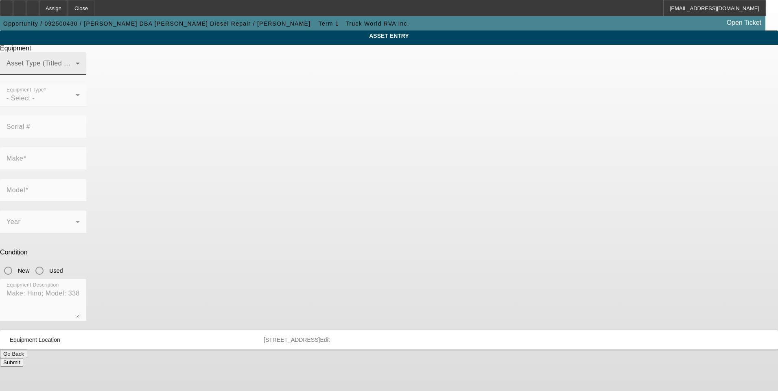
click at [76, 72] on span at bounding box center [41, 67] width 69 height 10
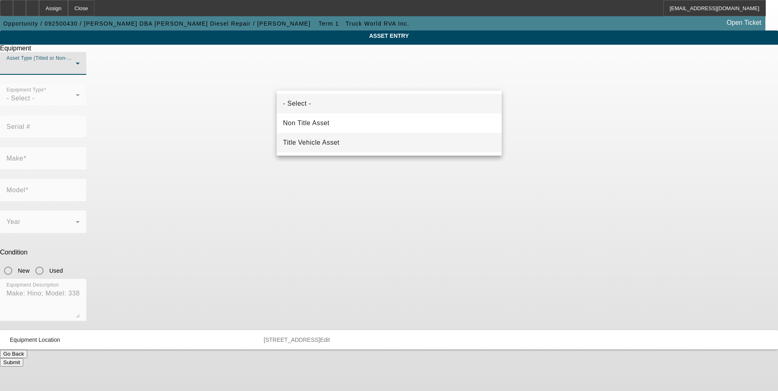
click at [340, 142] on span "Title Vehicle Asset" at bounding box center [311, 143] width 57 height 10
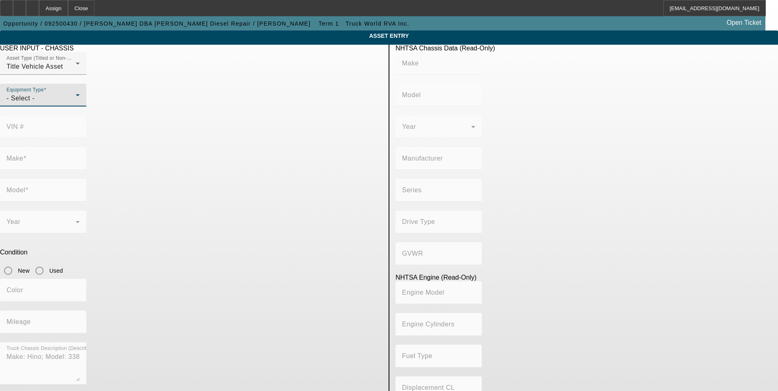
click at [76, 103] on div "- Select -" at bounding box center [41, 99] width 69 height 10
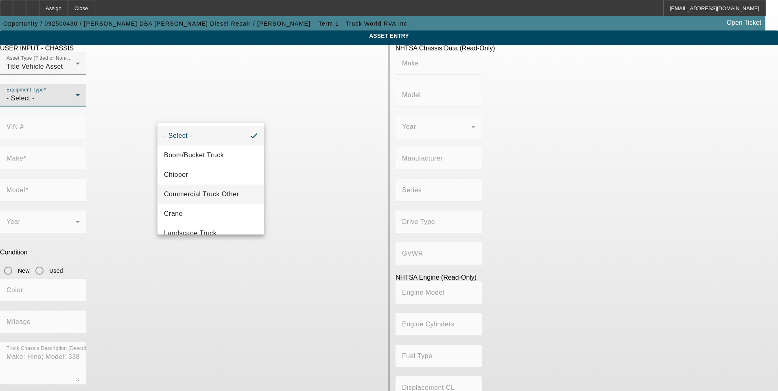
click at [223, 191] on span "Commercial Truck Other" at bounding box center [201, 195] width 75 height 10
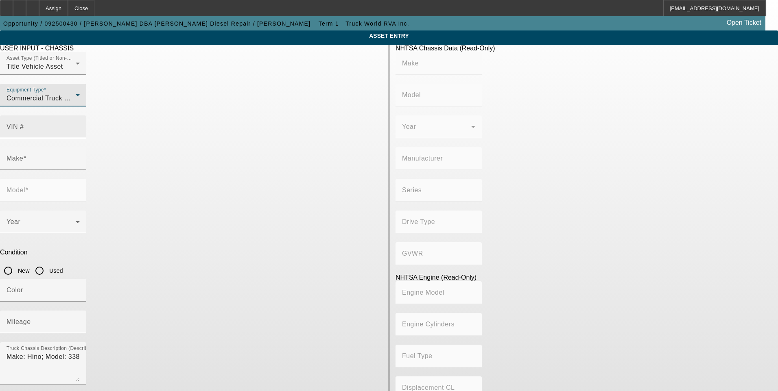
click at [24, 123] on mat-label "VIN #" at bounding box center [15, 126] width 17 height 7
click at [80, 125] on input "VIN #" at bounding box center [43, 130] width 73 height 10
click at [80, 120] on div "VIN #" at bounding box center [43, 127] width 73 height 23
paste input "5PVNV8JJ0G4S50273"
type input "5PVNV8JJ0G4S50273"
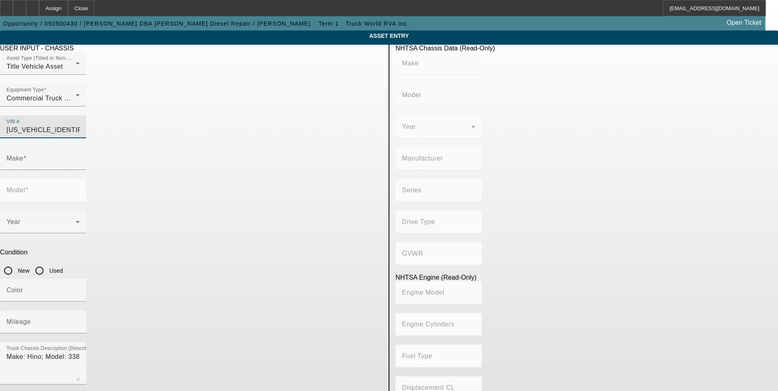
type input "HINO"
type input "Conventional Type Truck"
type input "HINO MOTORS MANUFACTURING U.S.A."
type input "Class 7: 26,001 - 33,000 lb (11,794 - 14,969 kg)"
type input "J08E-VC/VB"
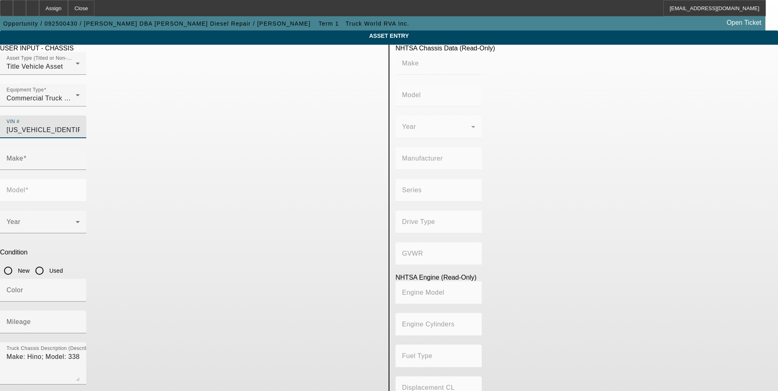
type input "Diesel"
type input "463.78045511996"
type input "7.6"
type input "HINO"
type input "Conventional Type Truck"
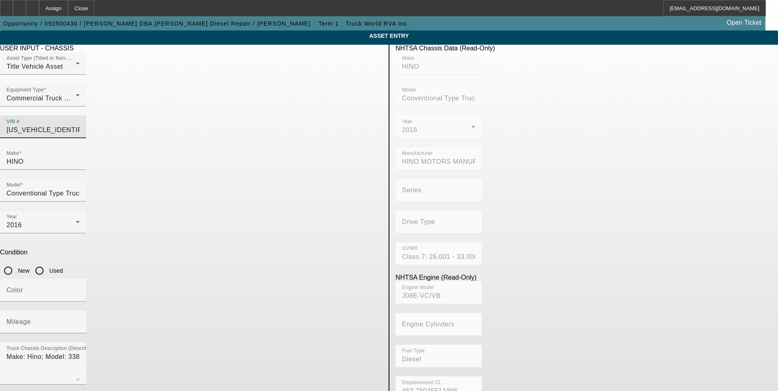
type input "5PVNV8JJ0G4S50273"
click at [48, 263] on input "Used" at bounding box center [39, 271] width 16 height 16
radio input "true"
type input "HINO"
type input "Conventional Type Truck"
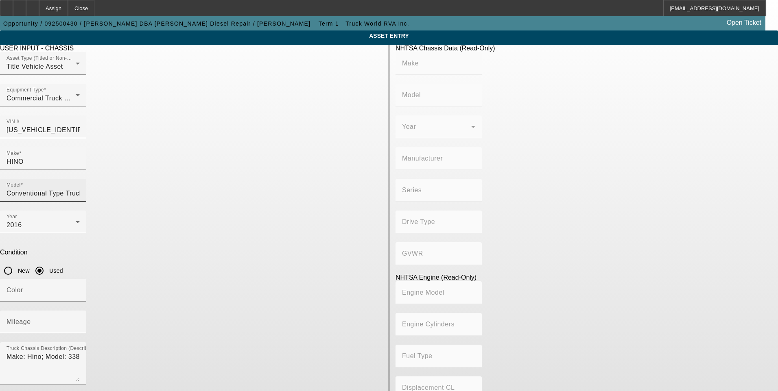
type input "HINO MOTORS MANUFACTURING U.S.A."
type input "Class 7: 26,001 - 33,000 lb (11,794 - 14,969 kg)"
type input "J08E-VC/VB"
type input "Diesel"
type input "463.78045511996"
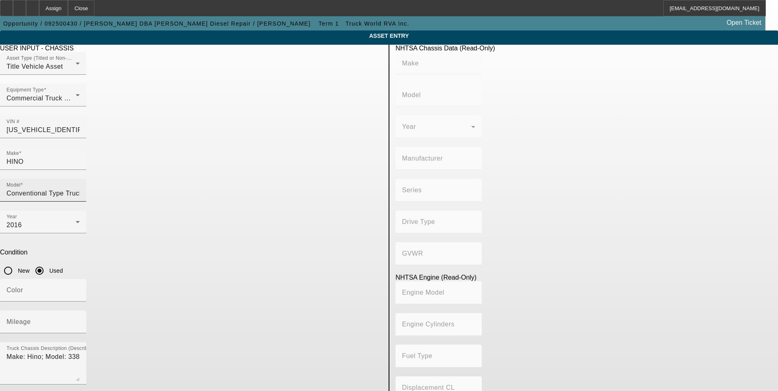
type input "7.6"
click at [80, 321] on input "Mileage" at bounding box center [43, 326] width 73 height 10
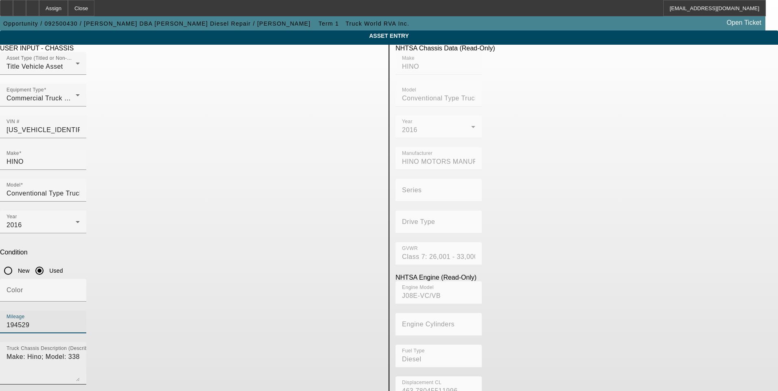
type input "194529"
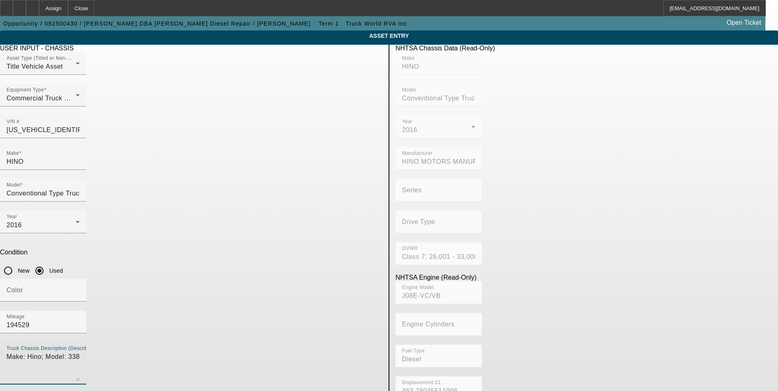
click at [80, 352] on textarea "Make: Hino; Model: 338" at bounding box center [43, 366] width 73 height 29
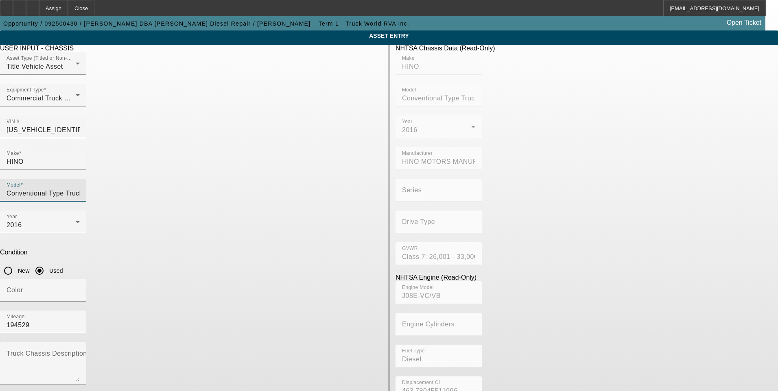
click at [80, 189] on input "Conventional Type Truck" at bounding box center [43, 194] width 73 height 10
type input "338"
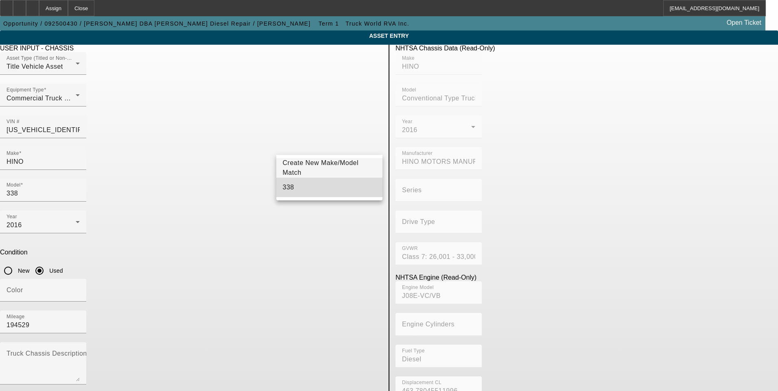
drag, startPoint x: 320, startPoint y: 194, endPoint x: 153, endPoint y: 183, distance: 167.2
click at [319, 194] on mat-option "338" at bounding box center [329, 188] width 107 height 20
drag, startPoint x: 61, startPoint y: 160, endPoint x: 87, endPoint y: 162, distance: 26.5
click at [62, 160] on app-asset-collateral-manage "ASSET ENTRY Delete asset USER INPUT - CHASSIS Asset Type (Titled or Non-Titled)…" at bounding box center [389, 256] width 778 height 451
click at [10, 391] on icon "button" at bounding box center [6, 397] width 7 height 7
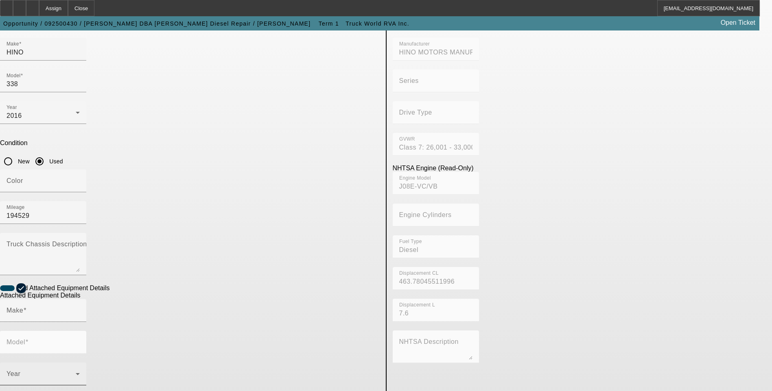
scroll to position [133, 0]
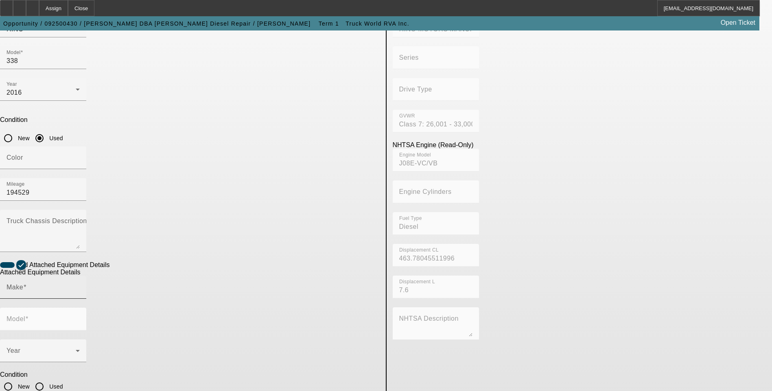
click at [80, 286] on input "Make" at bounding box center [43, 291] width 73 height 10
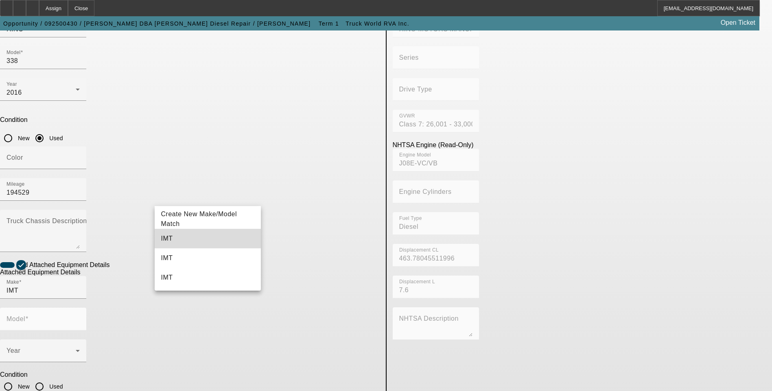
click at [190, 242] on mat-option "IMT" at bounding box center [208, 239] width 107 height 20
type input "IMT"
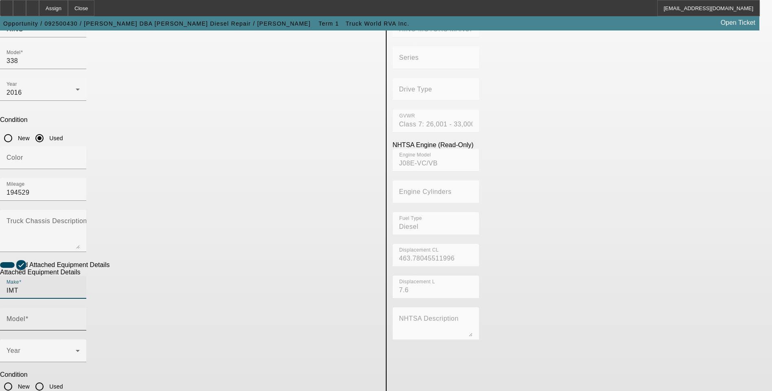
click at [80, 318] on input "Model" at bounding box center [43, 323] width 73 height 10
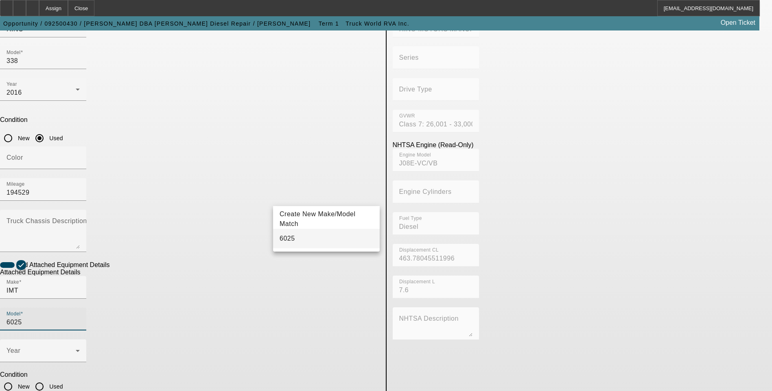
type input "6025"
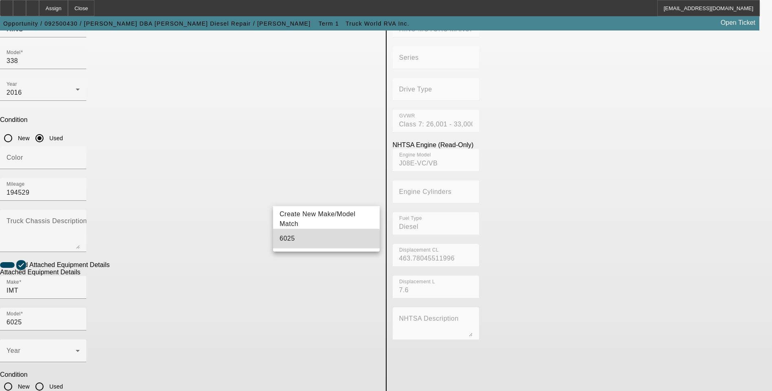
click at [309, 241] on mat-option "6025" at bounding box center [326, 239] width 107 height 20
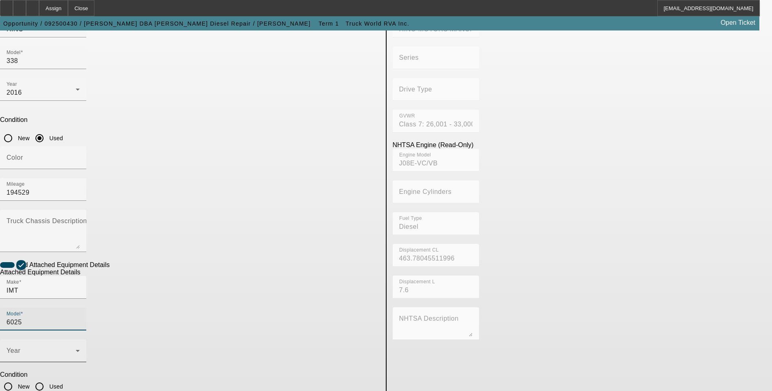
click at [80, 340] on div "Year" at bounding box center [43, 351] width 73 height 23
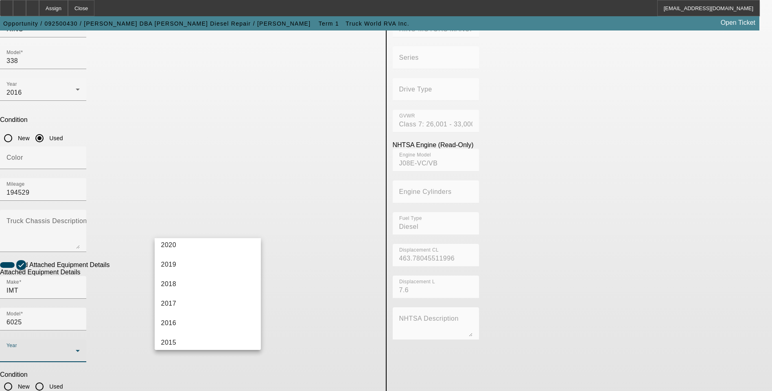
scroll to position [163, 0]
click at [195, 320] on mat-option "2016" at bounding box center [208, 323] width 107 height 20
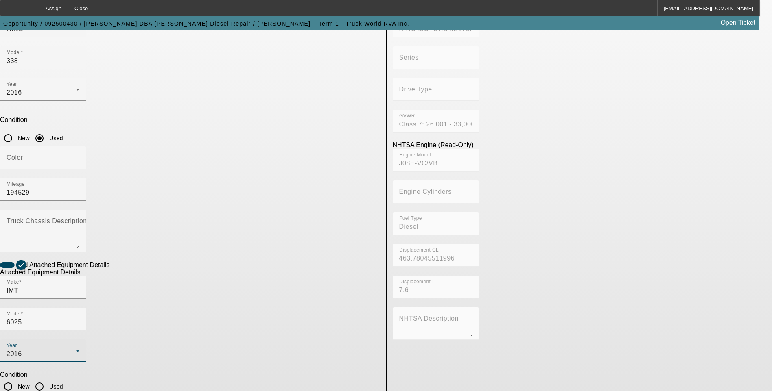
checkbox input "true"
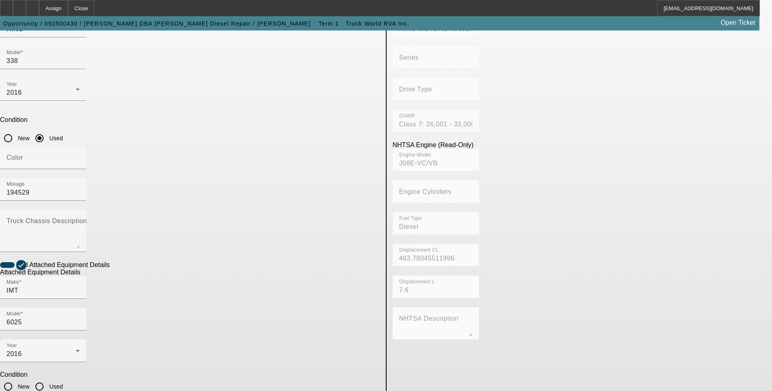
drag, startPoint x: 184, startPoint y: 308, endPoint x: 175, endPoint y: 306, distance: 9.4
paste textarea "10,500# maximum lifting capacity and a two stage extension out to 25′ of total …"
click at [86, 261] on app-asset-collateral-manage "ASSET ENTRY Delete asset USER INPUT - CHASSIS Asset Type (Titled or Non-Titled)…" at bounding box center [386, 214] width 772 height 633
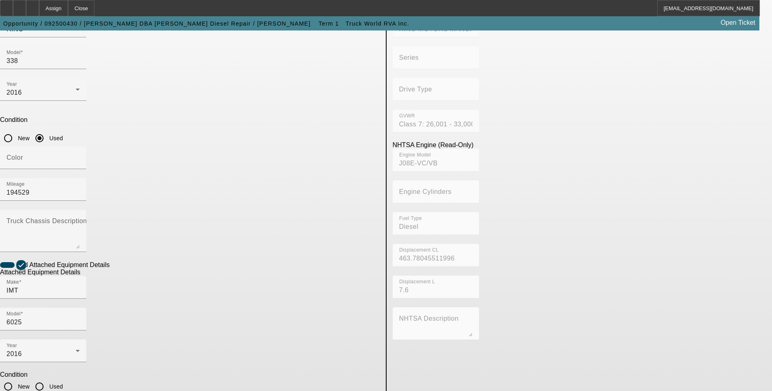
type textarea "10,500 LB maximum lifting capacity and a two-stage extension out to 25′ of tota…"
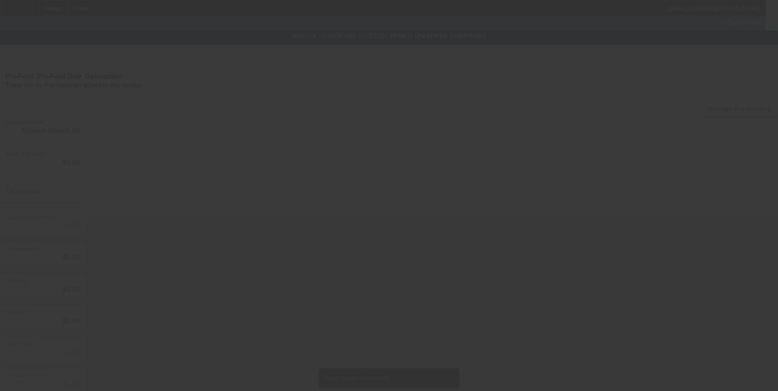
type input "$62,000.00"
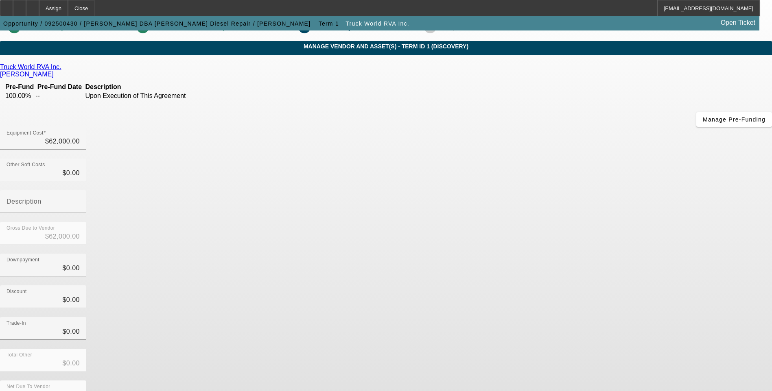
scroll to position [24, 0]
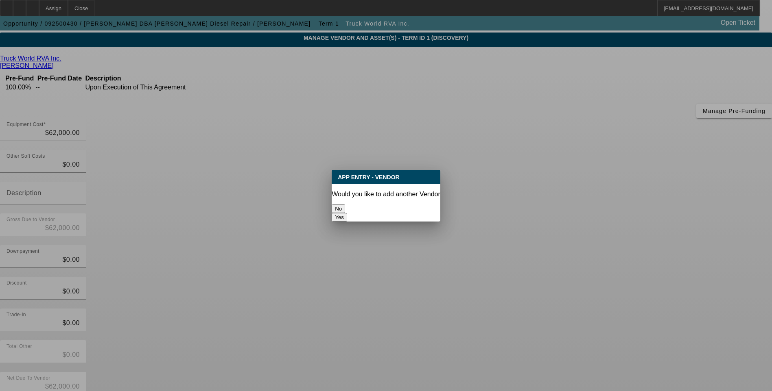
click at [345, 207] on button "No" at bounding box center [338, 209] width 13 height 9
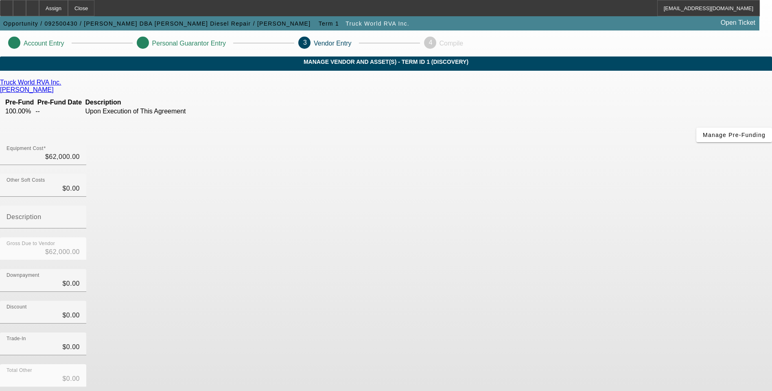
scroll to position [24, 0]
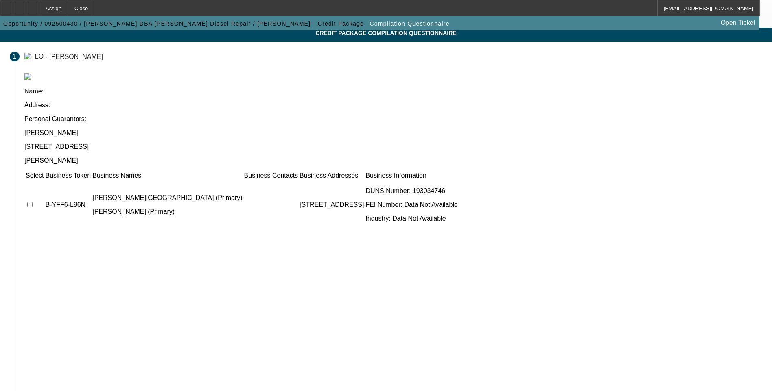
scroll to position [29, 0]
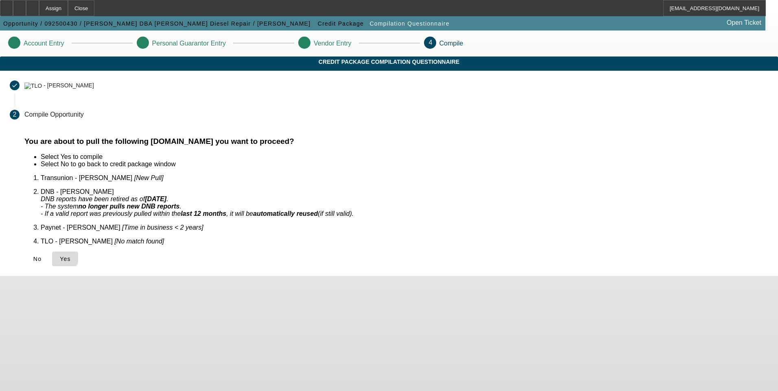
click at [60, 256] on icon at bounding box center [60, 259] width 0 height 7
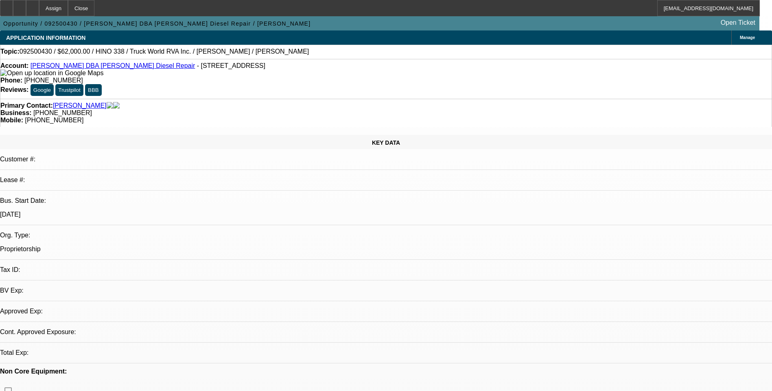
select select "0"
select select "2"
select select "0.1"
select select "4"
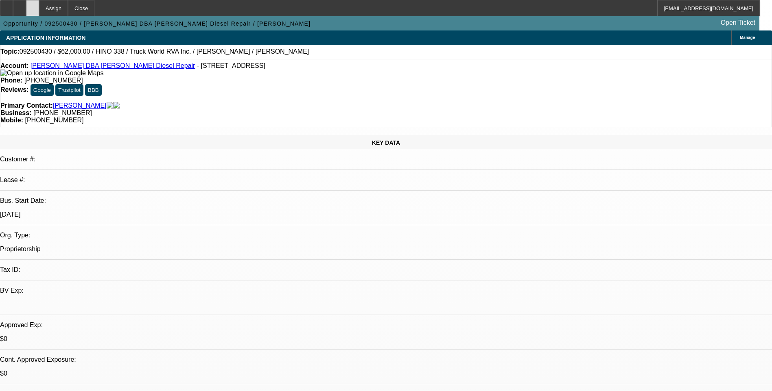
click at [33, 5] on icon at bounding box center [33, 5] width 0 height 0
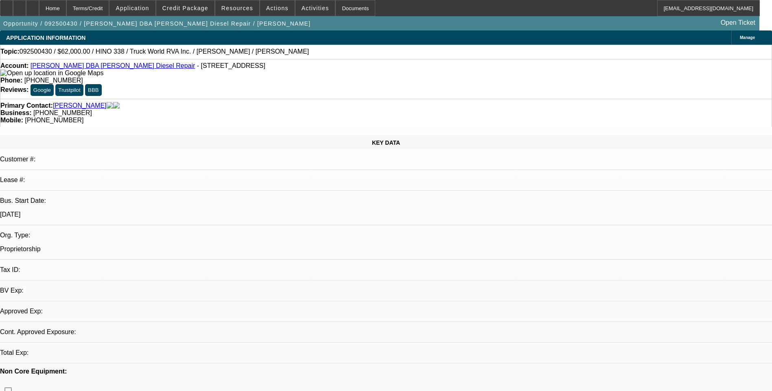
select select "0"
select select "2"
select select "0.1"
select select "1"
select select "2"
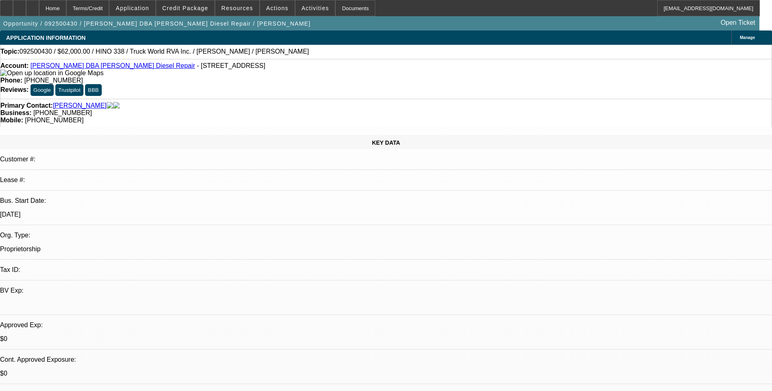
select select "4"
click at [39, 9] on div at bounding box center [32, 8] width 13 height 16
select select "0"
select select "2"
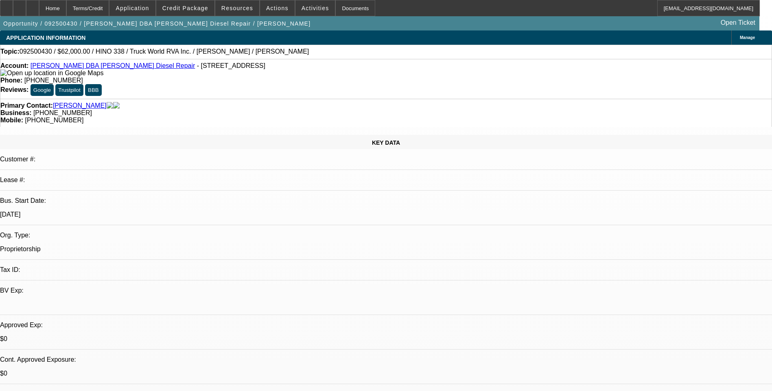
select select "0.1"
select select "4"
drag, startPoint x: 50, startPoint y: 9, endPoint x: 68, endPoint y: 9, distance: 18.3
click at [33, 5] on icon at bounding box center [33, 5] width 0 height 0
select select "0"
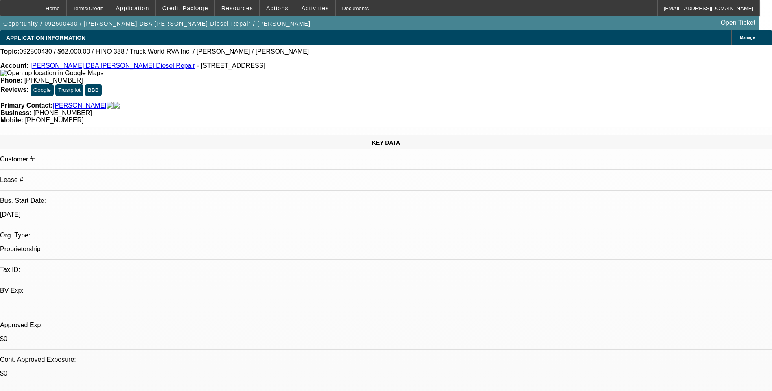
select select "2"
select select "0.1"
select select "4"
click at [20, 5] on icon at bounding box center [20, 5] width 0 height 0
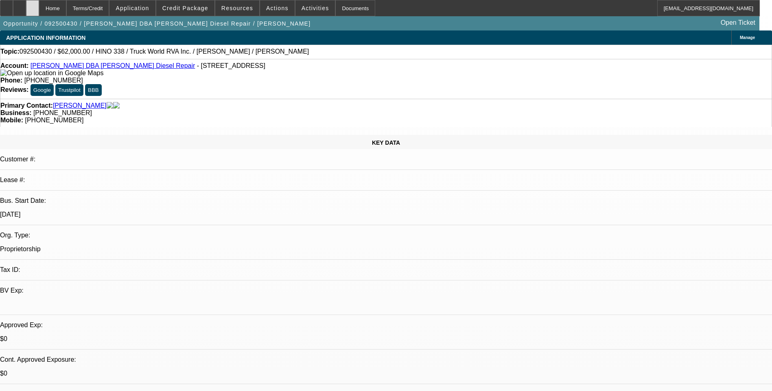
click at [39, 11] on div at bounding box center [32, 8] width 13 height 16
select select "0"
select select "2"
select select "0.1"
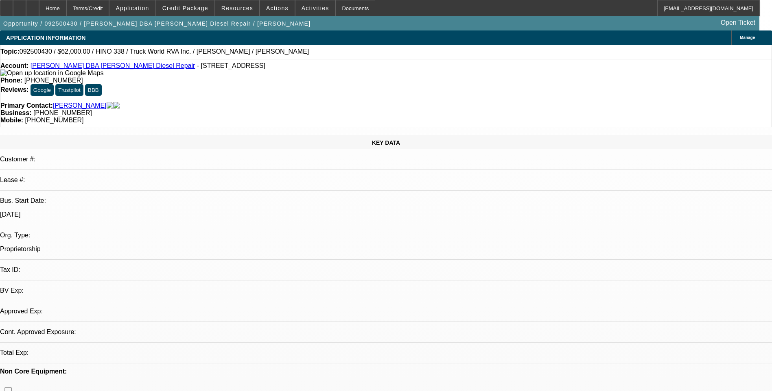
select select "4"
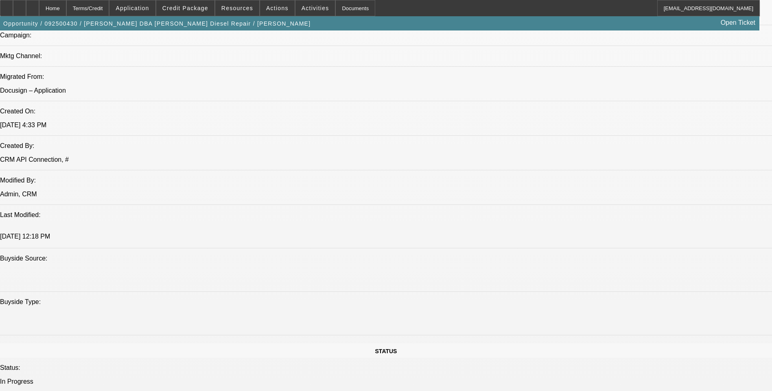
scroll to position [570, 0]
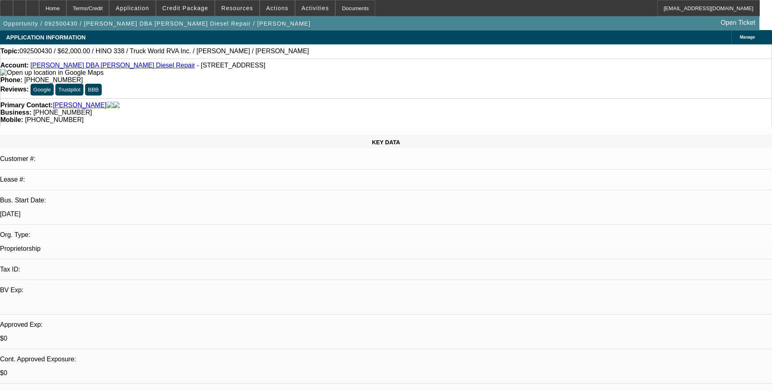
scroll to position [0, 0]
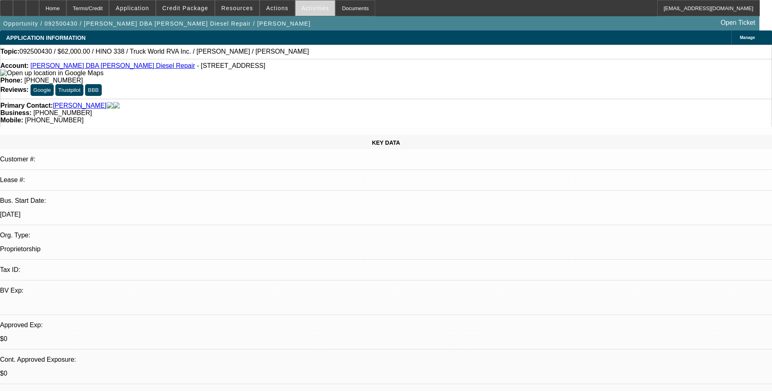
click at [306, 11] on span at bounding box center [315, 8] width 40 height 20
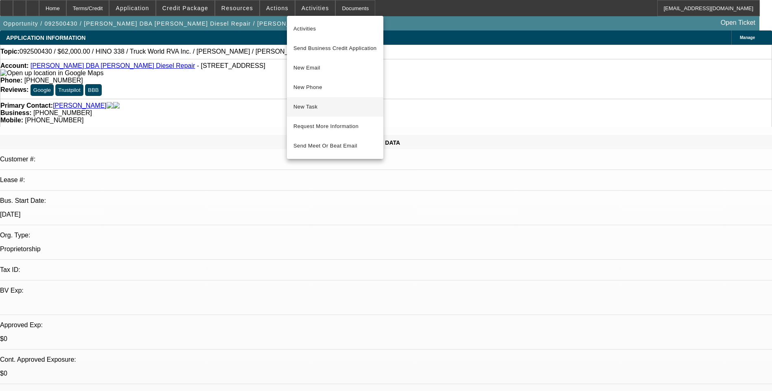
click at [330, 108] on span "New Task" at bounding box center [334, 107] width 83 height 10
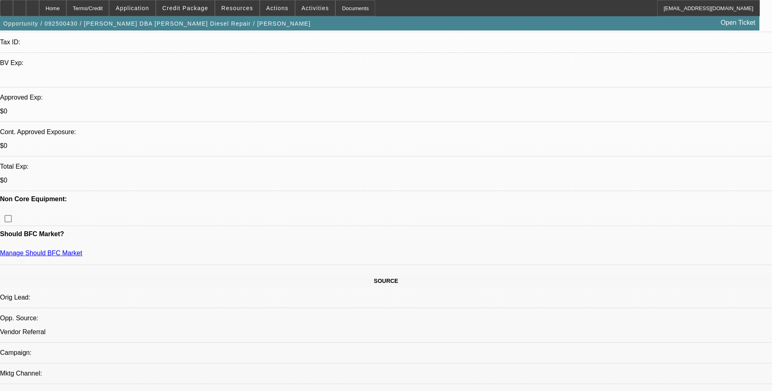
scroll to position [244, 0]
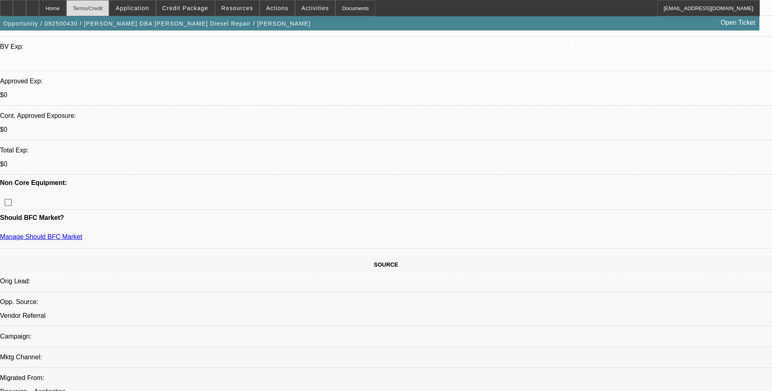
drag, startPoint x: 55, startPoint y: 8, endPoint x: 89, endPoint y: 15, distance: 34.6
click at [39, 8] on div at bounding box center [32, 8] width 13 height 16
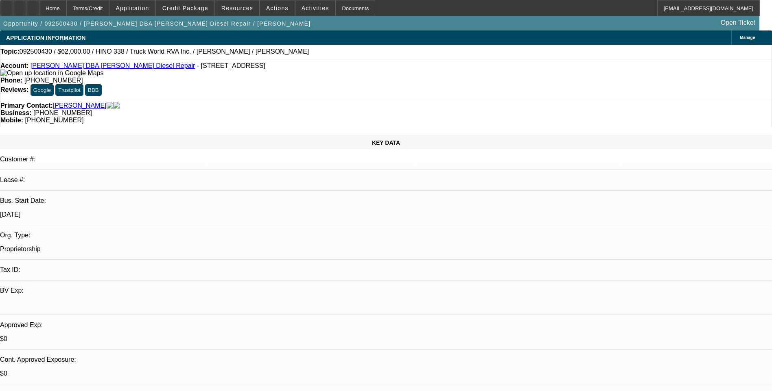
select select "0"
select select "2"
select select "0.1"
select select "1"
select select "2"
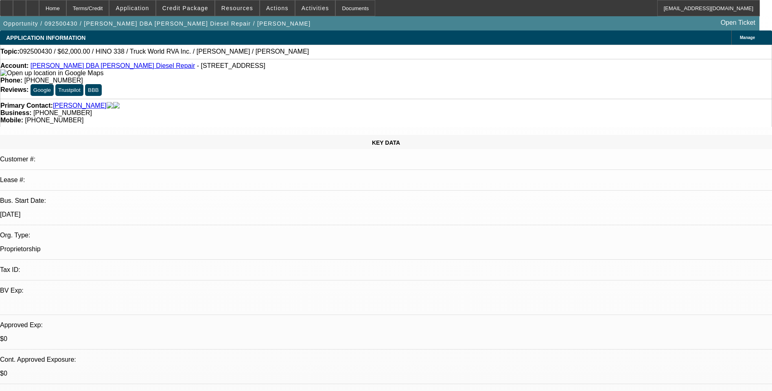
select select "4"
click at [39, 13] on div at bounding box center [32, 8] width 13 height 16
select select "0"
select select "2"
select select "0.1"
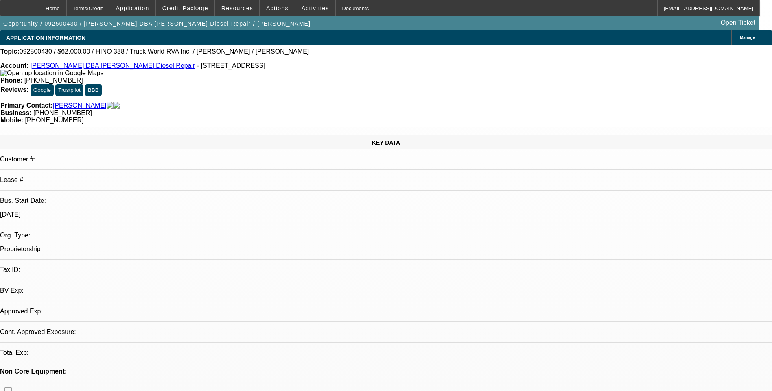
select select "1"
select select "2"
select select "4"
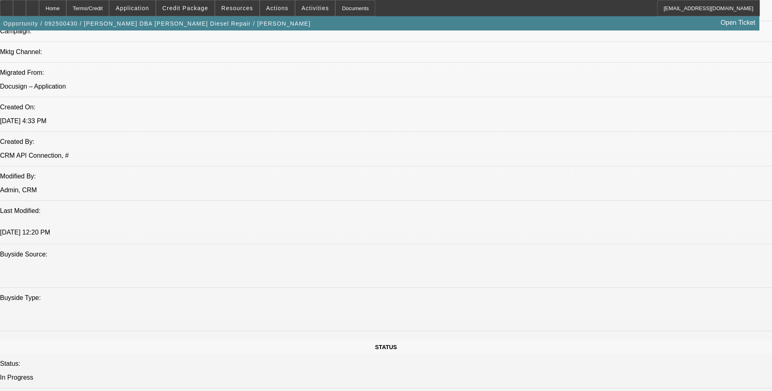
scroll to position [529, 0]
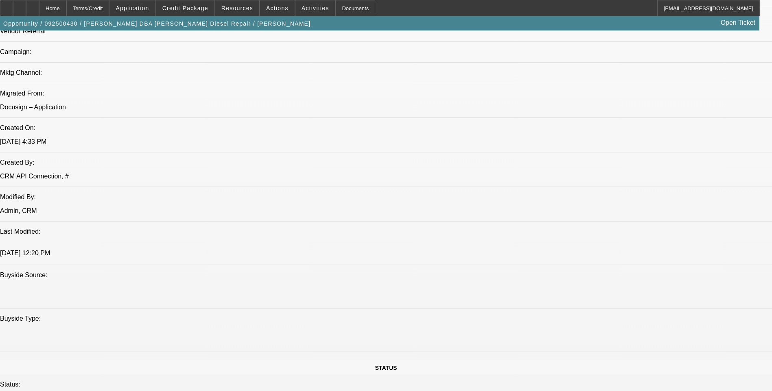
click at [197, 4] on span at bounding box center [185, 8] width 58 height 20
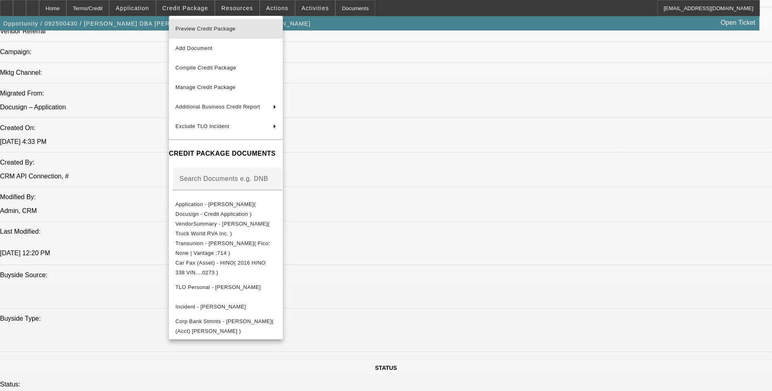
click at [234, 31] on span "Preview Credit Package" at bounding box center [205, 29] width 60 height 6
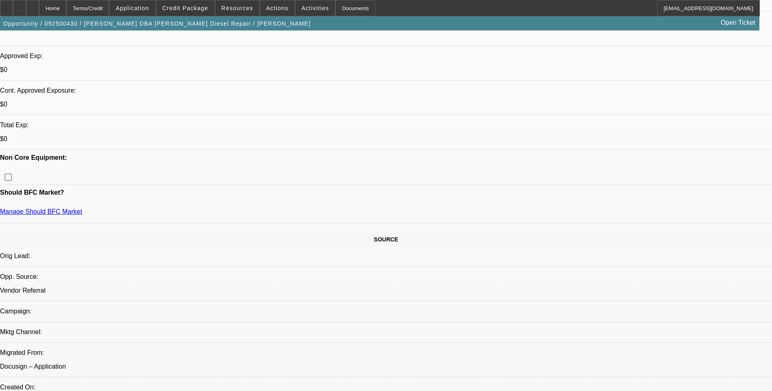
scroll to position [0, 0]
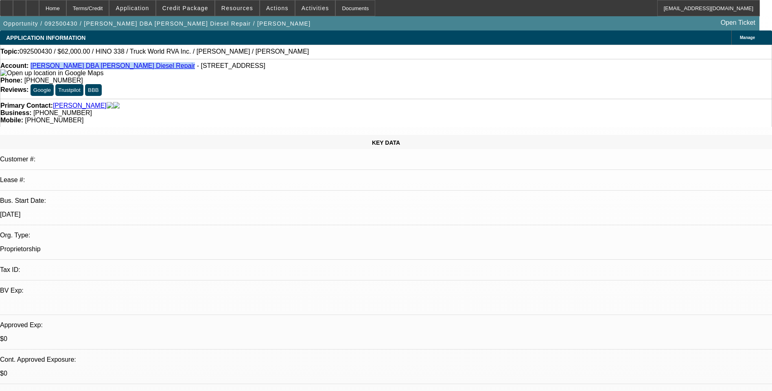
drag, startPoint x: 37, startPoint y: 68, endPoint x: 152, endPoint y: 68, distance: 115.1
click at [152, 68] on div "Account: Berry Funderburk DBA Funderburk Diesel Repair - 1631 Stack Rd, Monroe,…" at bounding box center [385, 69] width 771 height 15
drag, startPoint x: 152, startPoint y: 68, endPoint x: 140, endPoint y: 68, distance: 11.8
copy link "[PERSON_NAME] DBA [PERSON_NAME] Diesel Repair"
drag, startPoint x: 157, startPoint y: 66, endPoint x: 239, endPoint y: 65, distance: 81.4
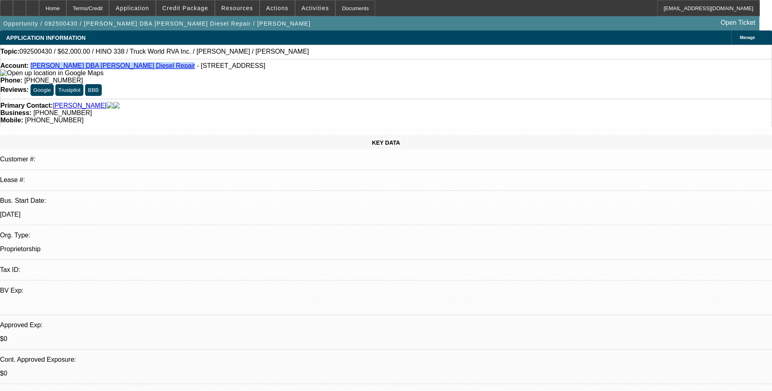
click at [239, 65] on div "Account: Berry Funderburk DBA Funderburk Diesel Repair - 1631 Stack Rd, Monroe,…" at bounding box center [385, 69] width 771 height 15
drag, startPoint x: 239, startPoint y: 65, endPoint x: 231, endPoint y: 68, distance: 7.9
copy span "1631 Stack Rd, Monroe, NC 28112"
